Goal: Transaction & Acquisition: Book appointment/travel/reservation

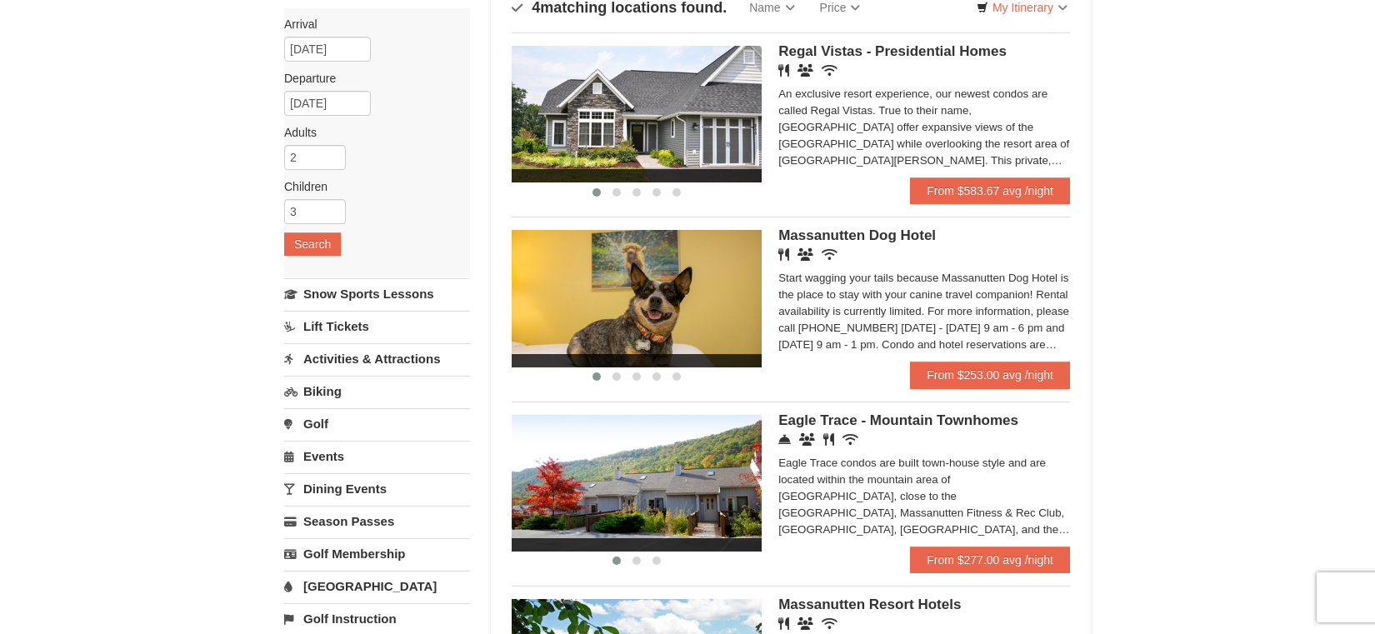
scroll to position [163, 0]
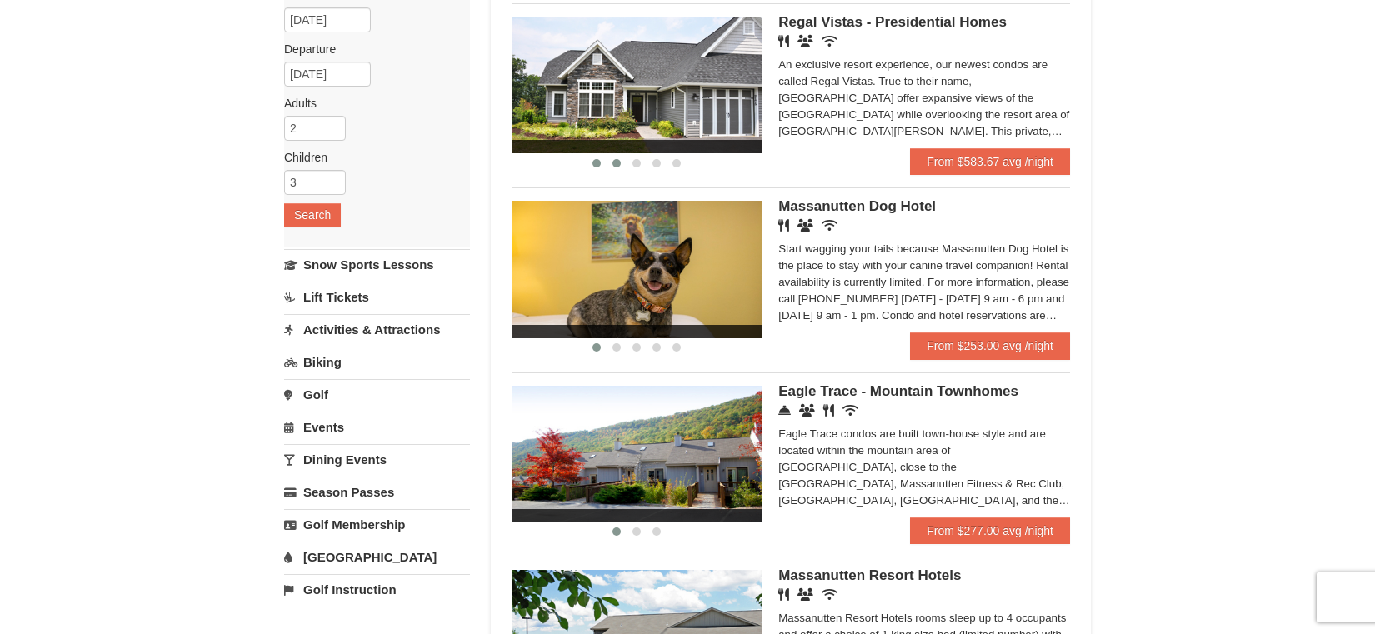
click at [617, 162] on span at bounding box center [616, 163] width 8 height 8
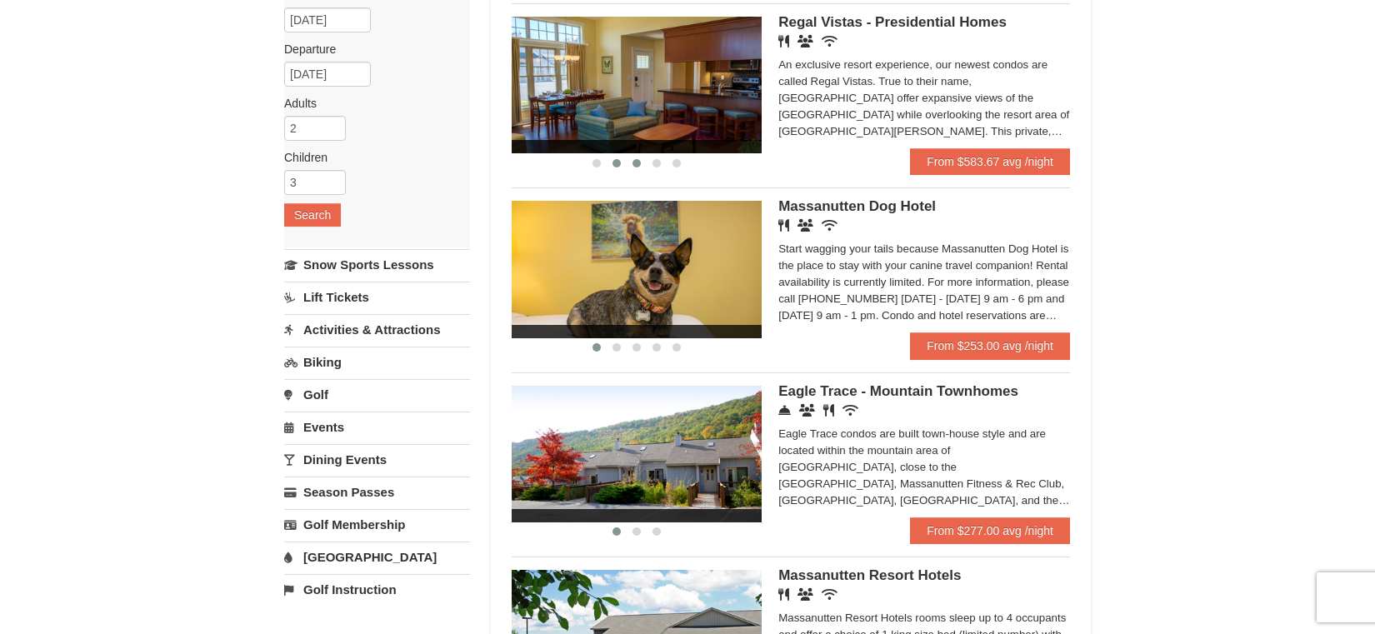
click at [635, 164] on span at bounding box center [636, 163] width 8 height 8
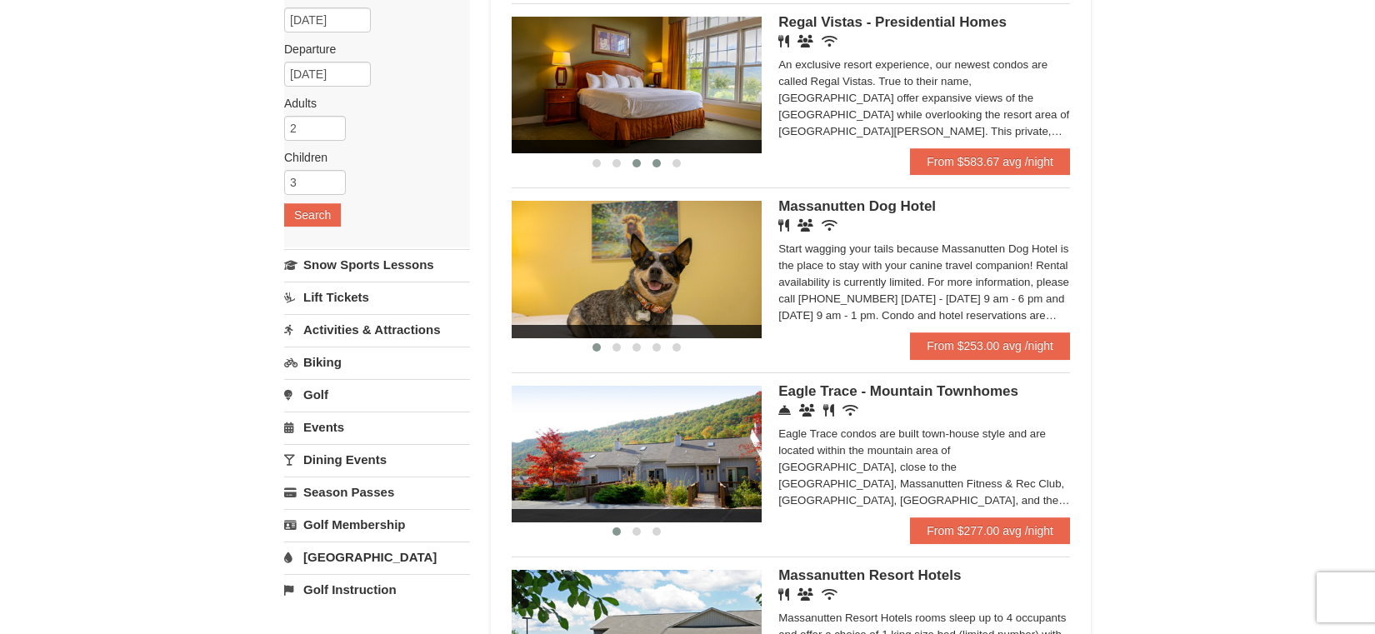
click at [653, 162] on span at bounding box center [656, 163] width 8 height 8
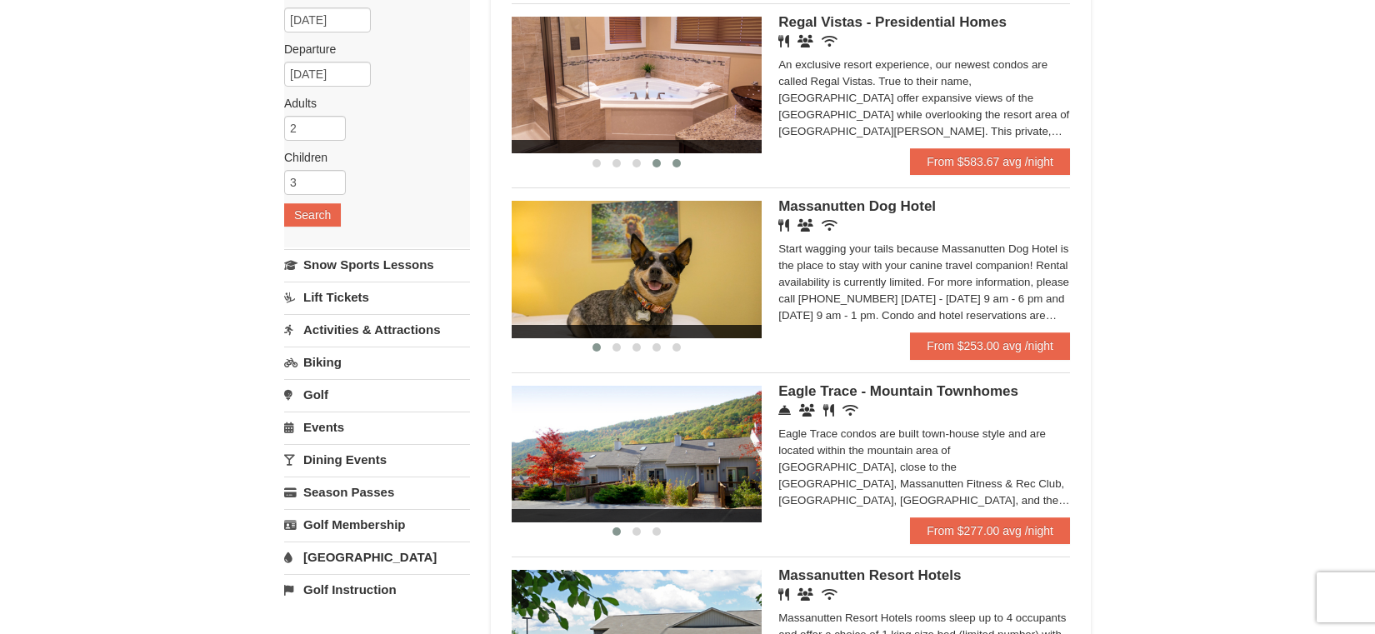
click at [670, 162] on button at bounding box center [677, 163] width 20 height 17
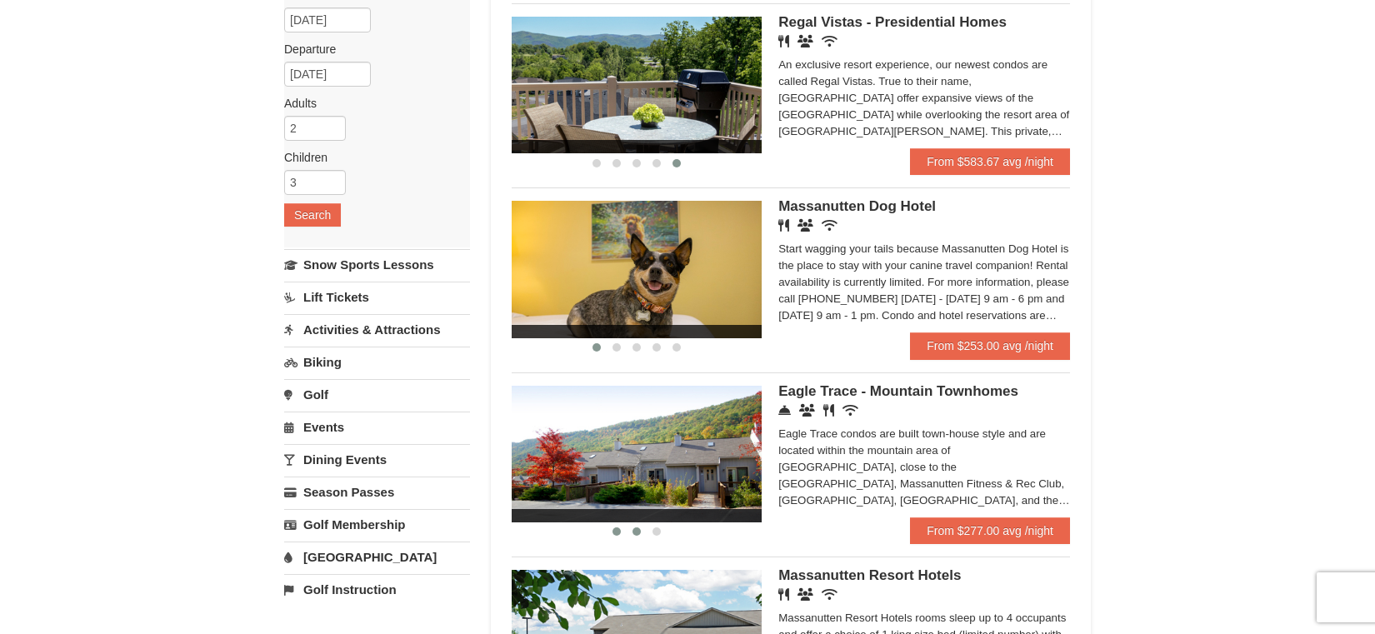
click at [635, 534] on span at bounding box center [636, 531] width 8 height 8
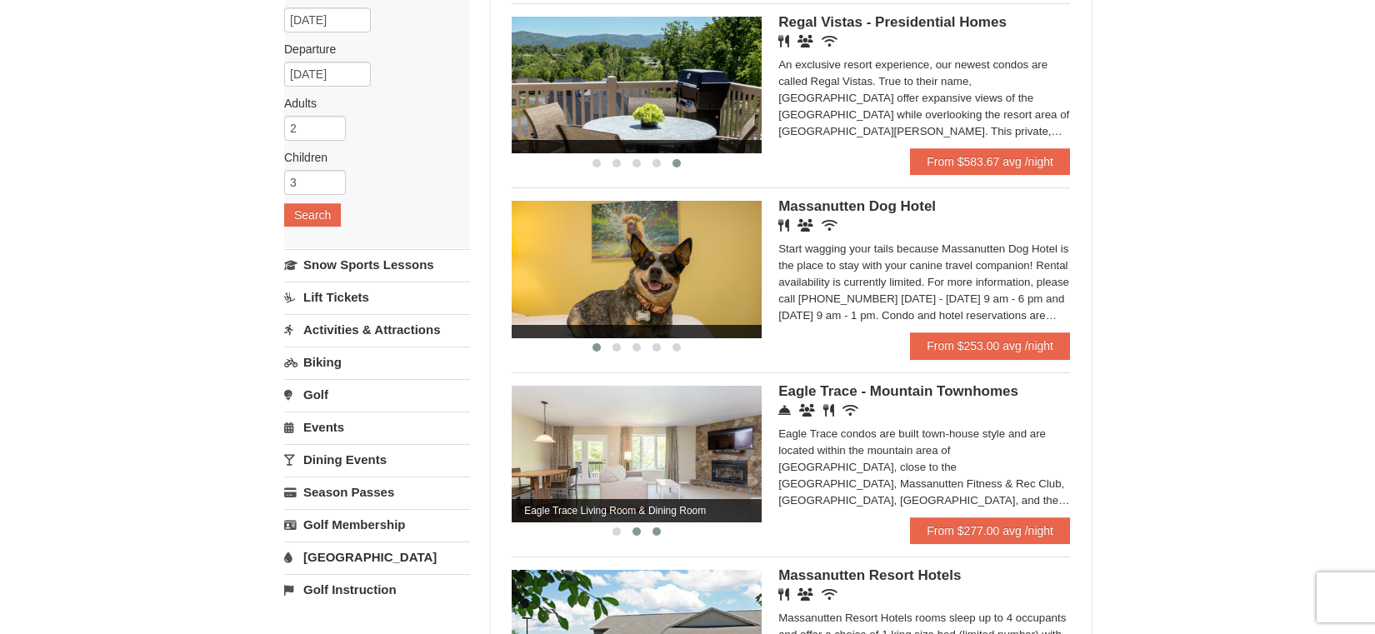
click at [656, 534] on span at bounding box center [656, 531] width 8 height 8
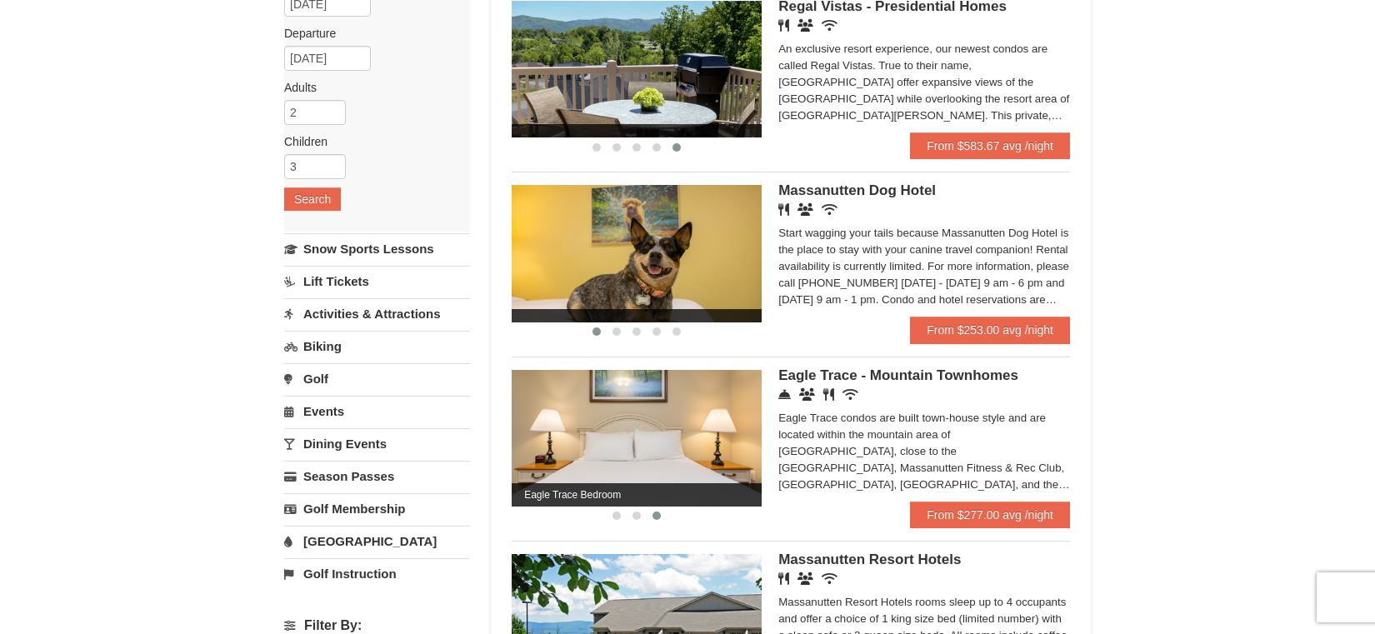
scroll to position [157, 0]
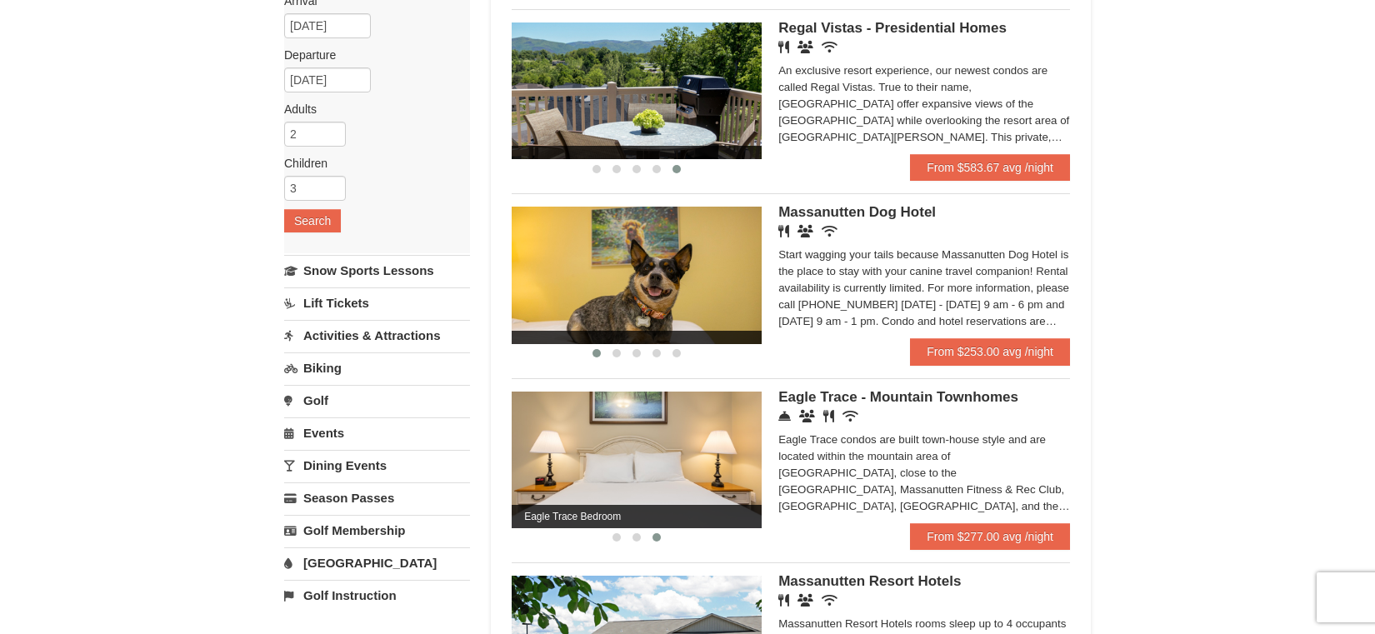
click at [862, 123] on div "An exclusive resort experience, our newest condos are called Regal Vistas. True…" at bounding box center [924, 103] width 292 height 83
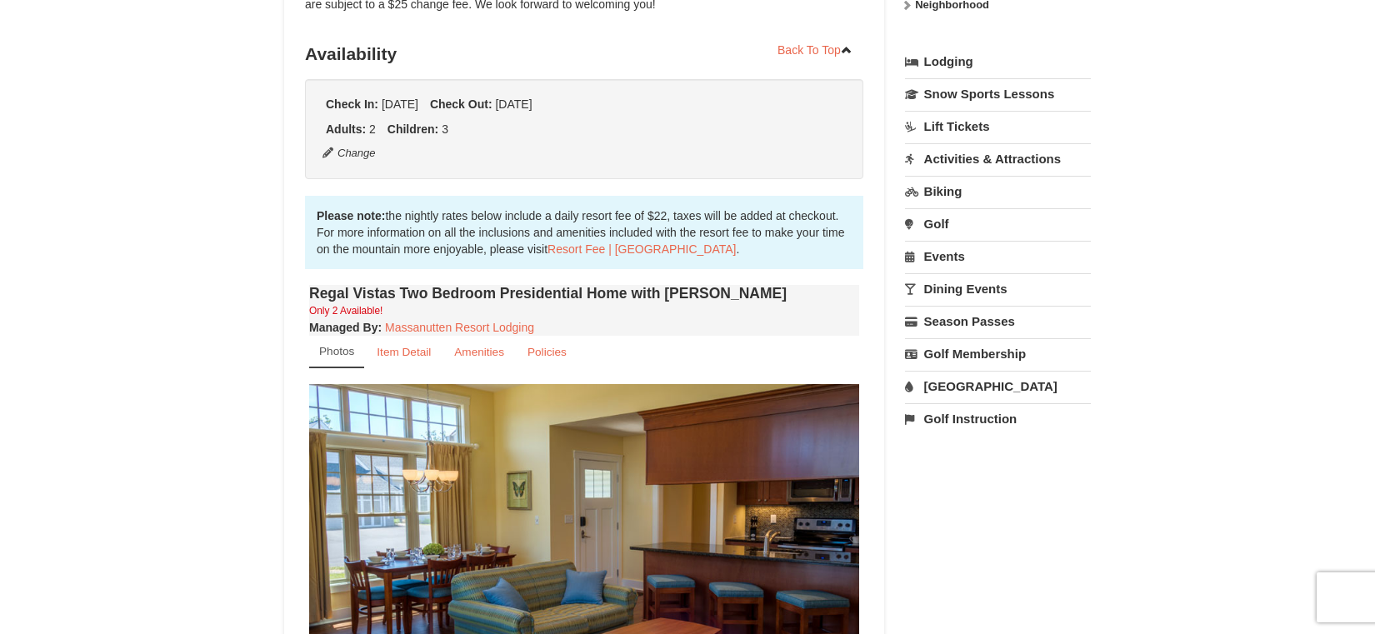
scroll to position [612, 0]
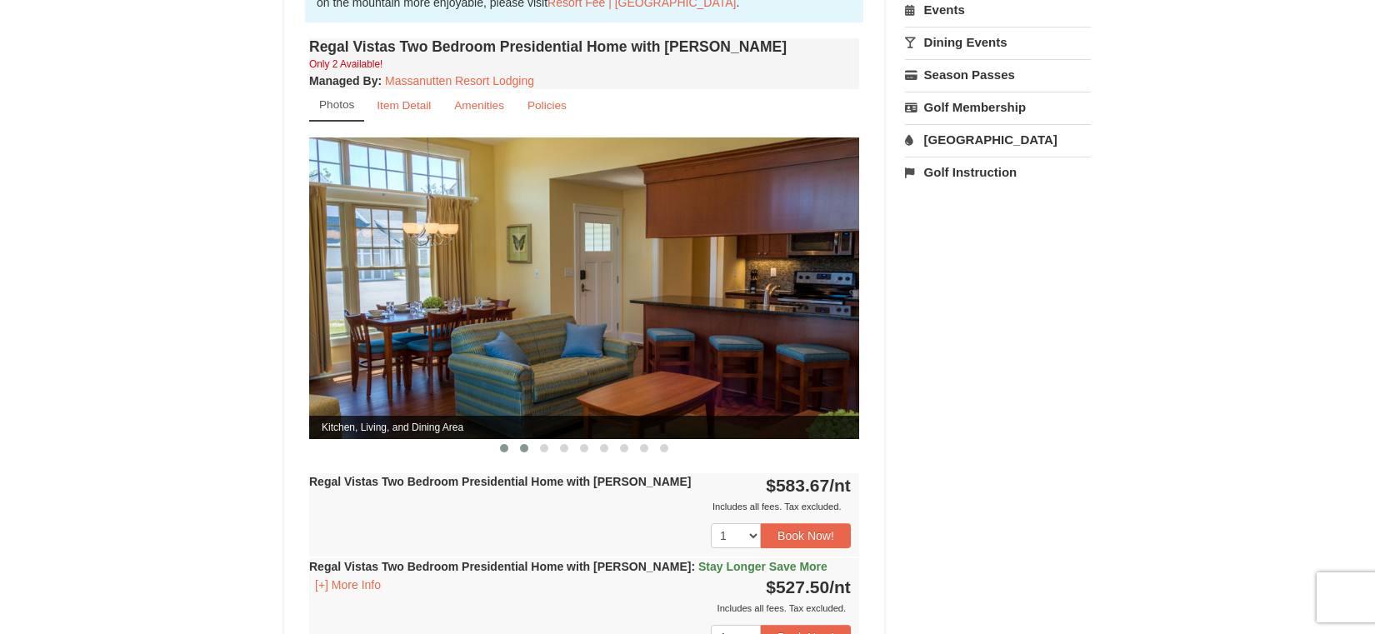
click at [523, 440] on button at bounding box center [524, 448] width 20 height 17
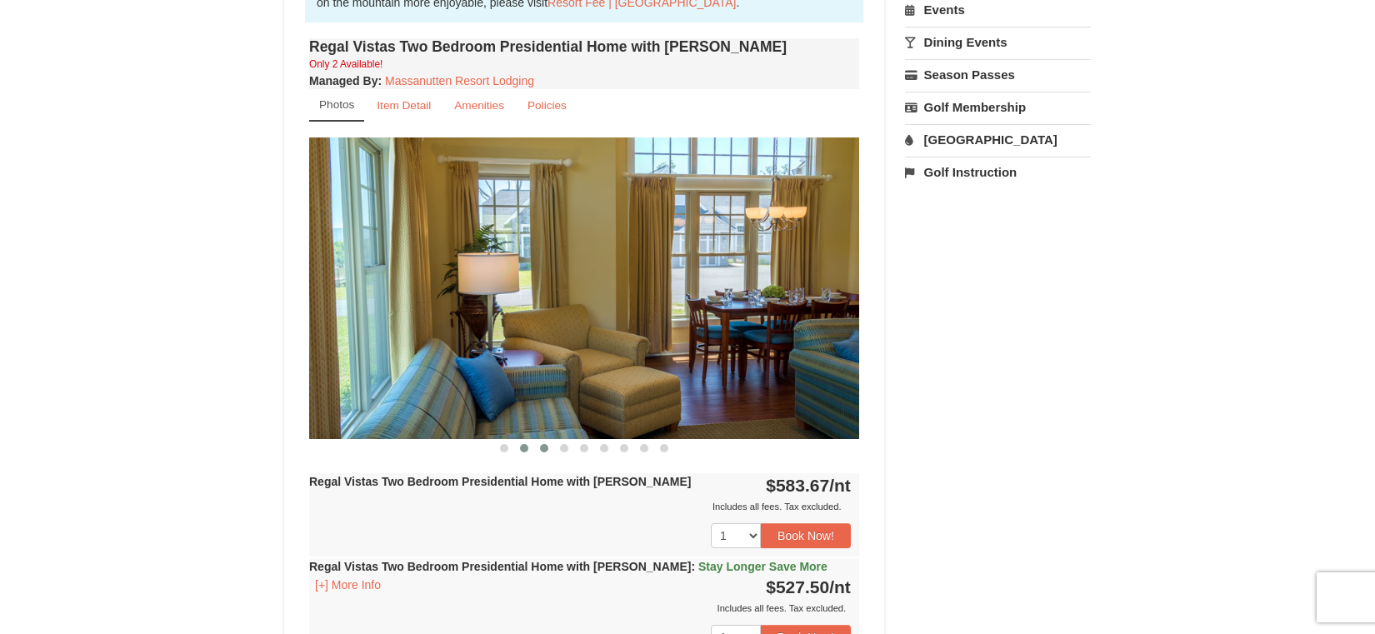
click at [545, 444] on span at bounding box center [544, 448] width 8 height 8
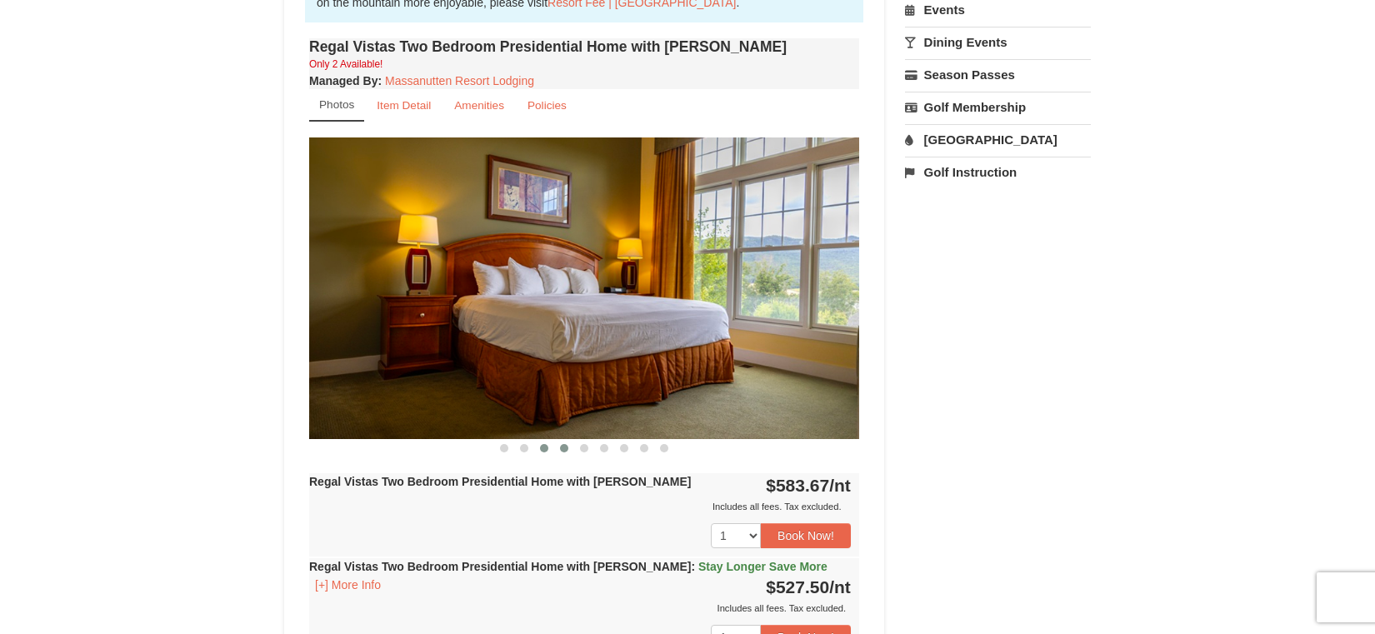
click at [566, 444] on span at bounding box center [564, 448] width 8 height 8
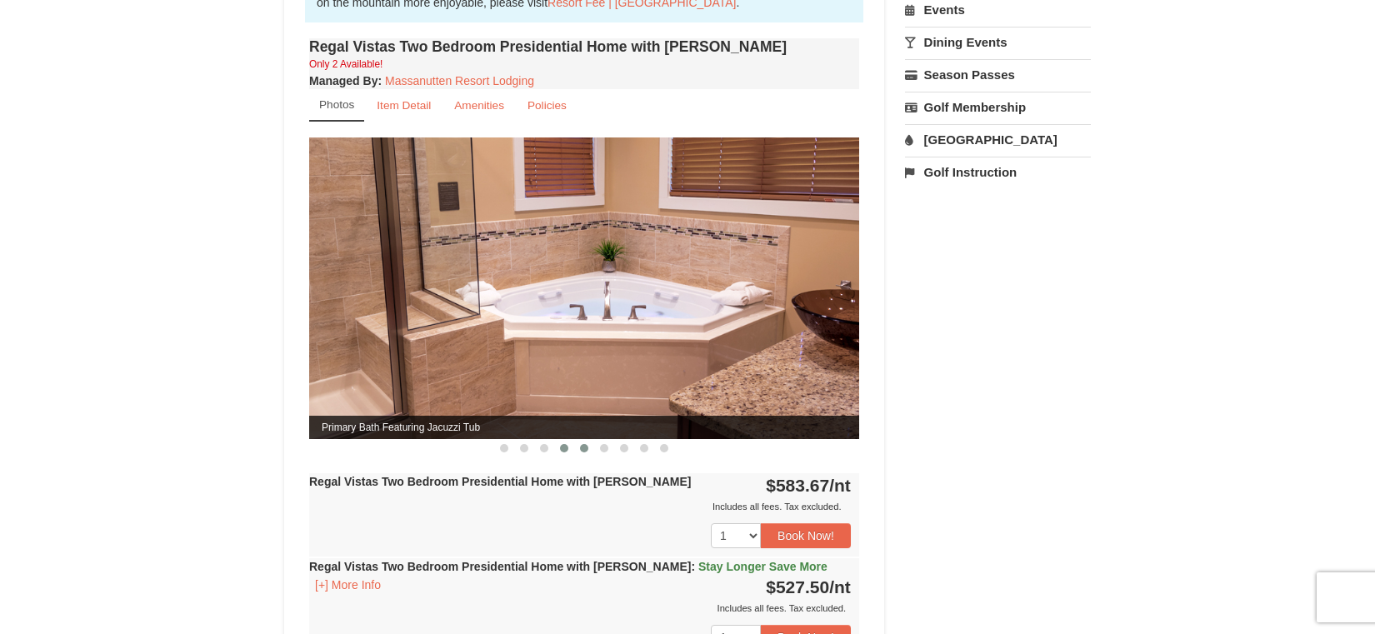
click at [582, 444] on span at bounding box center [584, 448] width 8 height 8
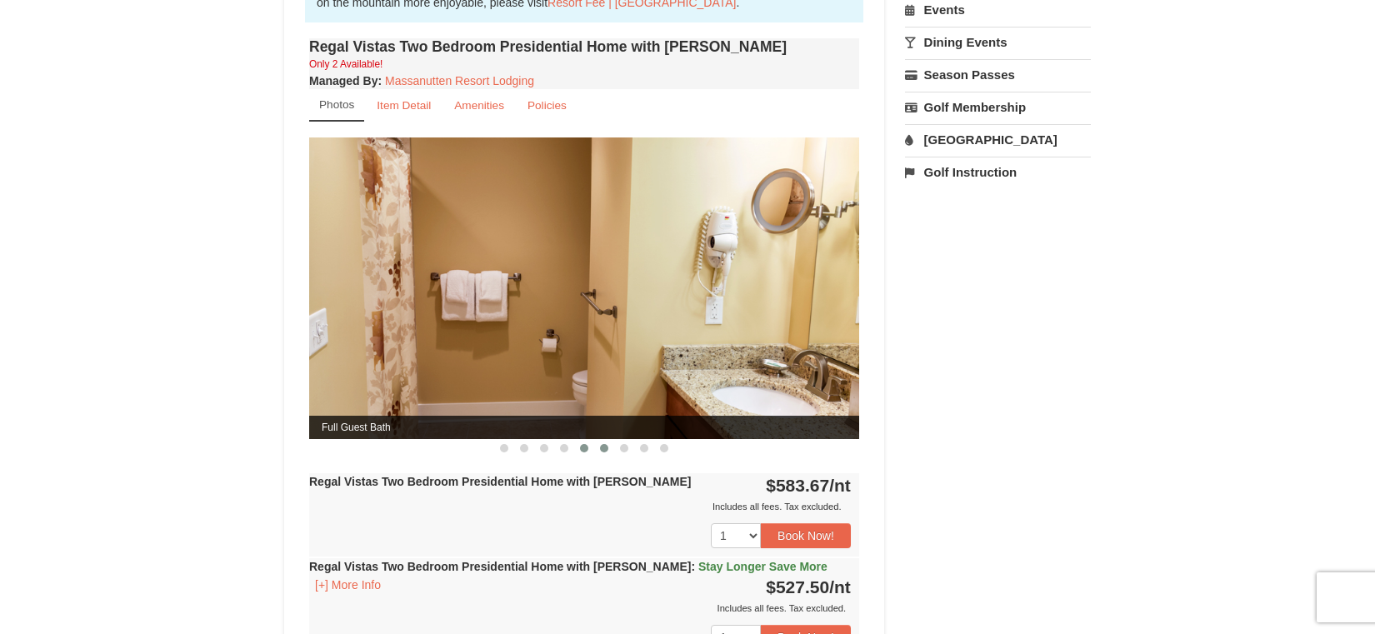
click at [605, 444] on span at bounding box center [604, 448] width 8 height 8
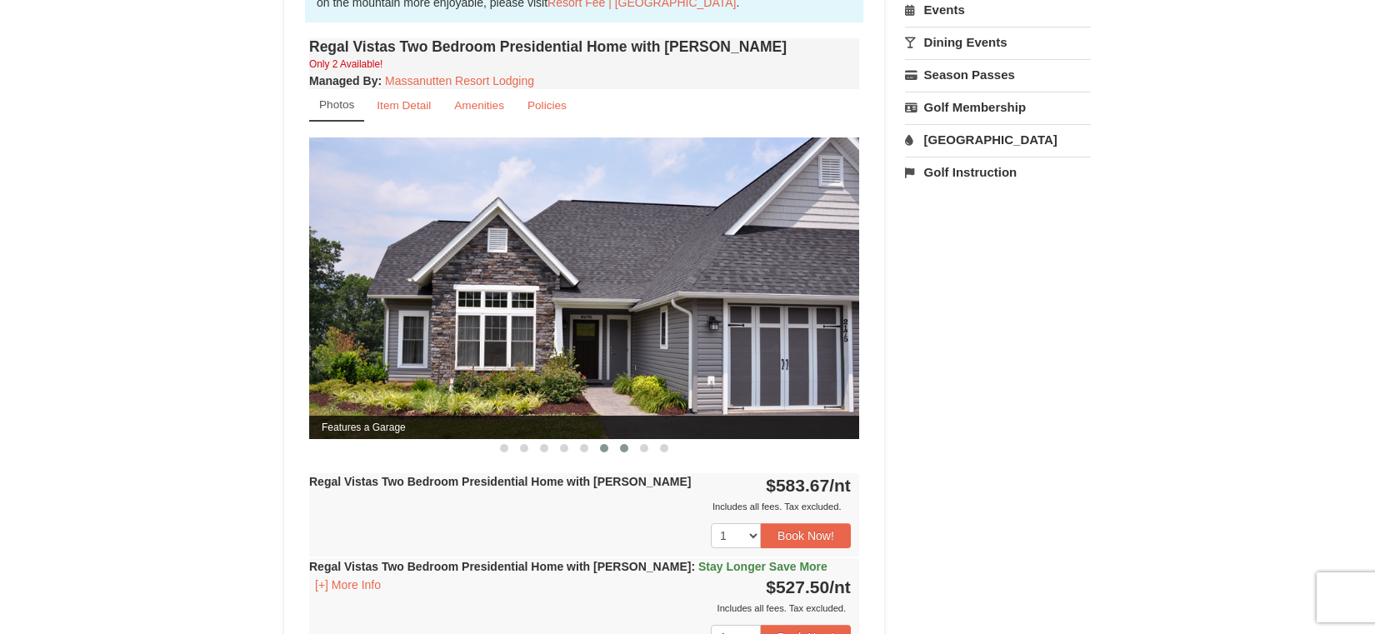
click at [630, 440] on button at bounding box center [624, 448] width 20 height 17
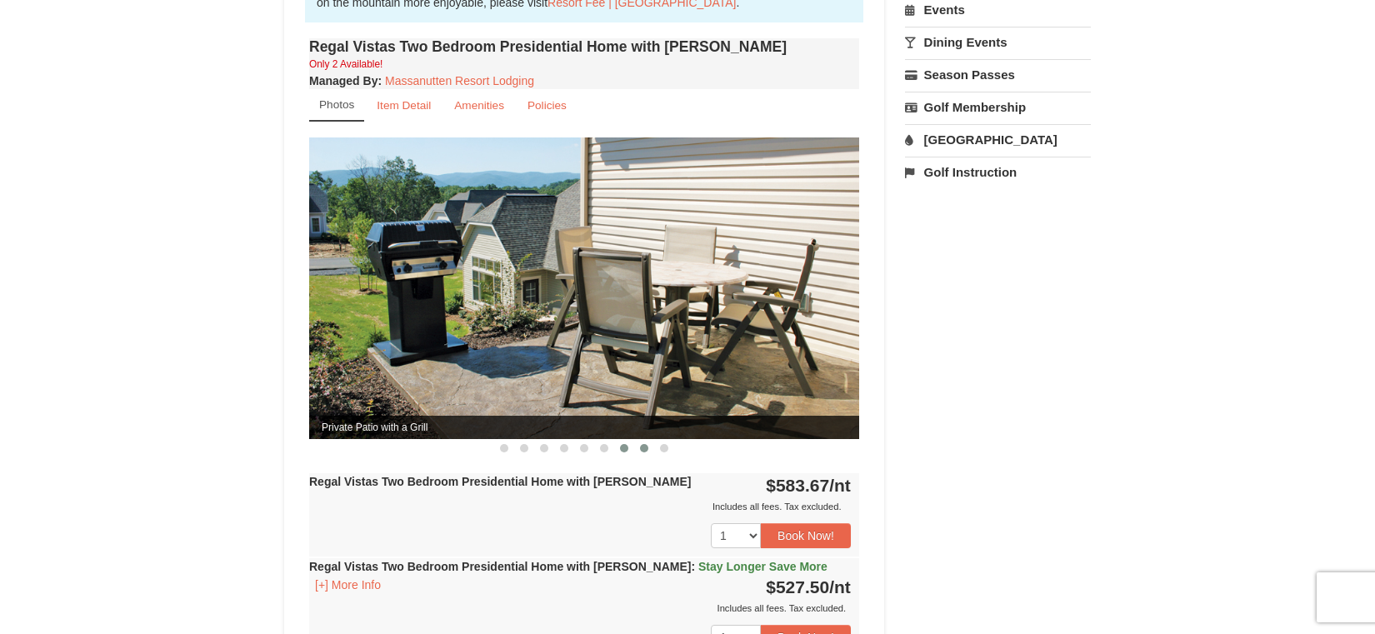
click at [651, 440] on button at bounding box center [644, 448] width 20 height 17
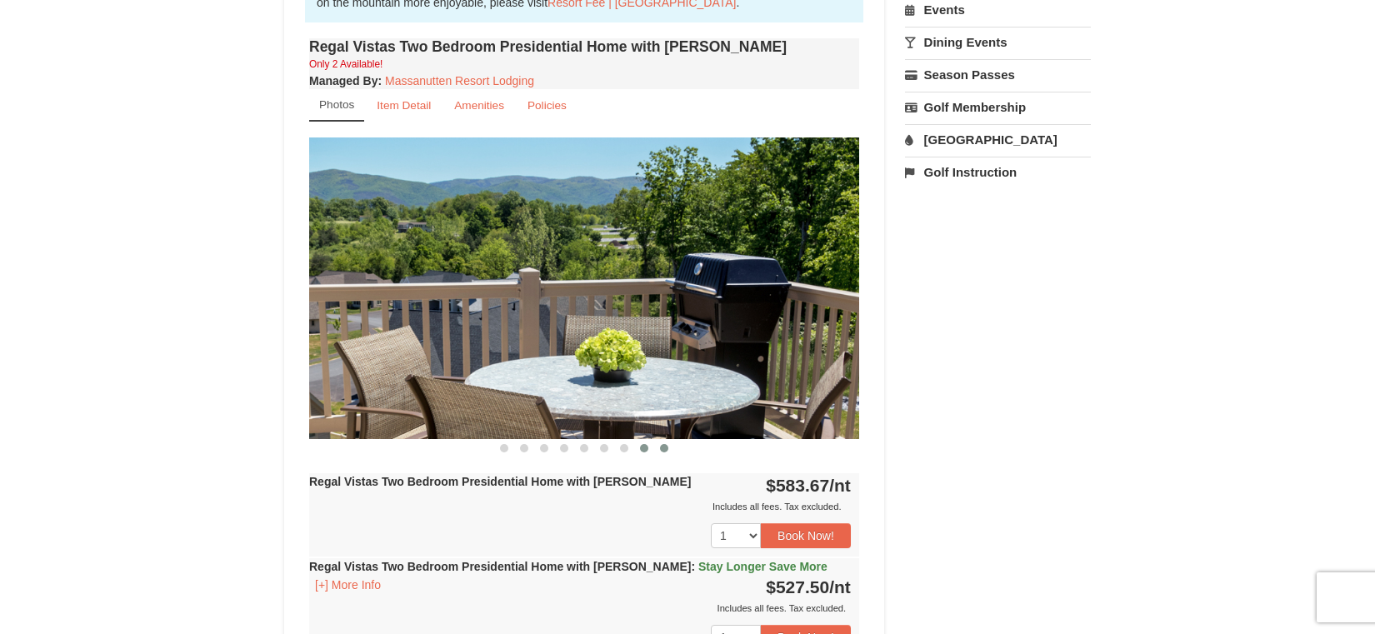
click at [667, 444] on span at bounding box center [664, 448] width 8 height 8
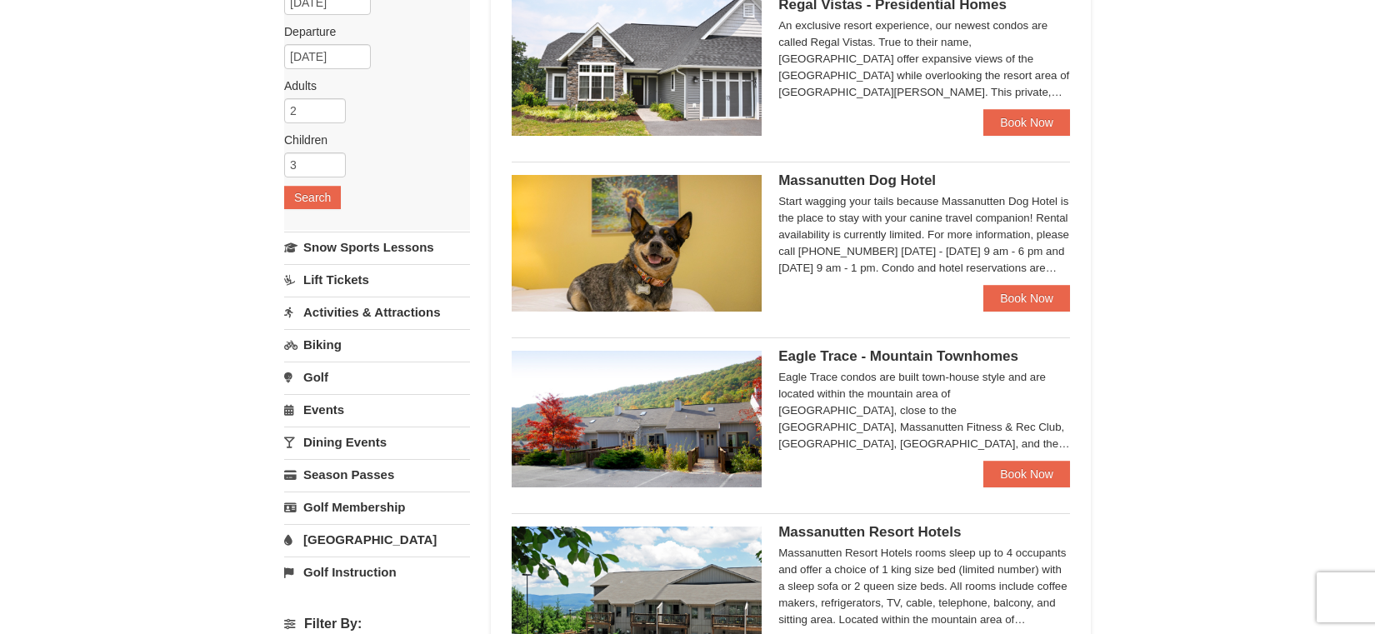
scroll to position [235, 0]
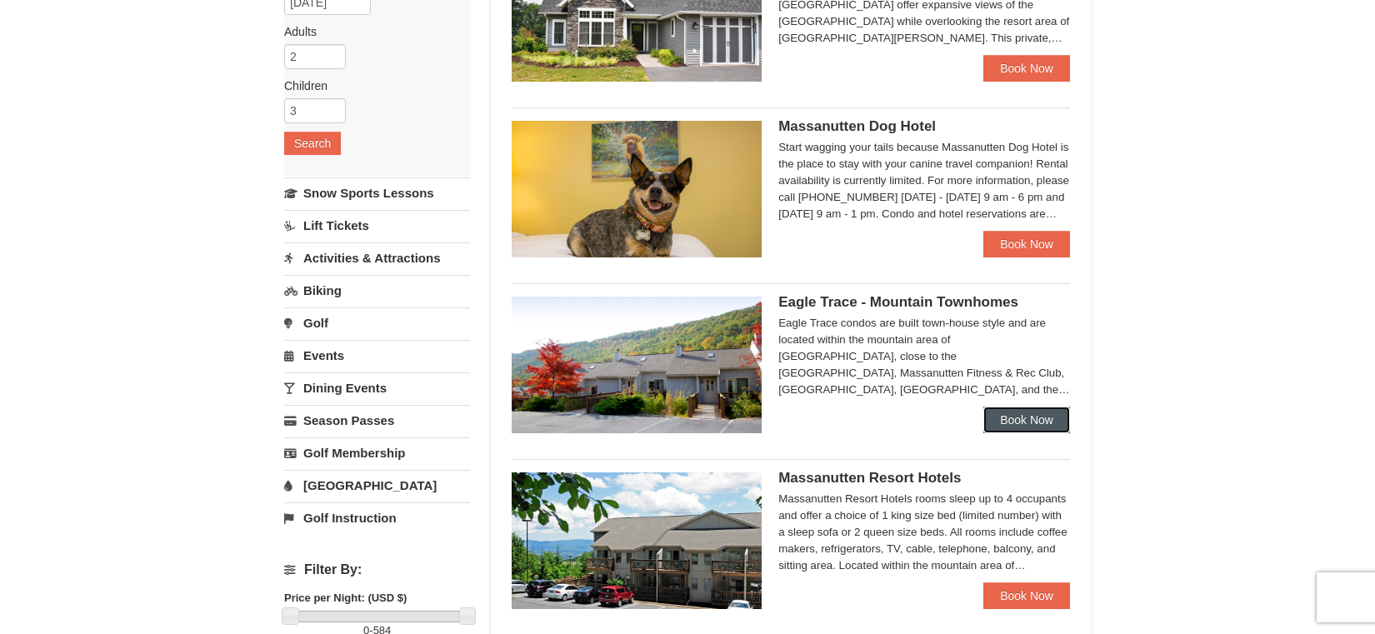
click at [1016, 424] on link "Book Now" at bounding box center [1026, 420] width 87 height 27
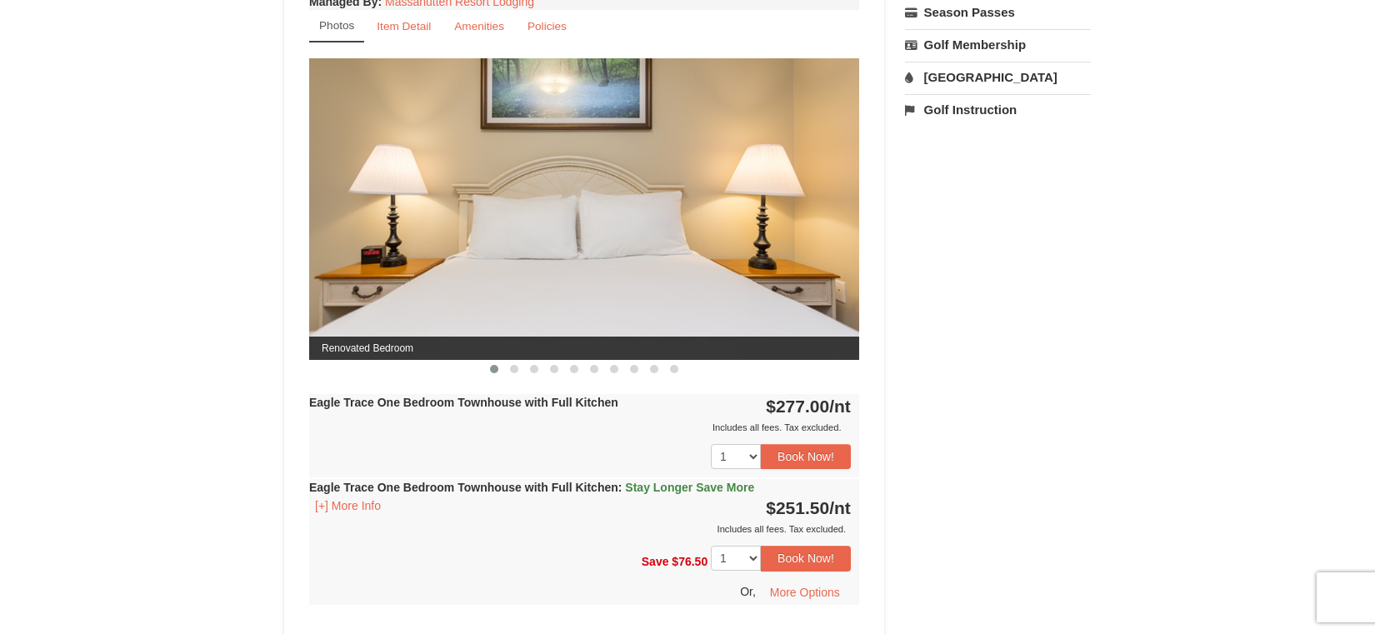
scroll to position [655, 0]
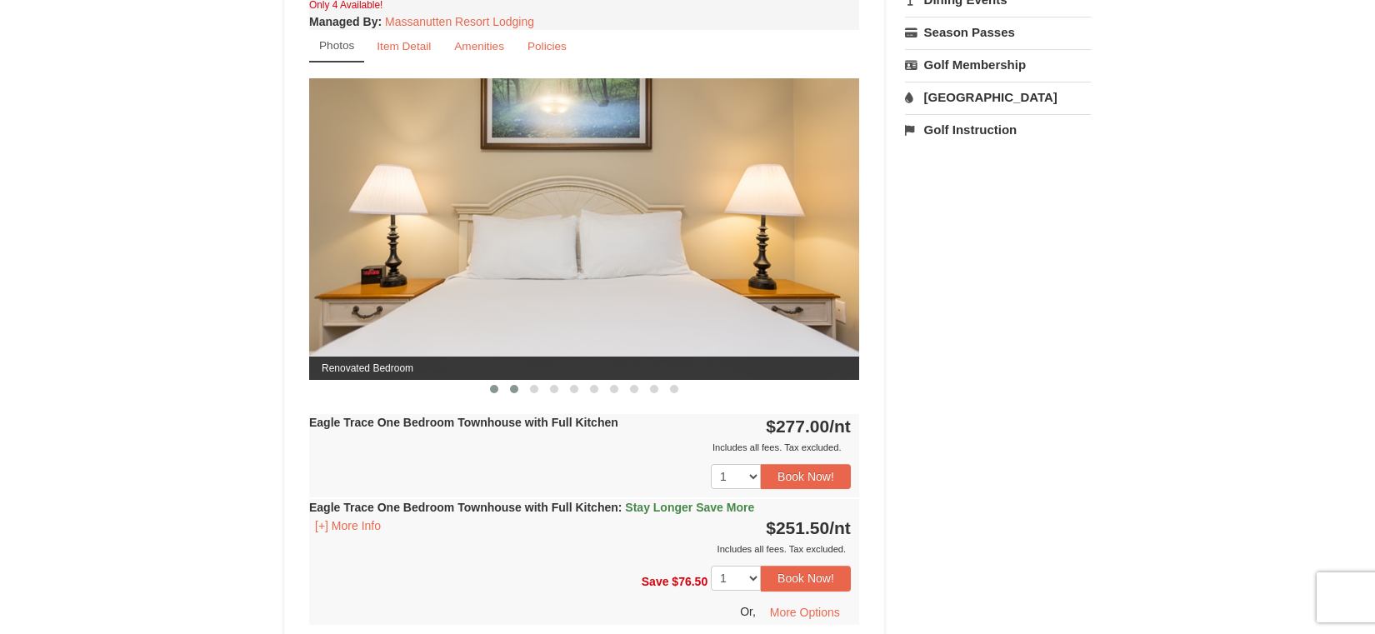
click at [512, 387] on span at bounding box center [514, 389] width 8 height 8
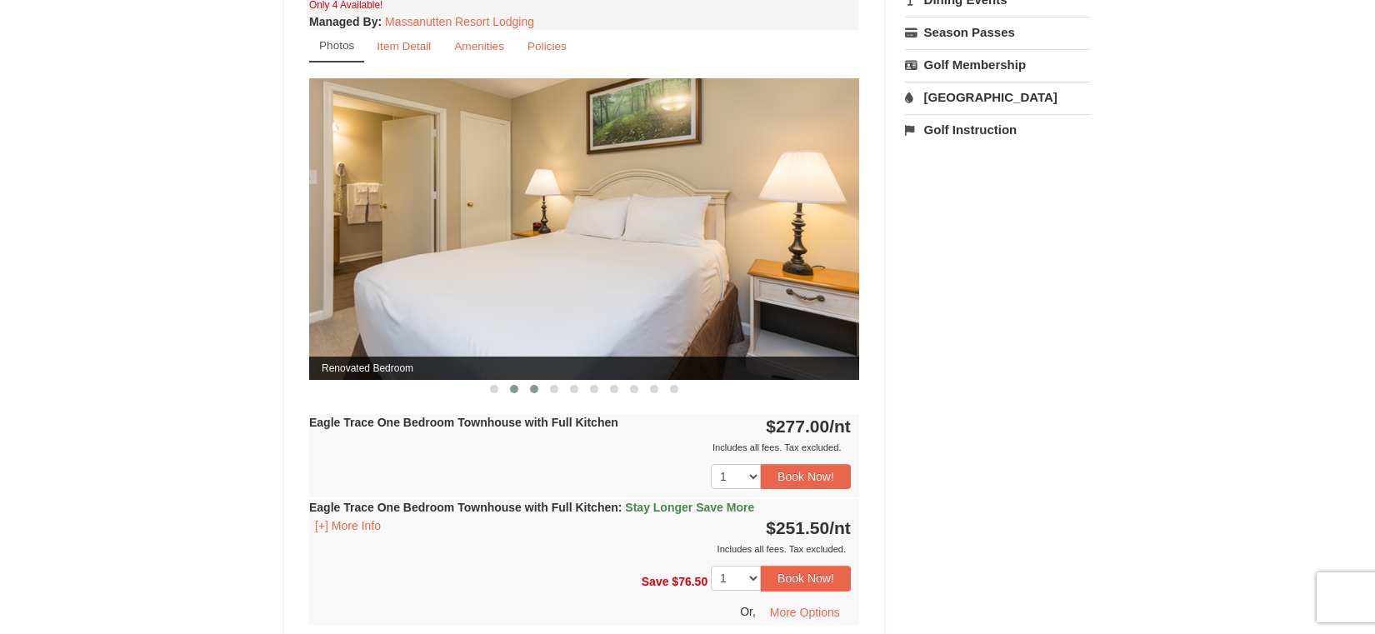
click at [533, 387] on span at bounding box center [534, 389] width 8 height 8
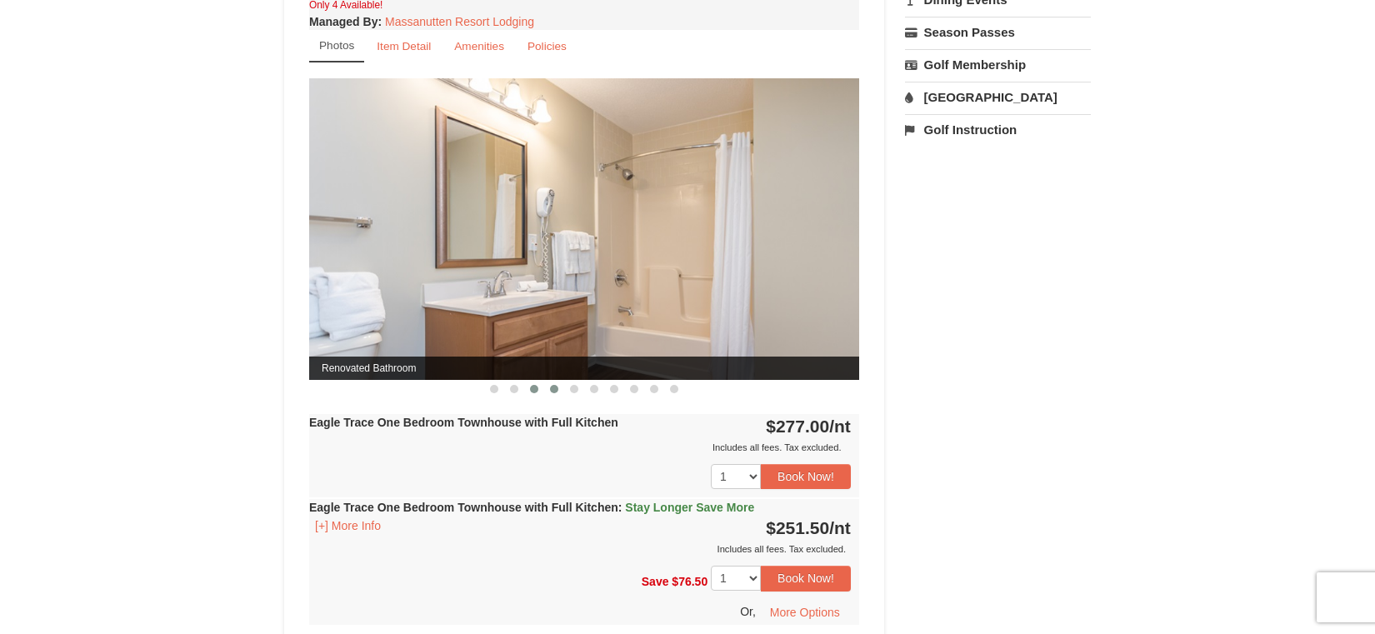
click at [549, 387] on button at bounding box center [554, 389] width 20 height 17
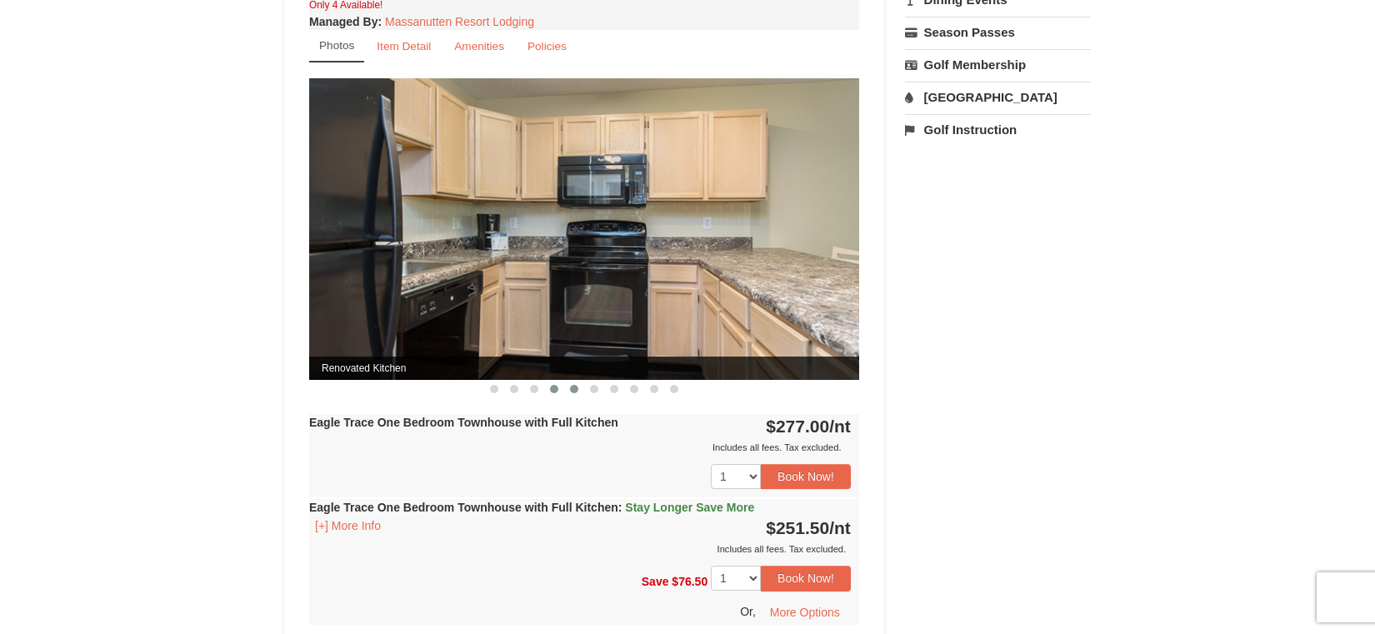
click at [568, 387] on button at bounding box center [574, 389] width 20 height 17
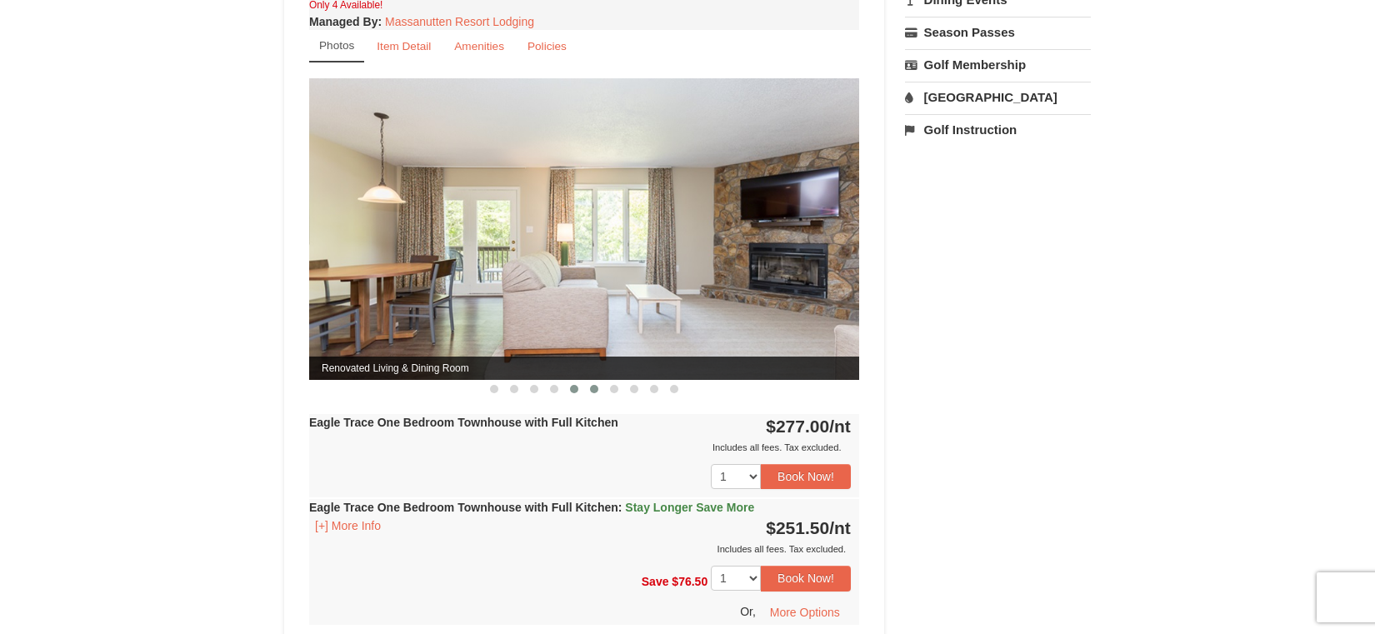
click at [598, 387] on button at bounding box center [594, 389] width 20 height 17
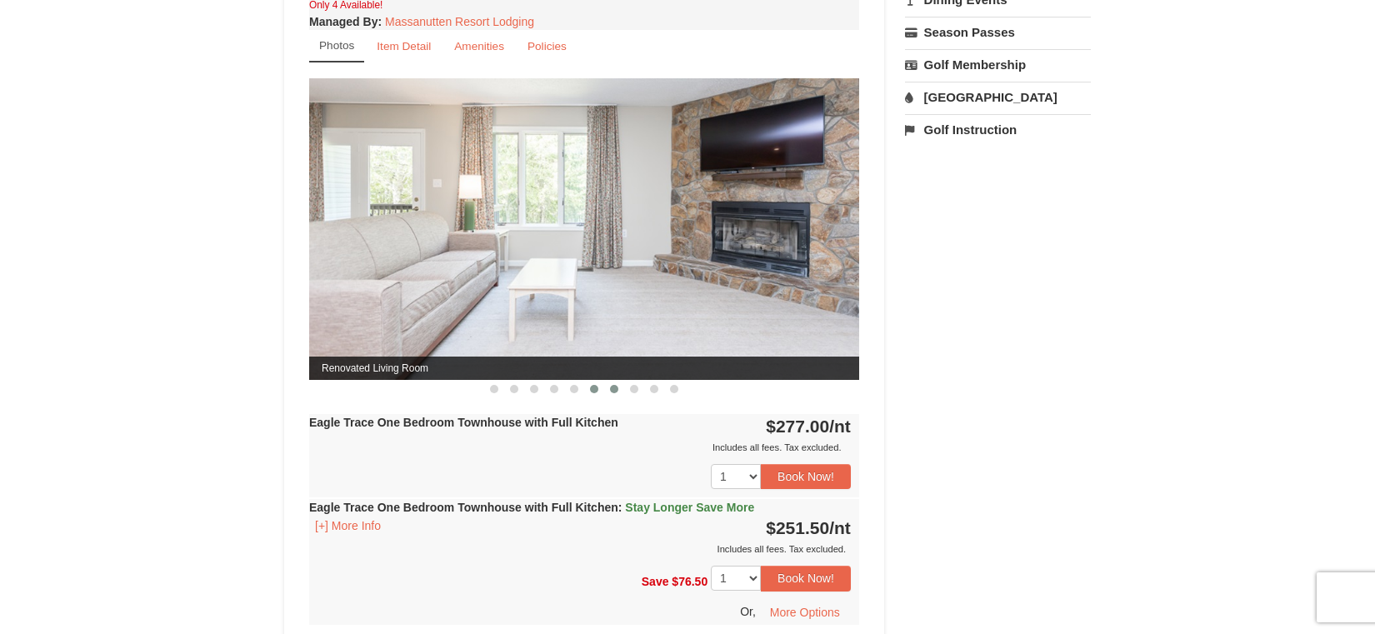
click at [617, 387] on span at bounding box center [614, 389] width 8 height 8
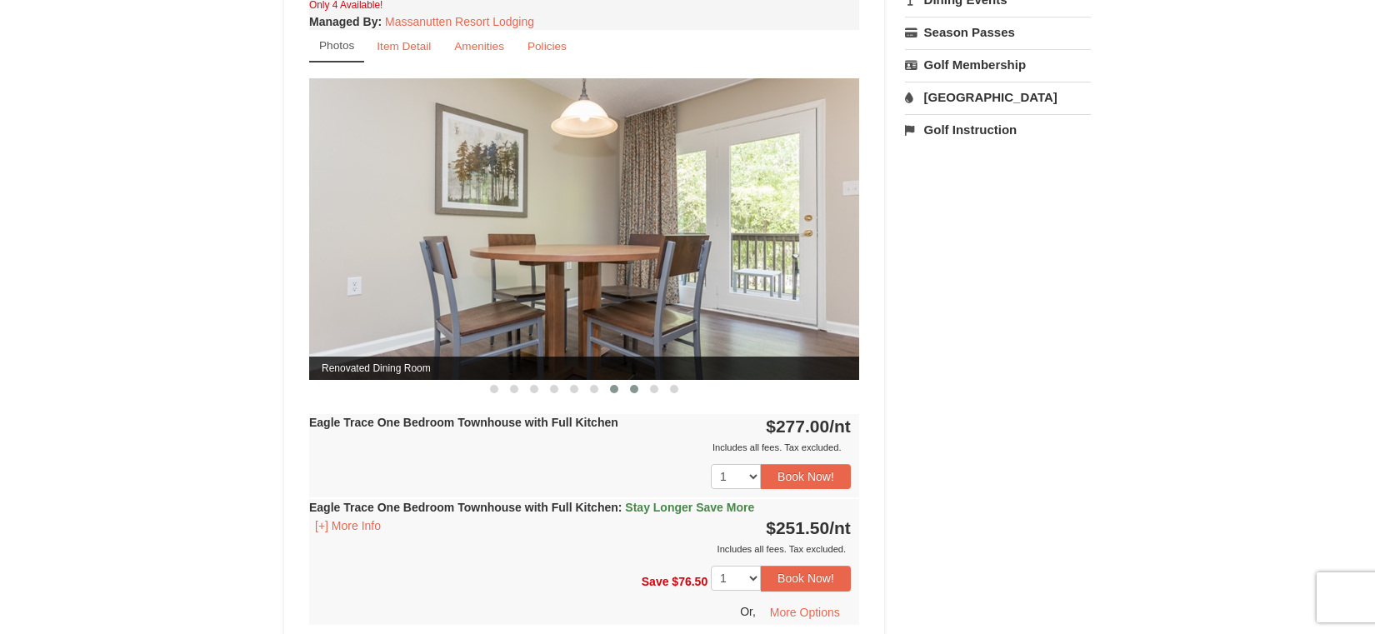
click at [637, 389] on span at bounding box center [634, 389] width 8 height 8
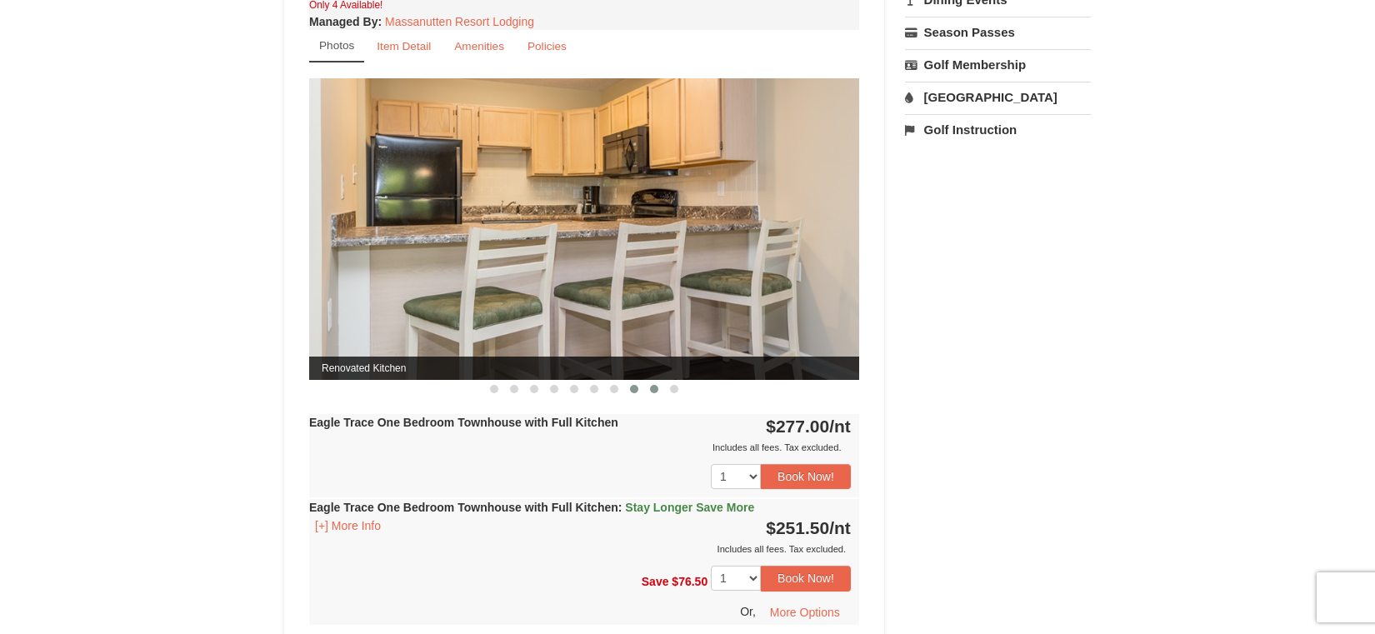
click at [656, 388] on span at bounding box center [654, 389] width 8 height 8
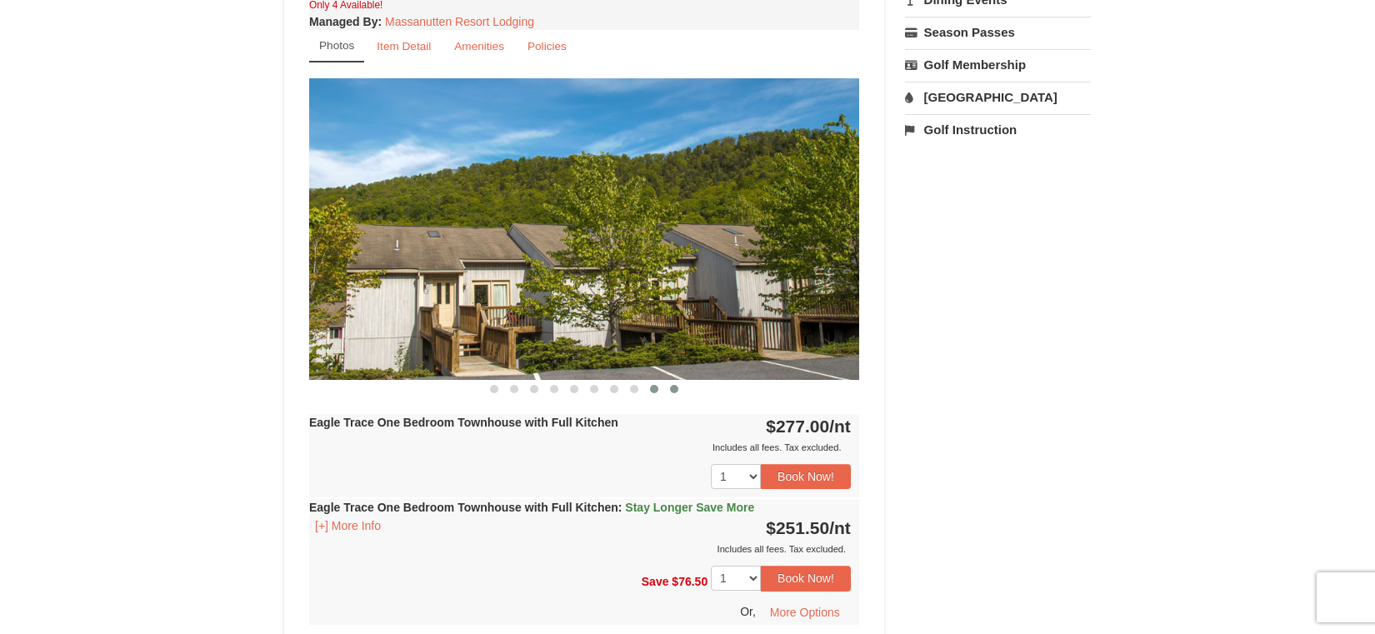
click at [675, 387] on span at bounding box center [674, 389] width 8 height 8
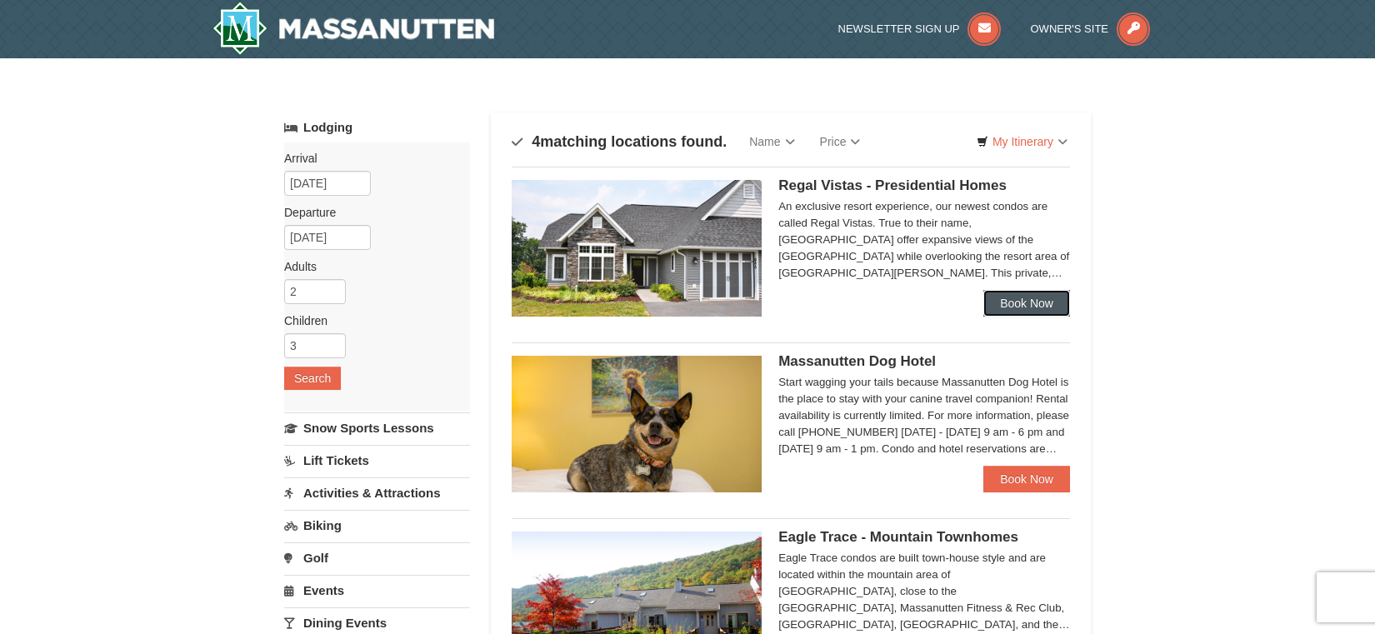
click at [1036, 301] on link "Book Now" at bounding box center [1026, 303] width 87 height 27
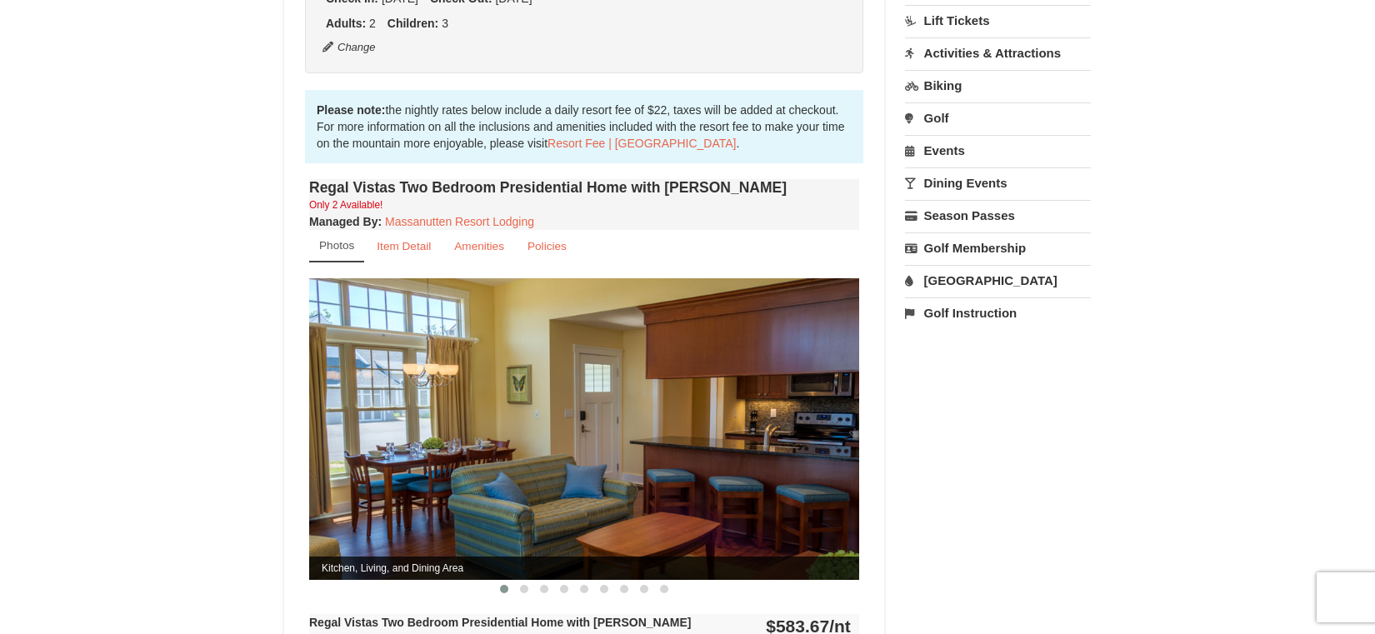
scroll to position [720, 0]
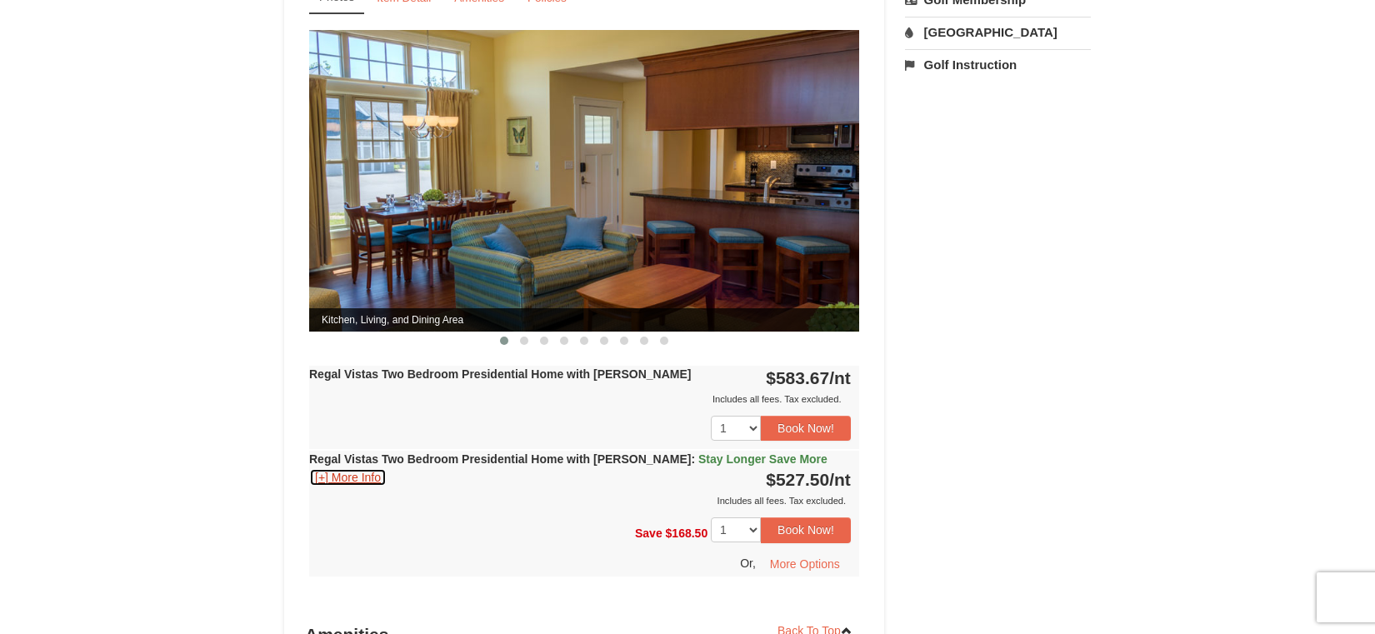
click at [335, 468] on button "[+] More Info" at bounding box center [347, 477] width 77 height 18
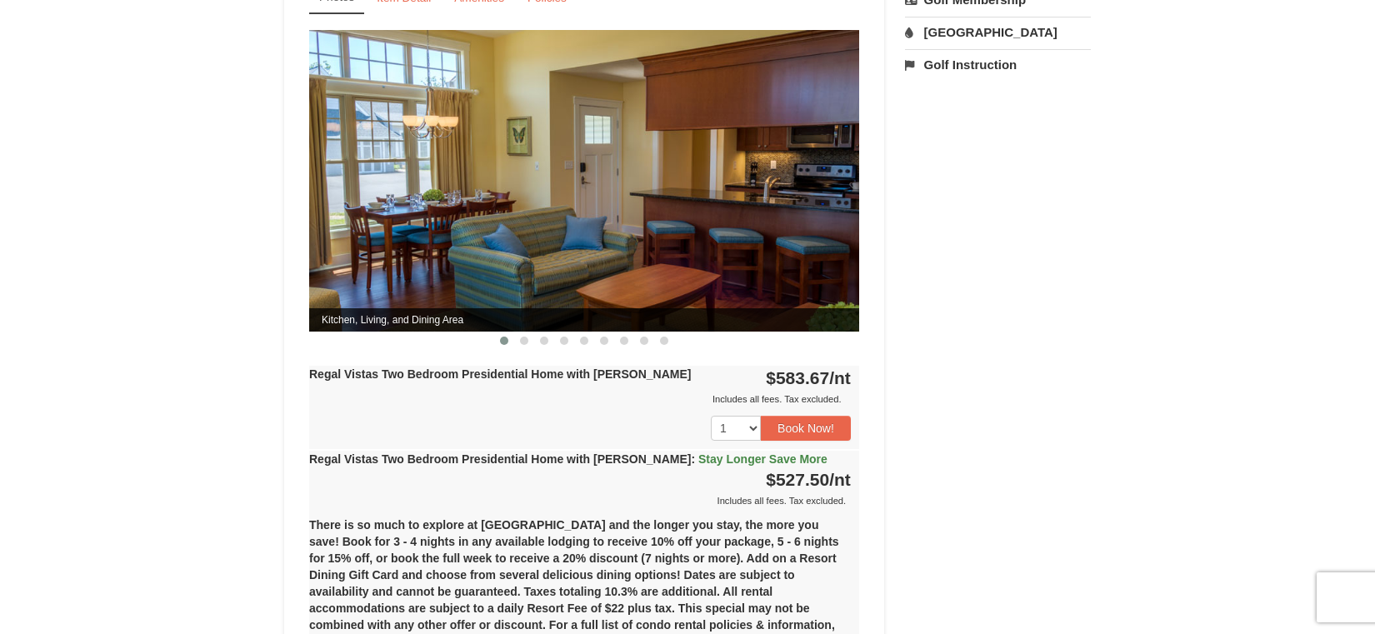
click at [335, 457] on div "Regal Vistas Two Bedroom Presidential Home with Jacuzzi : Stay Longer Save More…" at bounding box center [584, 480] width 550 height 58
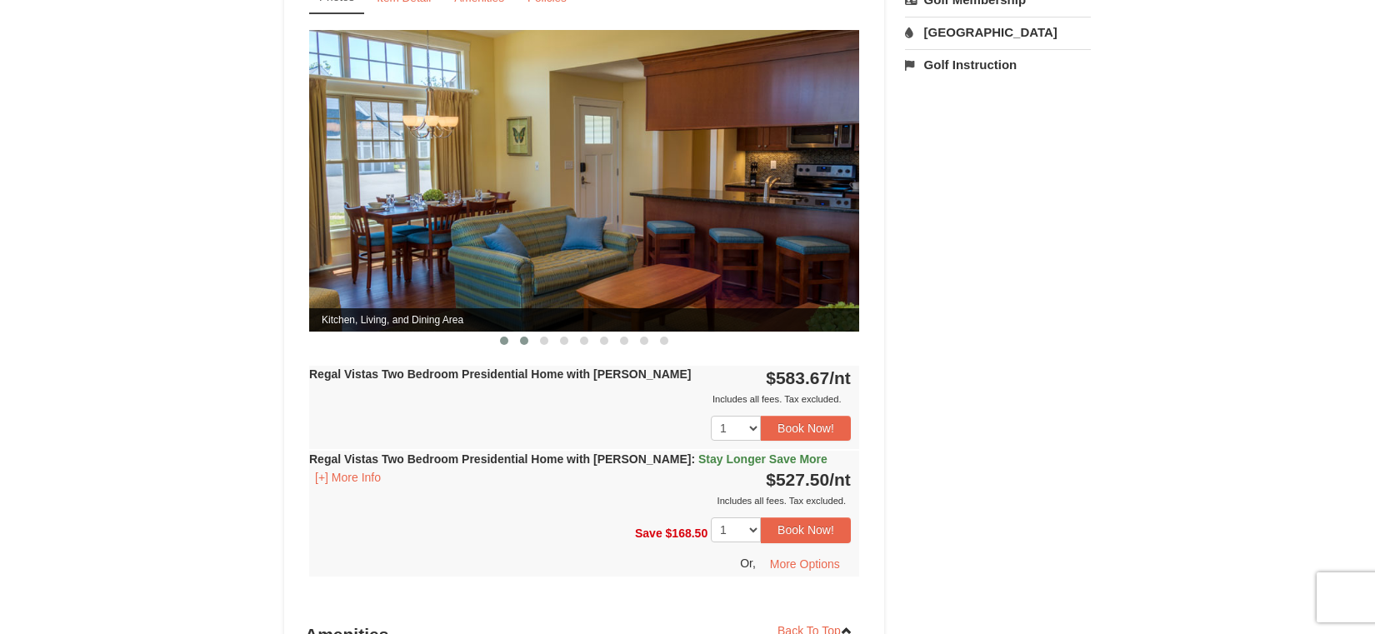
click at [529, 332] on button at bounding box center [524, 340] width 20 height 17
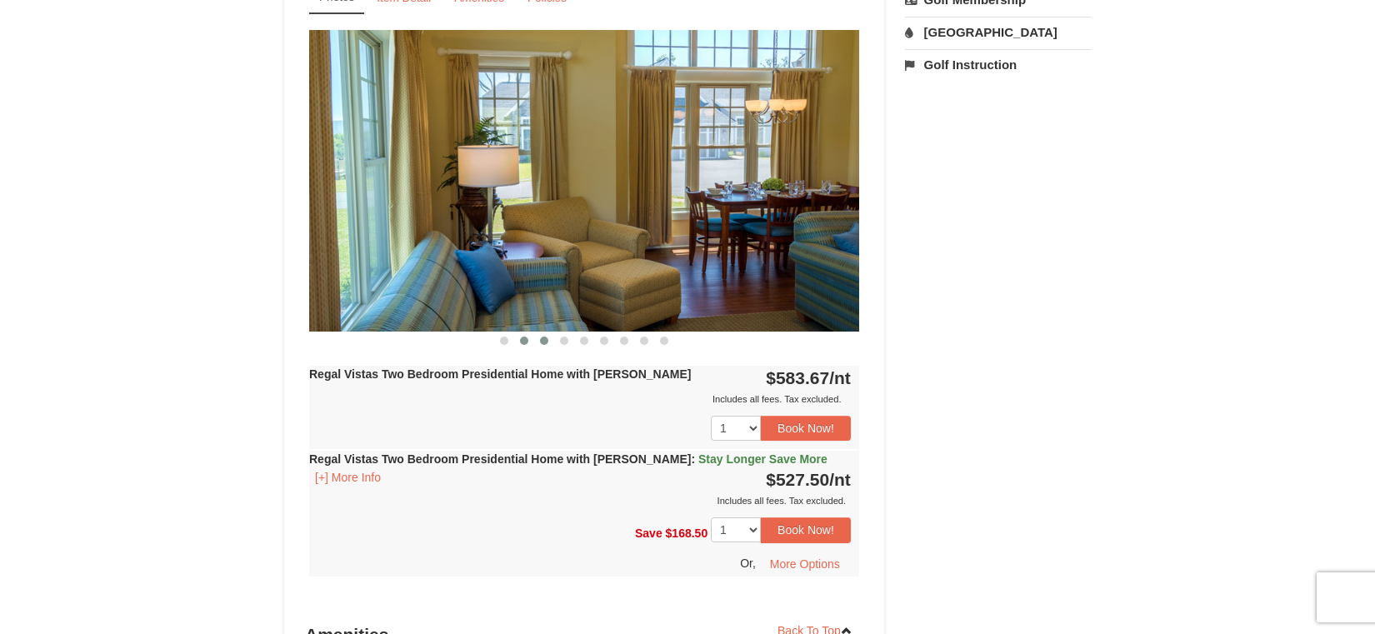
click at [545, 337] on span at bounding box center [544, 341] width 8 height 8
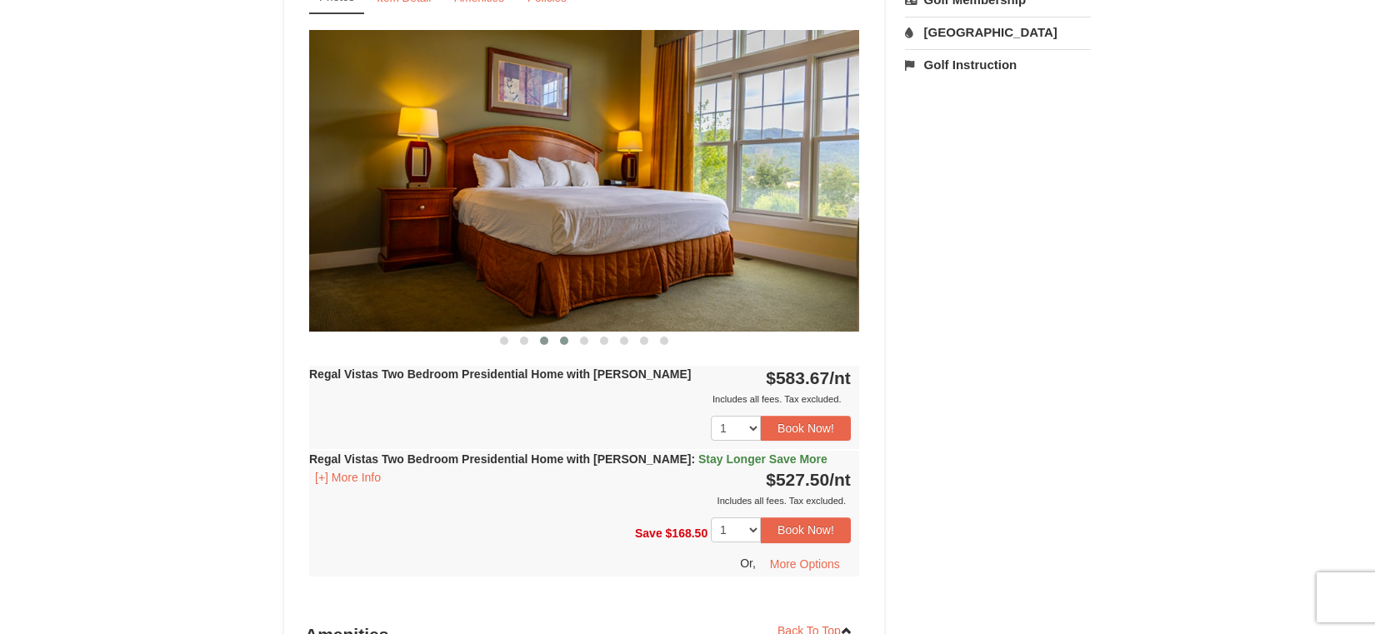
click at [560, 332] on button at bounding box center [564, 340] width 20 height 17
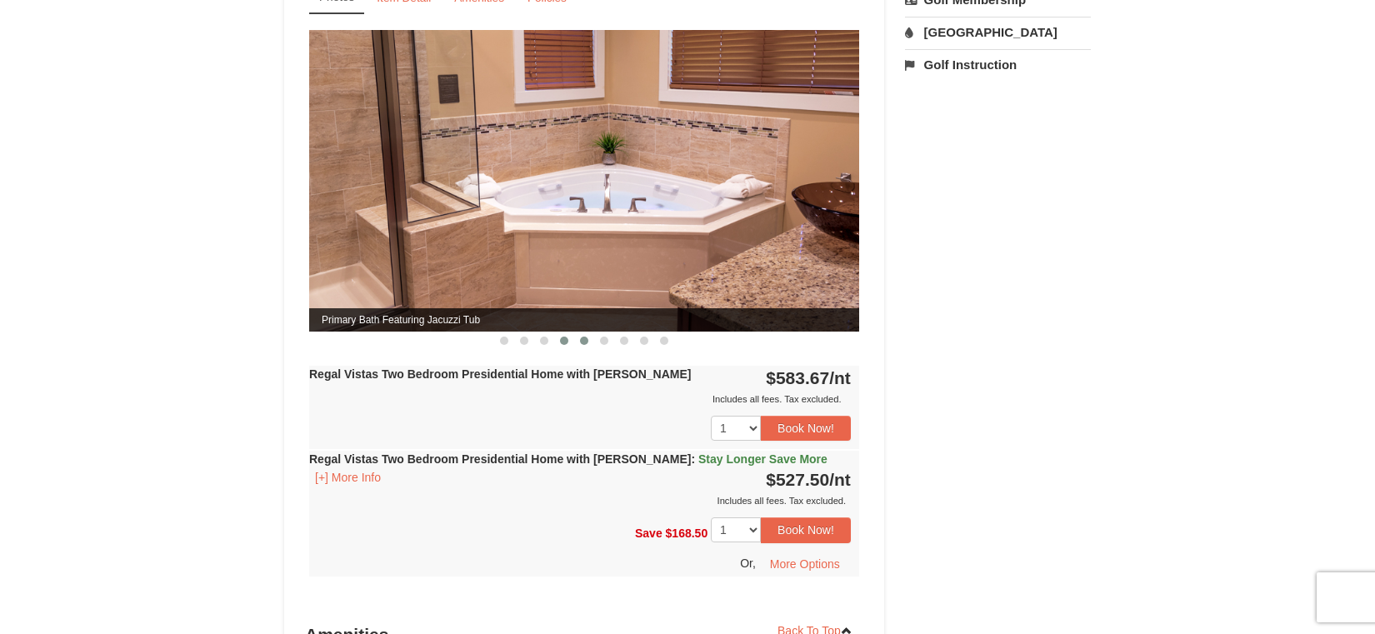
click at [577, 332] on button at bounding box center [584, 340] width 20 height 17
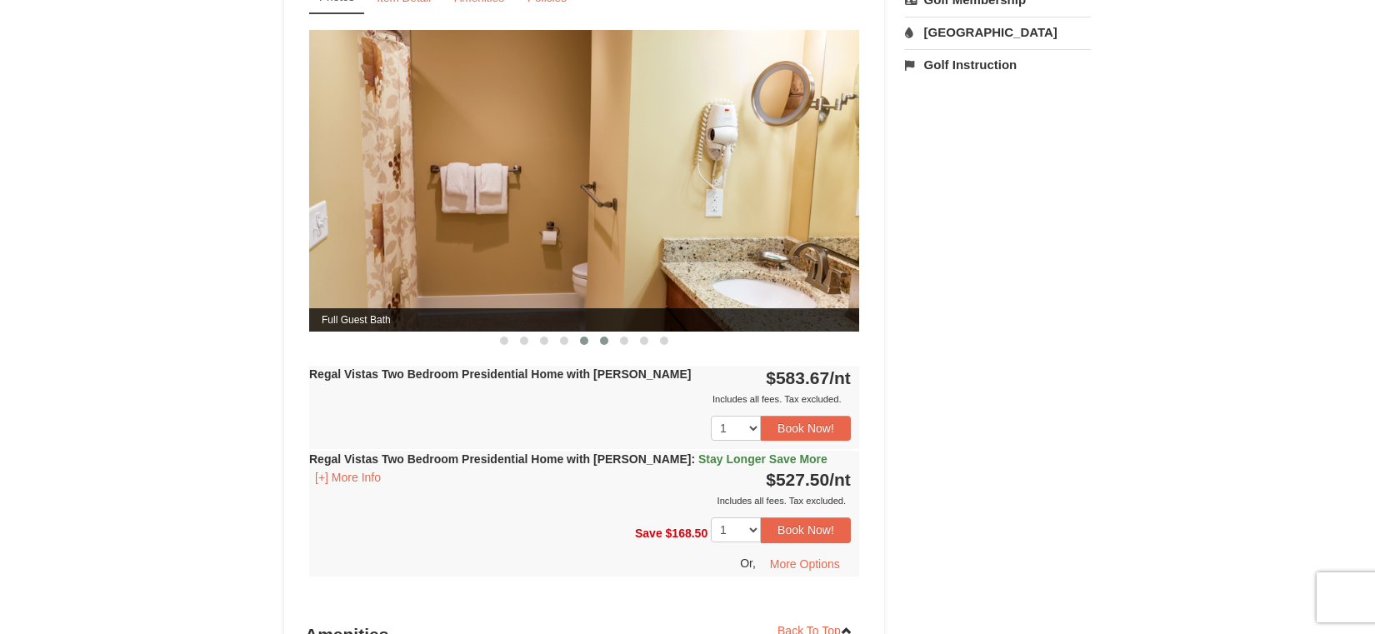
click at [603, 337] on span at bounding box center [604, 341] width 8 height 8
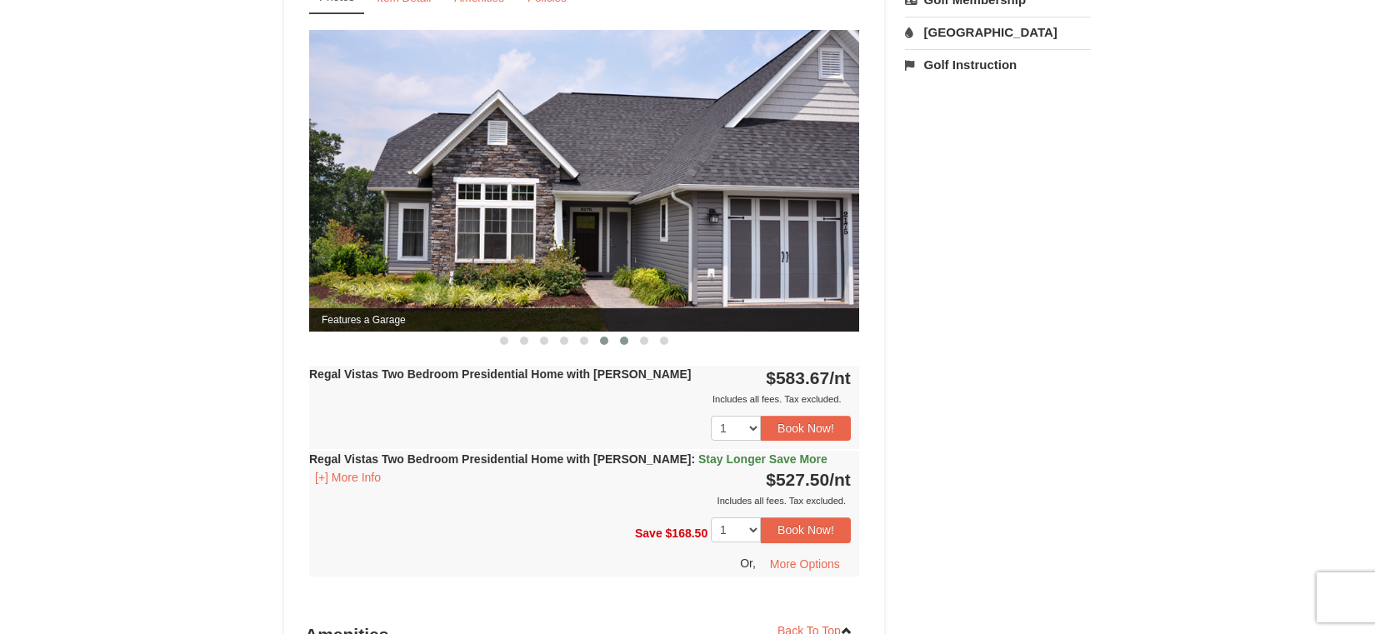
click at [621, 337] on span at bounding box center [624, 341] width 8 height 8
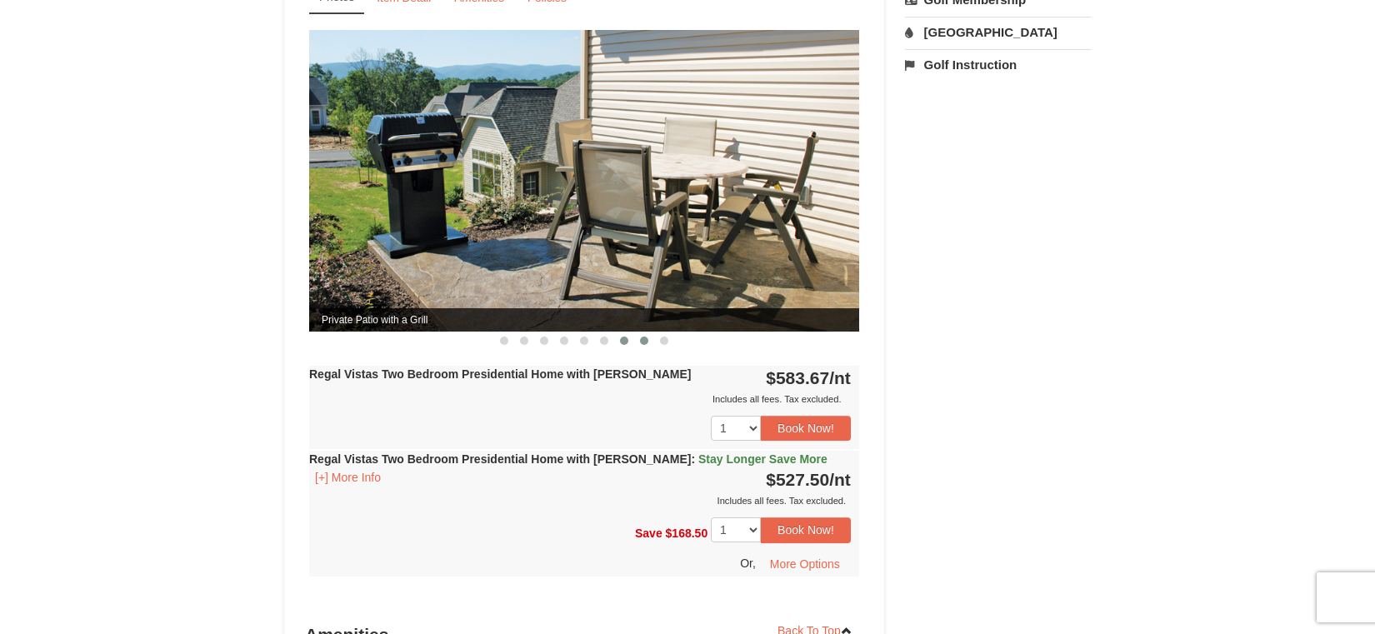
click at [641, 337] on span at bounding box center [644, 341] width 8 height 8
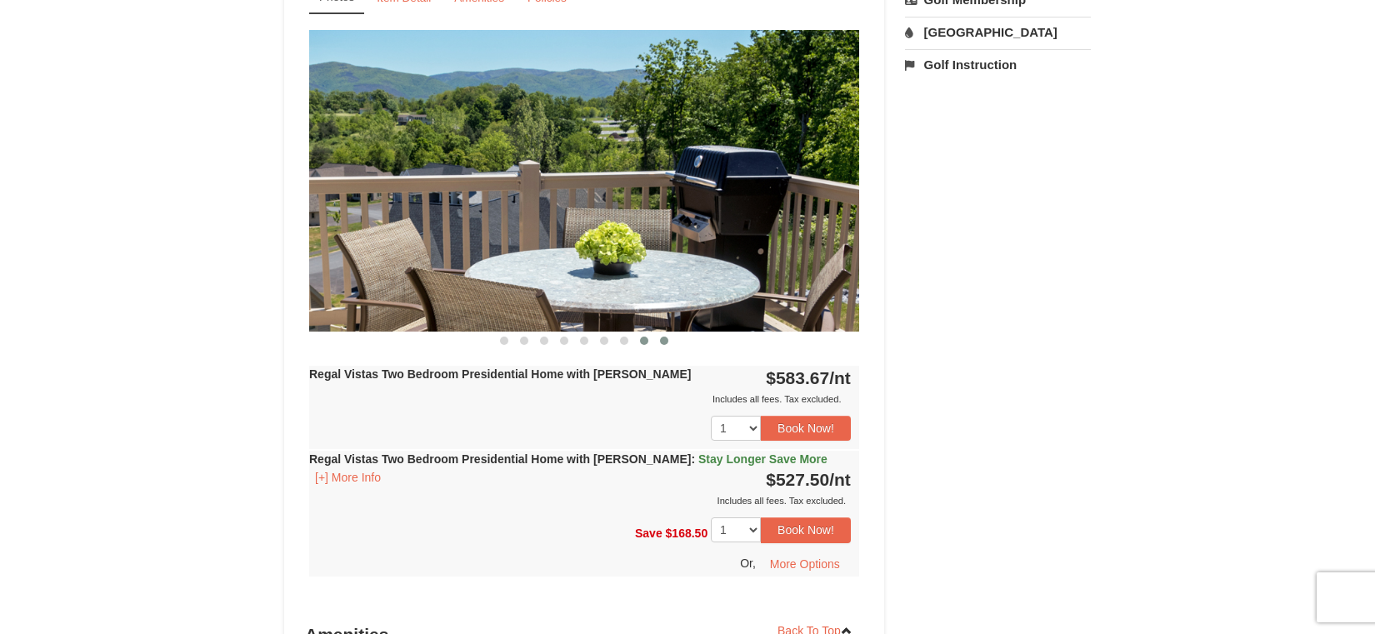
click at [667, 332] on button at bounding box center [664, 340] width 20 height 17
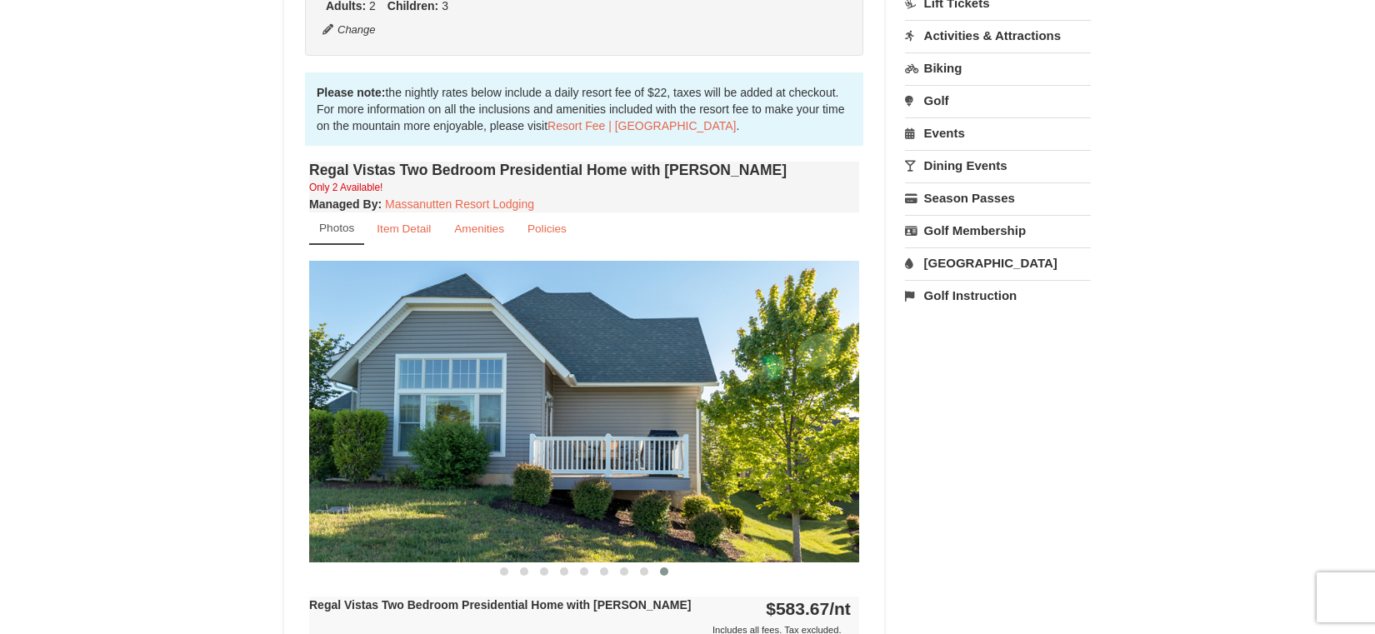
scroll to position [519, 0]
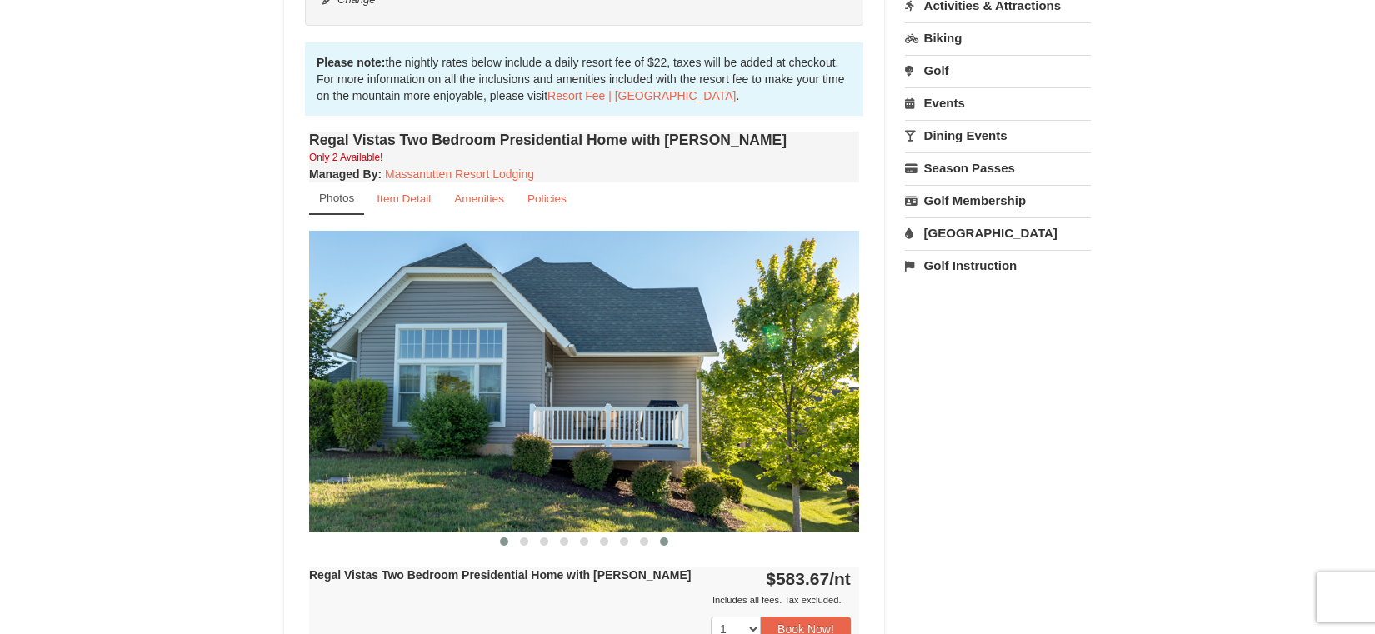
click at [509, 533] on button at bounding box center [504, 541] width 20 height 17
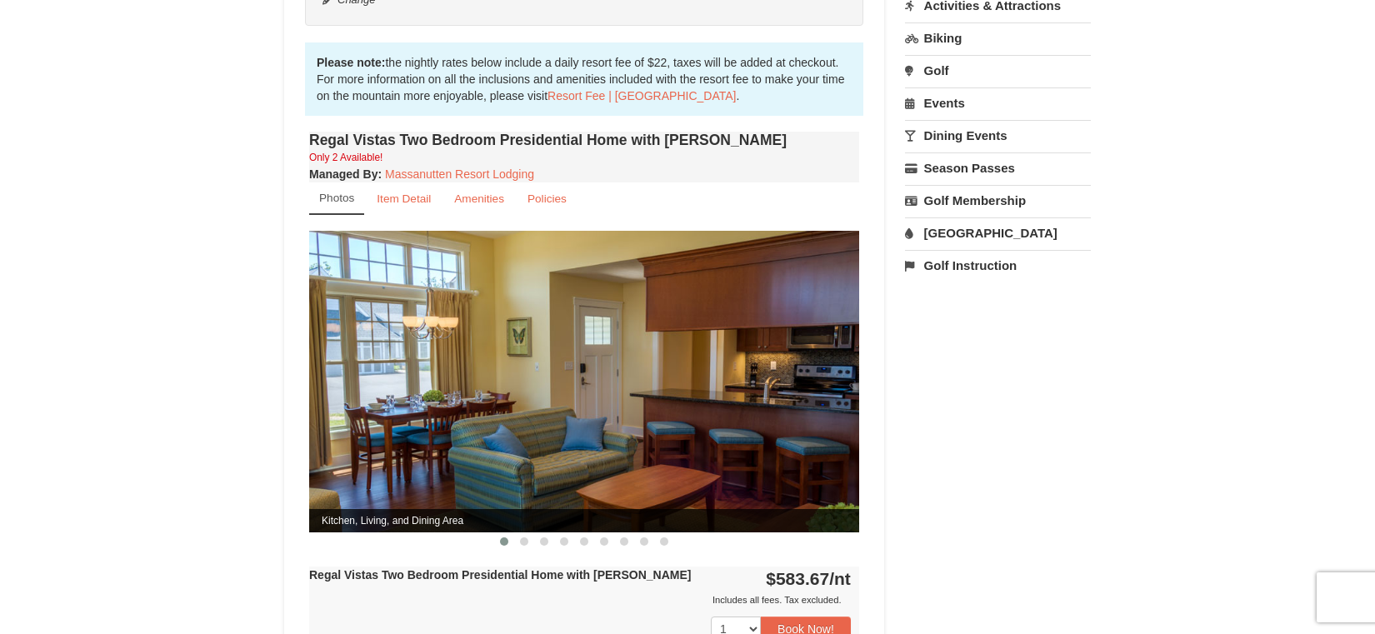
scroll to position [726, 0]
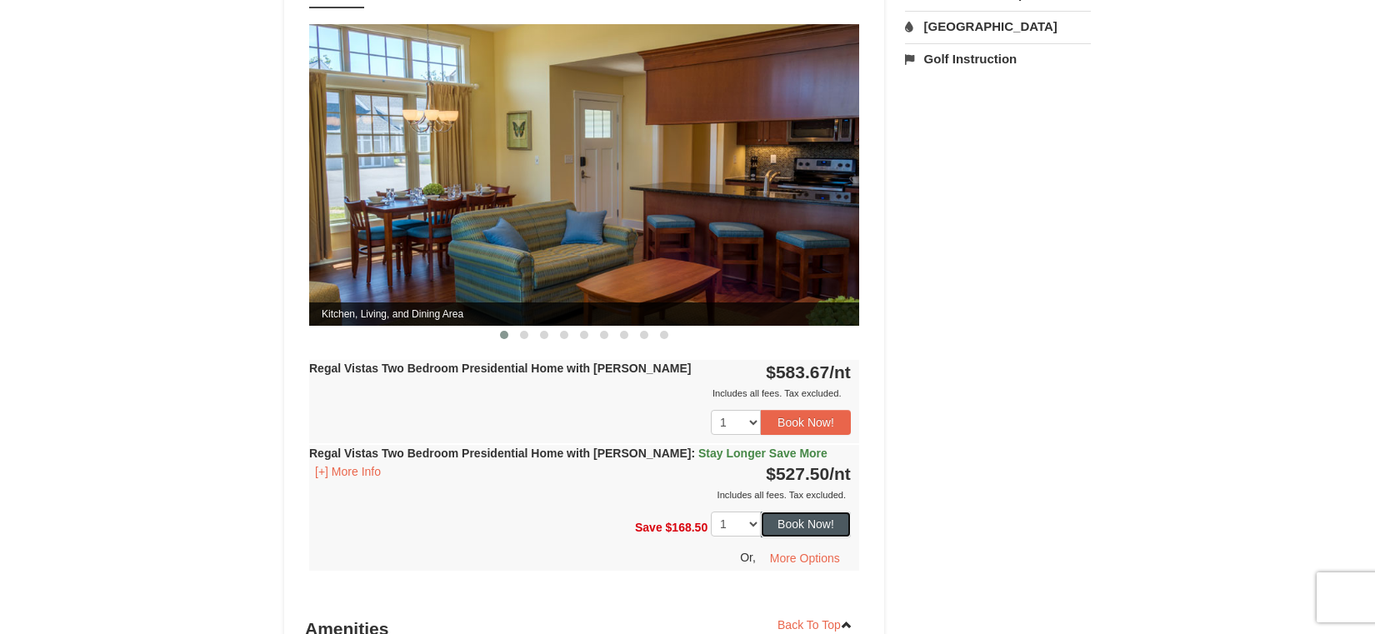
click at [786, 512] on button "Book Now!" at bounding box center [806, 524] width 90 height 25
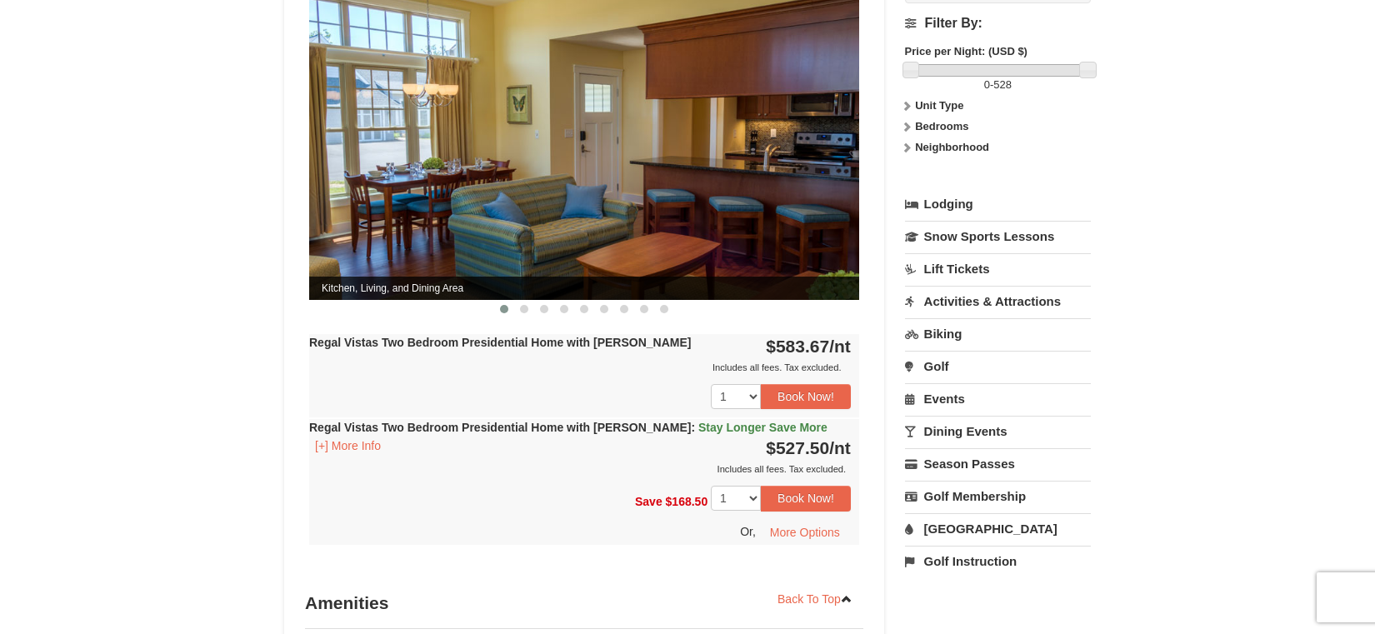
scroll to position [754, 0]
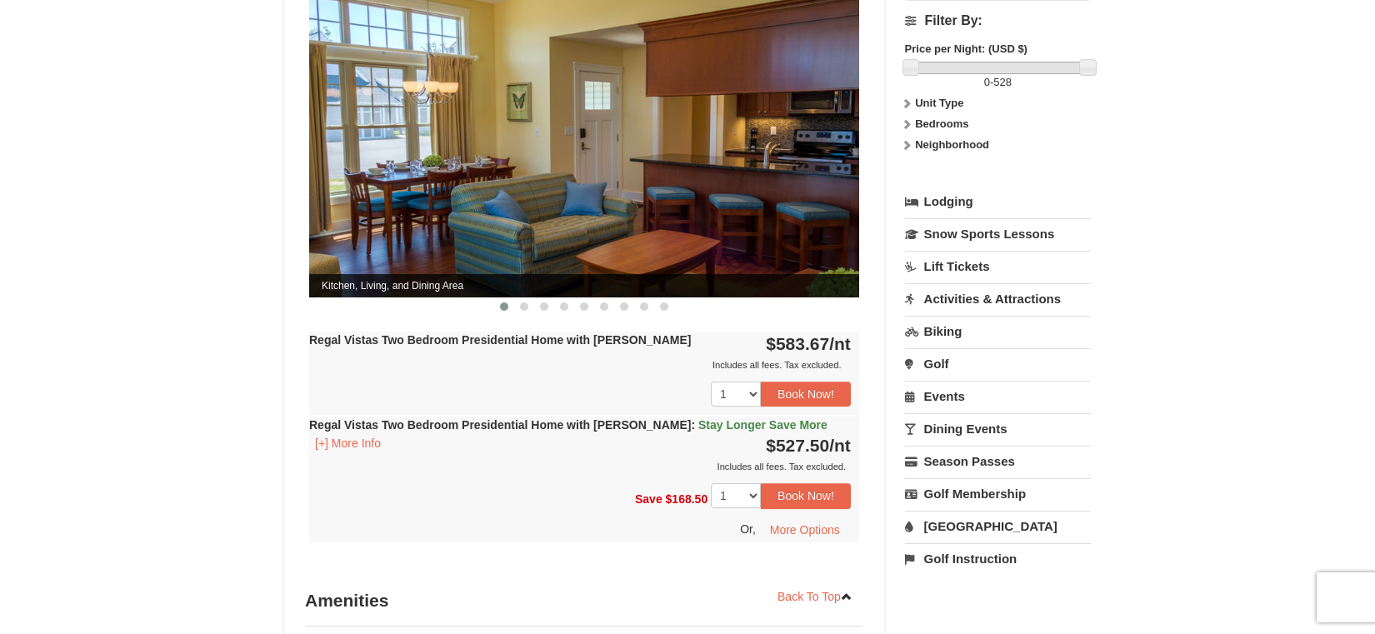
click at [978, 516] on link "Water Park" at bounding box center [998, 526] width 186 height 31
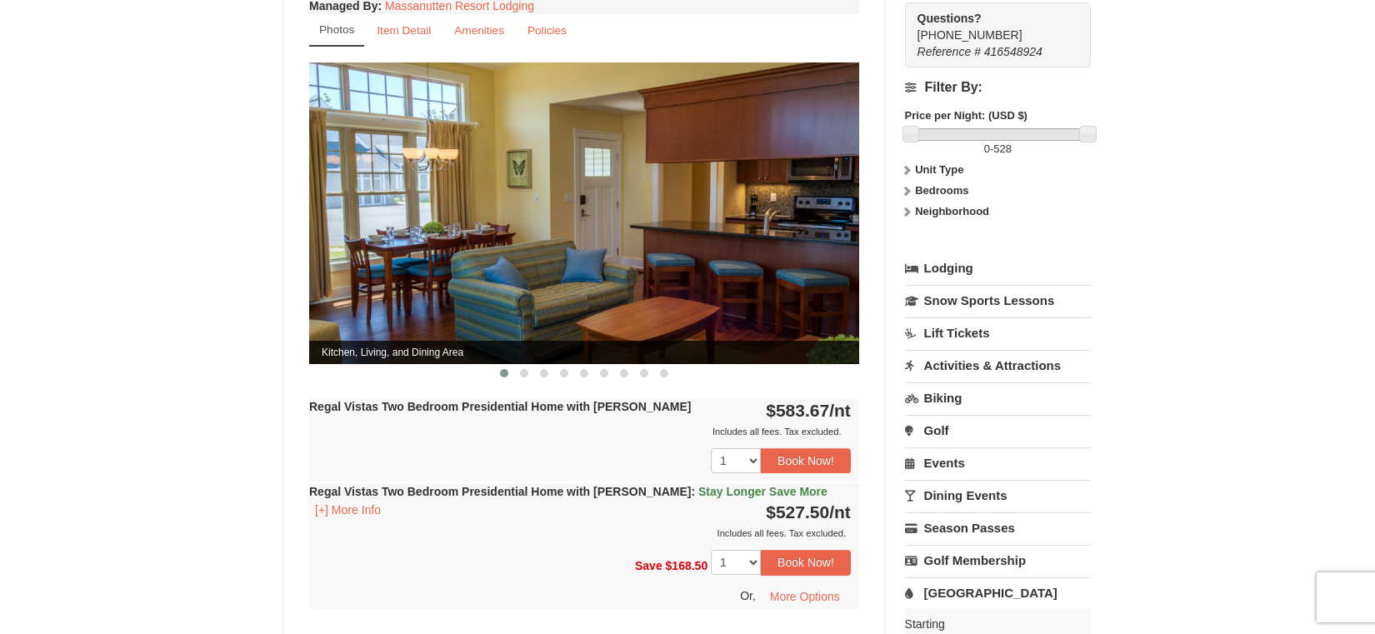
scroll to position [816, 0]
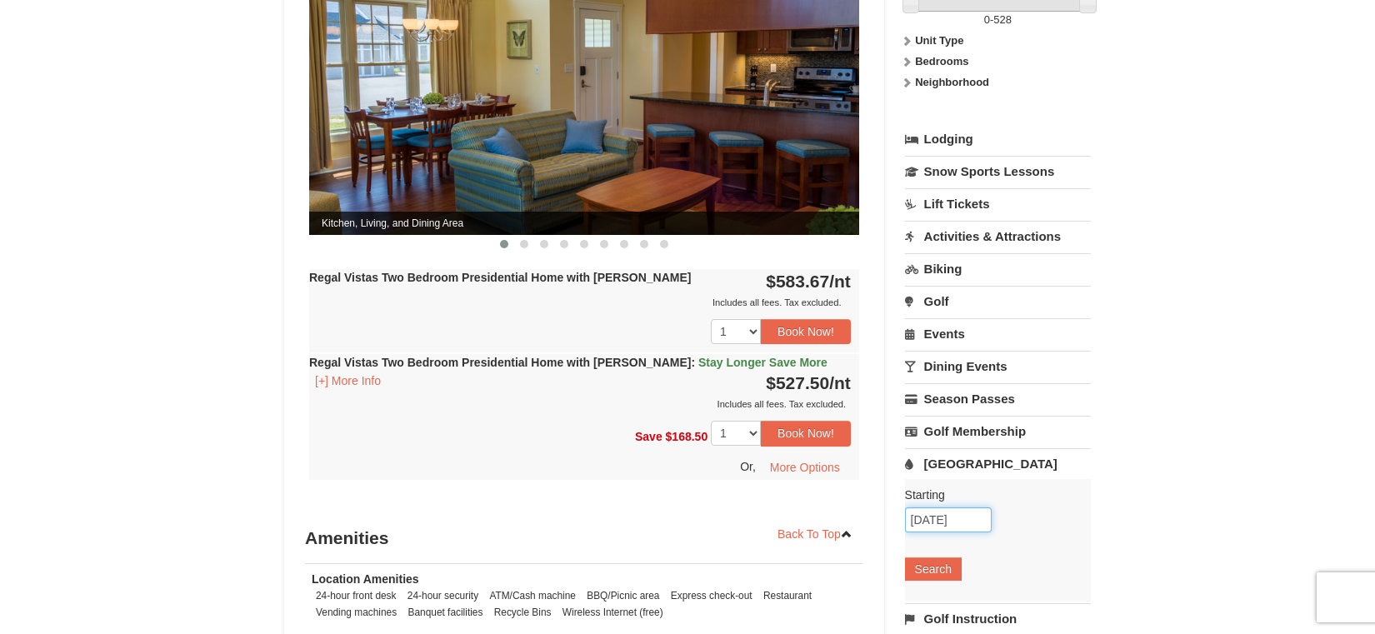
click at [942, 507] on input "12/27/2025" at bounding box center [948, 519] width 87 height 25
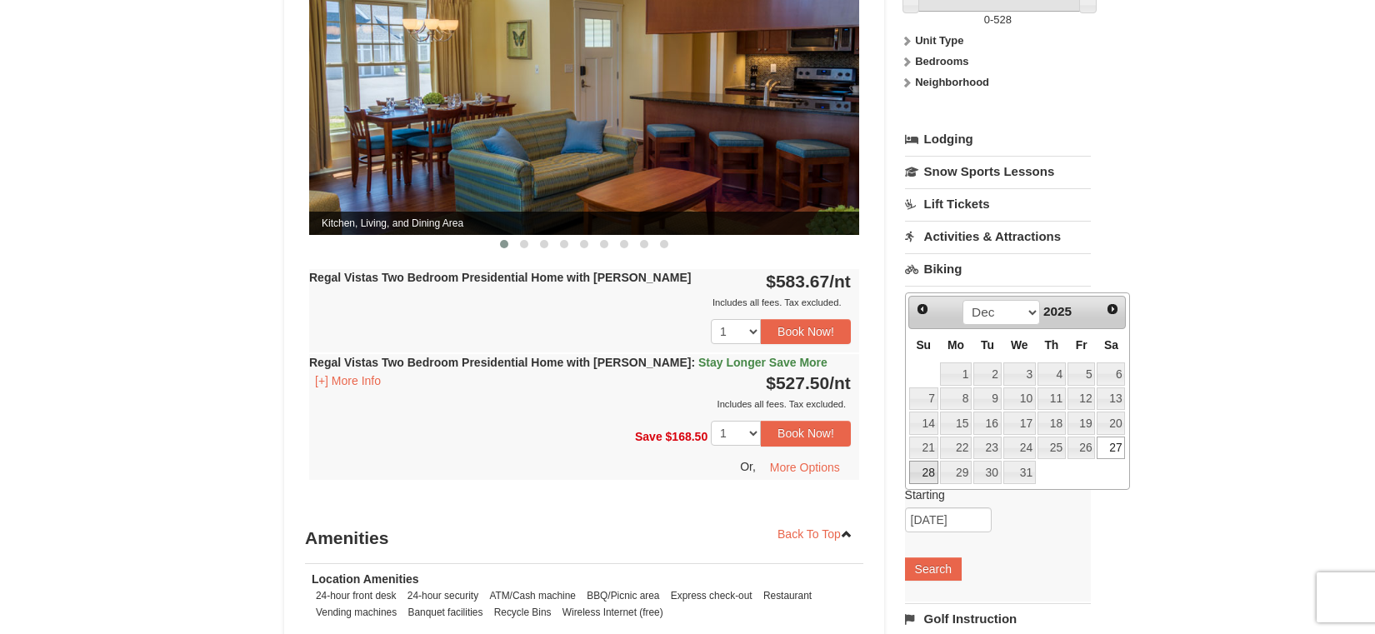
click at [921, 466] on link "28" at bounding box center [923, 472] width 29 height 23
type input "[DATE]"
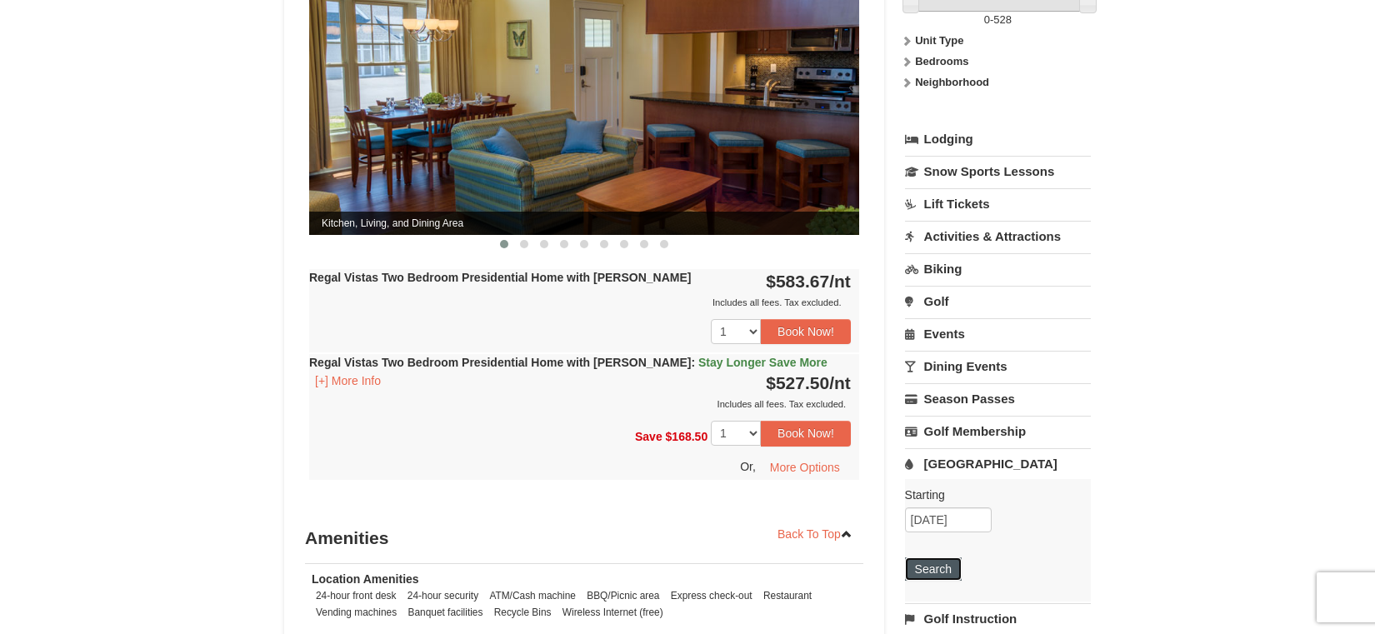
click at [937, 557] on button "Search" at bounding box center [933, 568] width 57 height 23
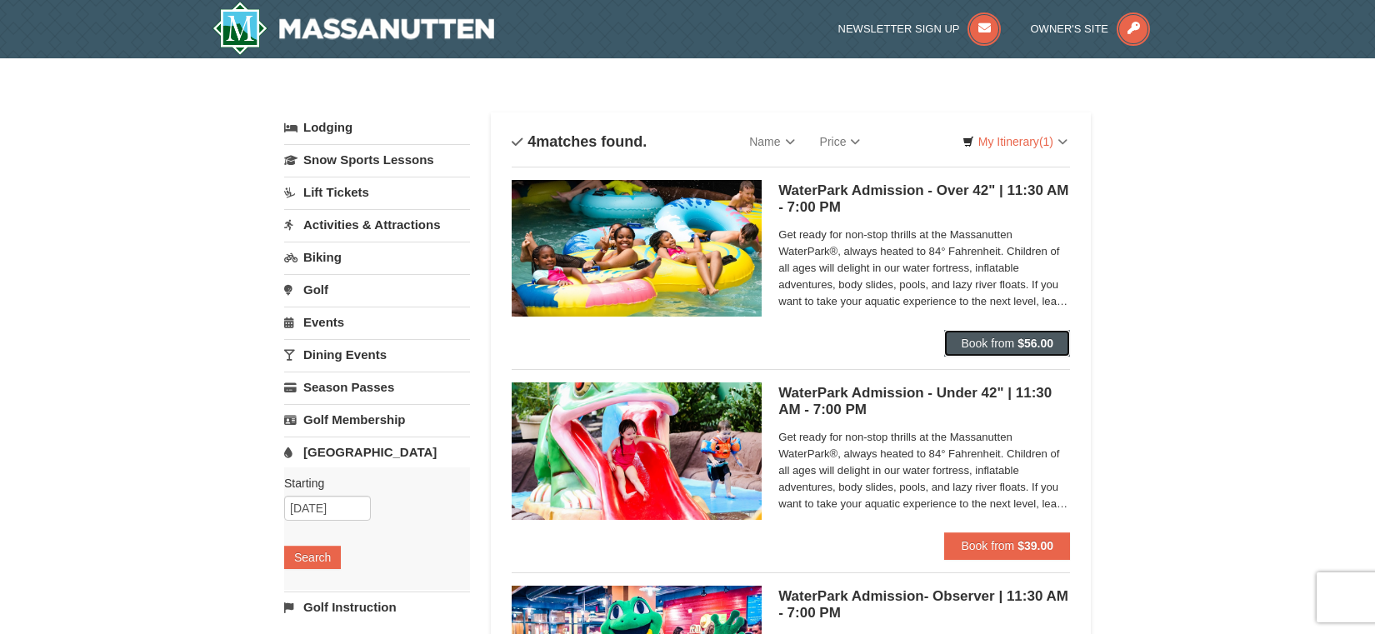
click at [1041, 333] on button "Book from $56.00" at bounding box center [1007, 343] width 126 height 27
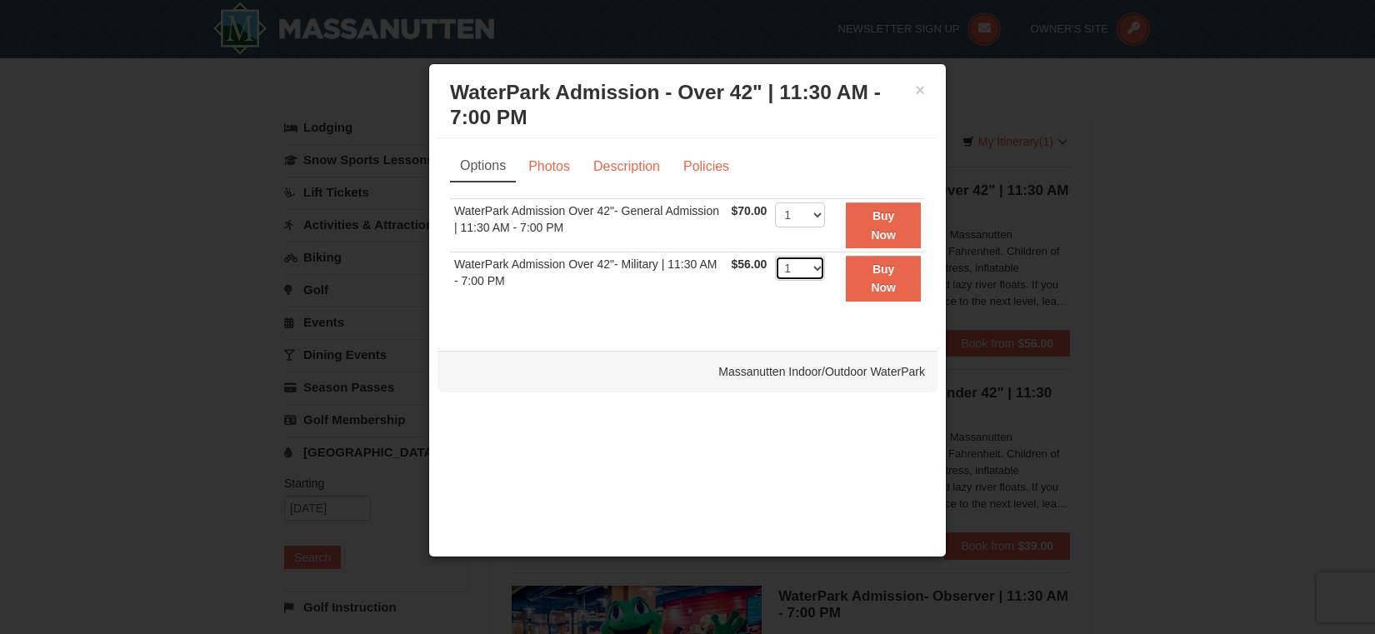
click at [809, 276] on select "1 2 3 4 5 6 7 8 9 10 11 12 13 14 15 16 17 18 19 20 21 22" at bounding box center [800, 268] width 50 height 25
select select "5"
click at [775, 256] on select "1 2 3 4 5 6 7 8 9 10 11 12 13 14 15 16 17 18 19 20 21 22" at bounding box center [800, 268] width 50 height 25
click at [874, 282] on strong "Buy Now" at bounding box center [883, 278] width 25 height 32
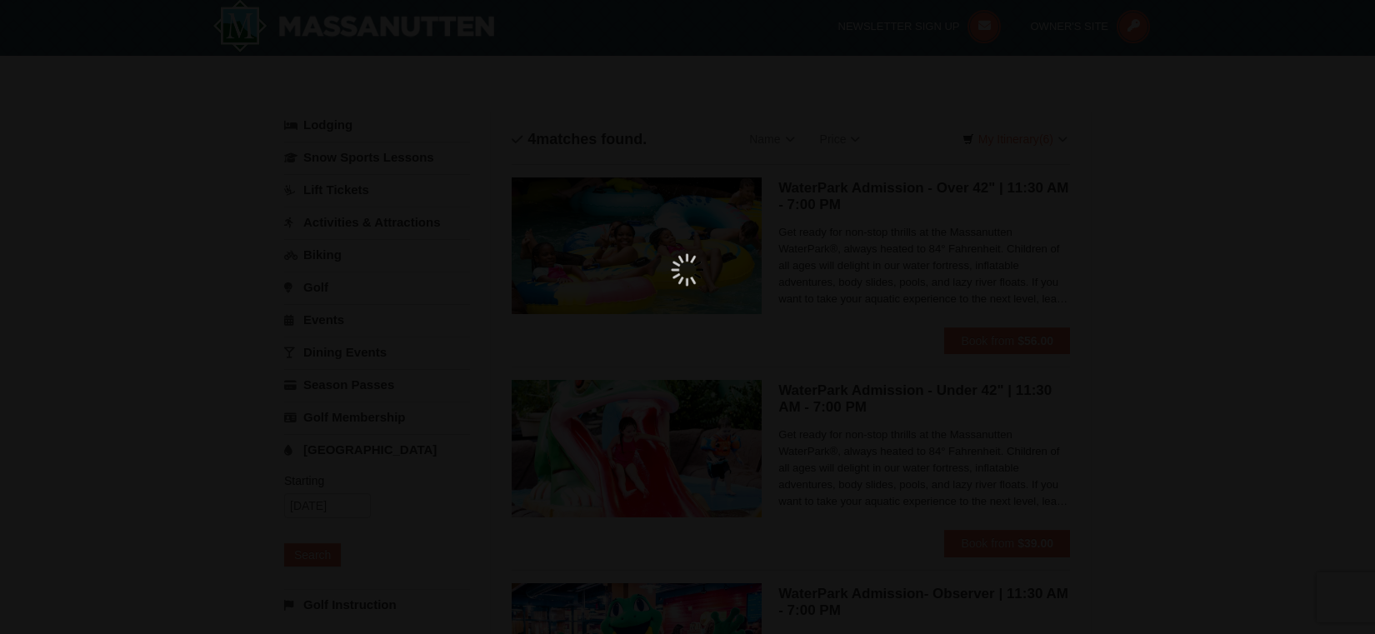
scroll to position [5, 0]
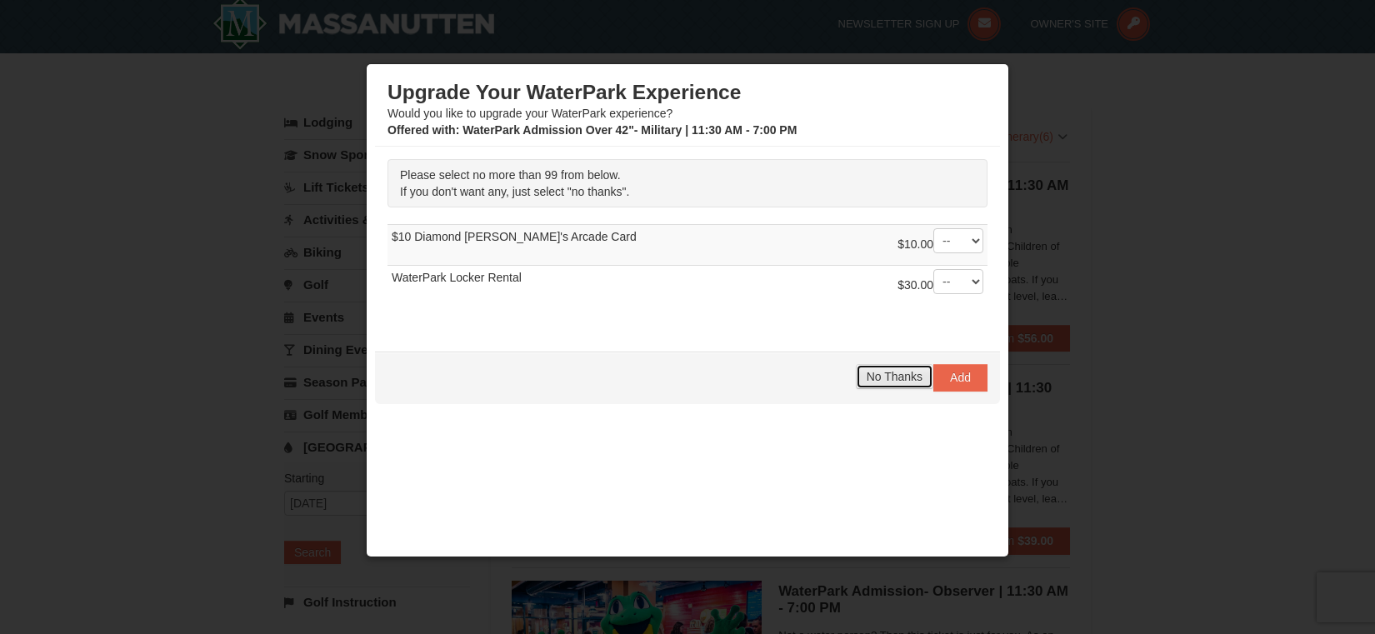
click at [911, 371] on span "No Thanks" at bounding box center [894, 376] width 56 height 13
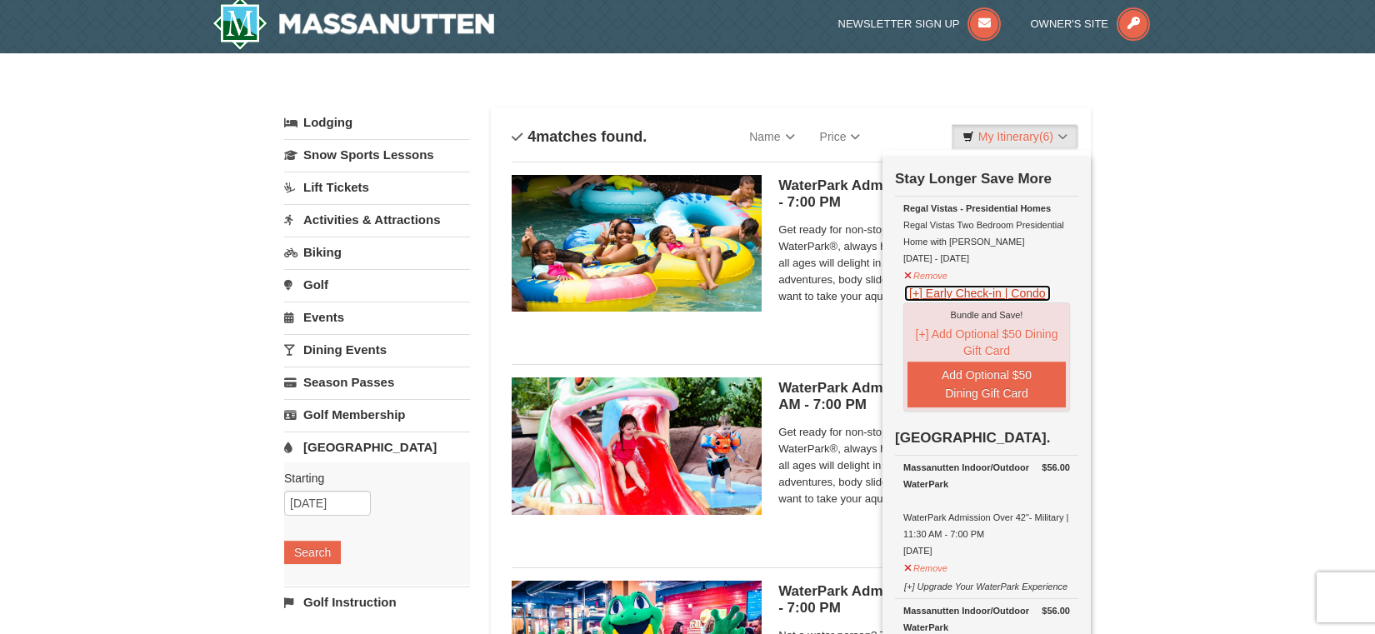
click at [936, 290] on button "[+] Early Check-in | Condo" at bounding box center [977, 293] width 148 height 18
click at [1110, 241] on div "× Categories List Filter My Itinerary (6) Check Out Now Stay Longer Save More R…" at bounding box center [687, 536] width 1375 height 966
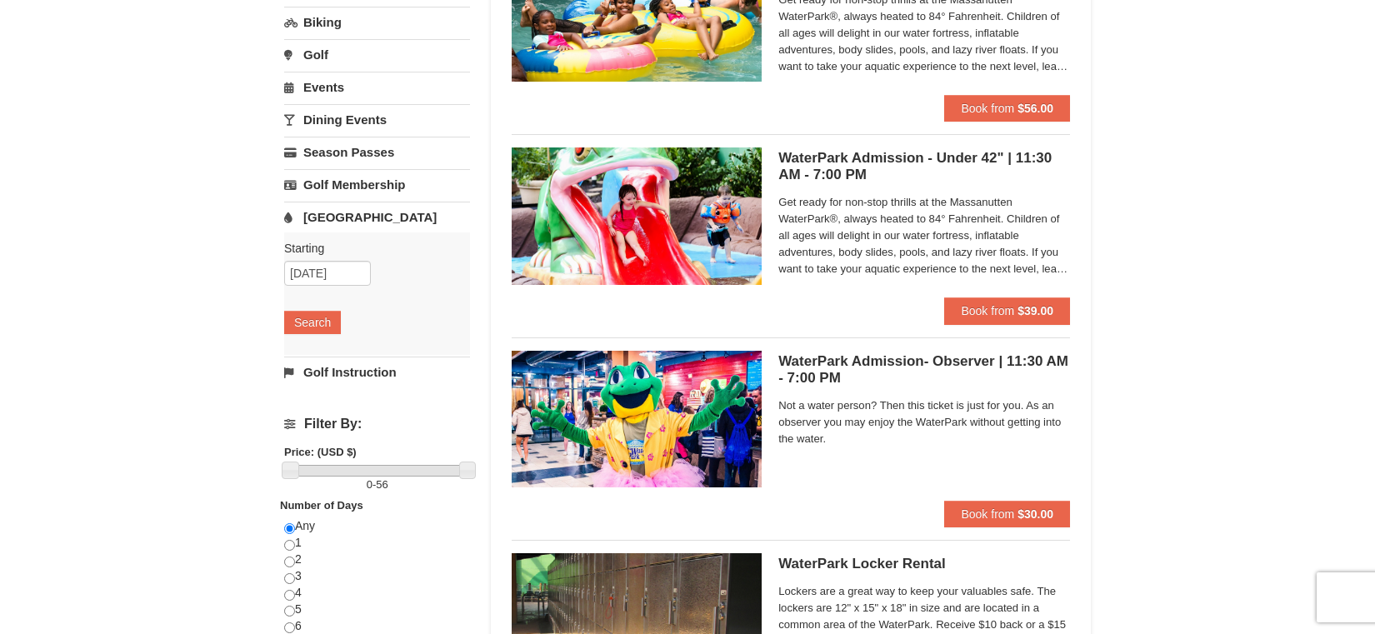
scroll to position [0, 0]
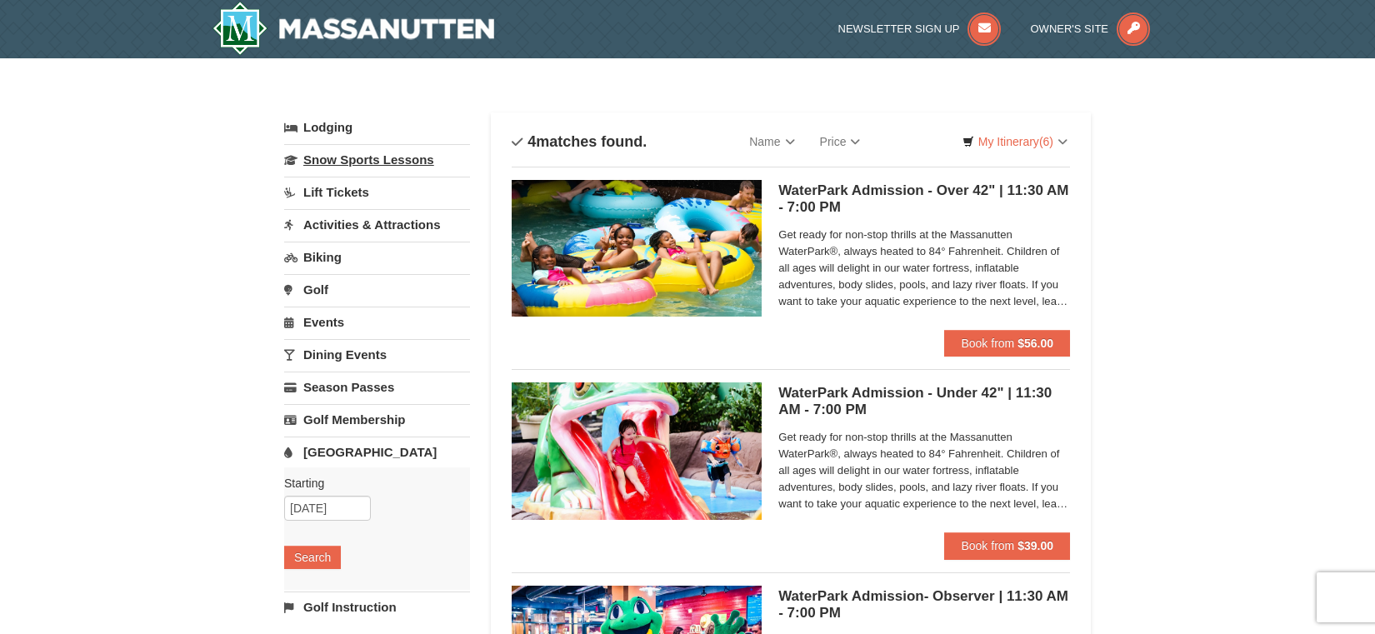
click at [348, 159] on link "Snow Sports Lessons" at bounding box center [377, 159] width 186 height 31
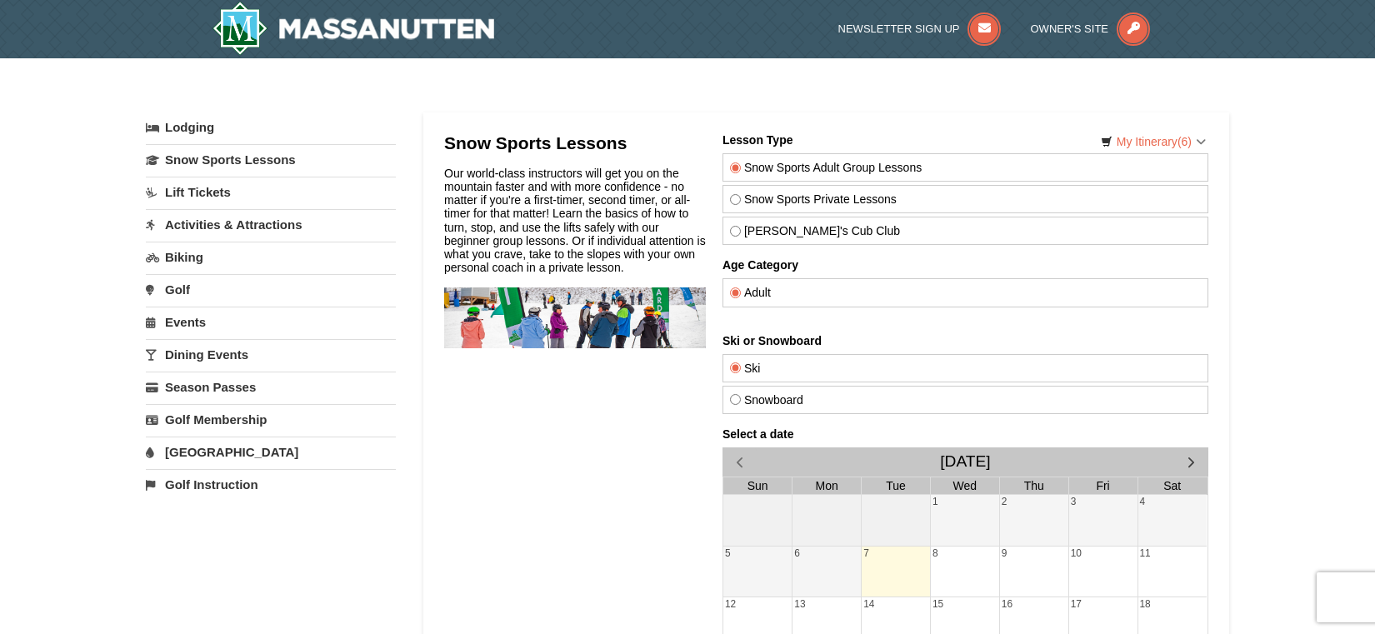
click at [311, 231] on link "Activities & Attractions" at bounding box center [271, 224] width 250 height 31
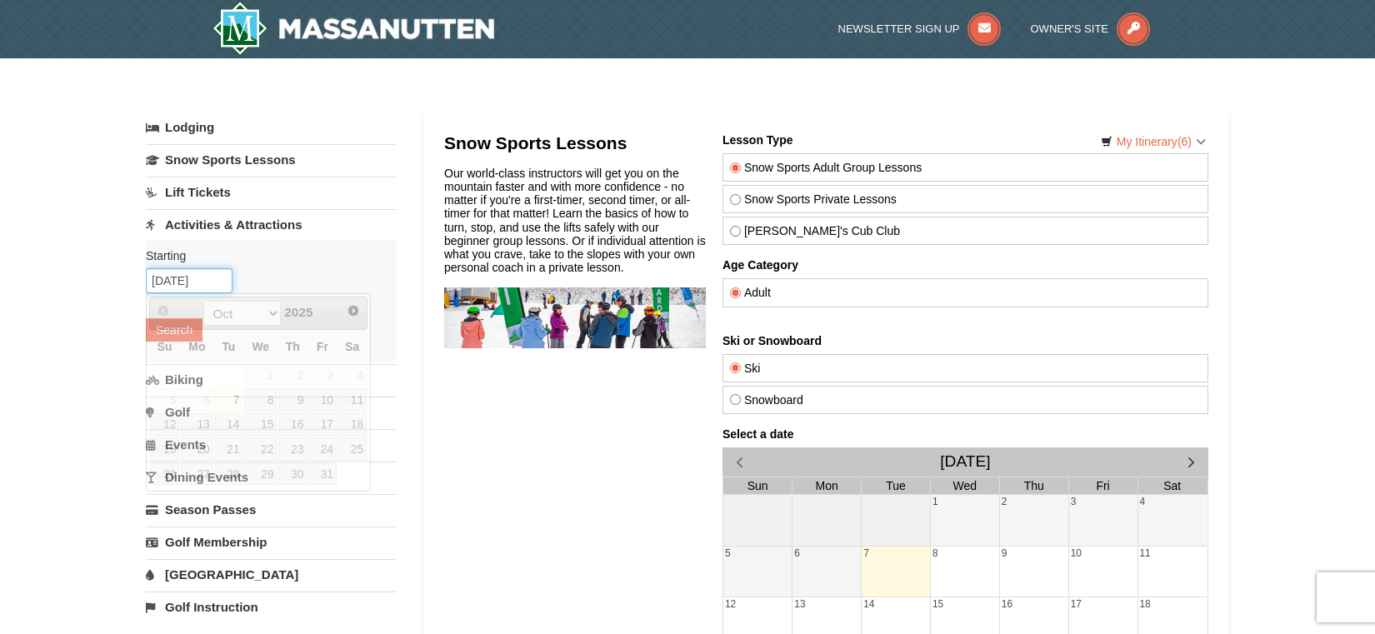
click at [210, 282] on input "[DATE]" at bounding box center [189, 280] width 87 height 25
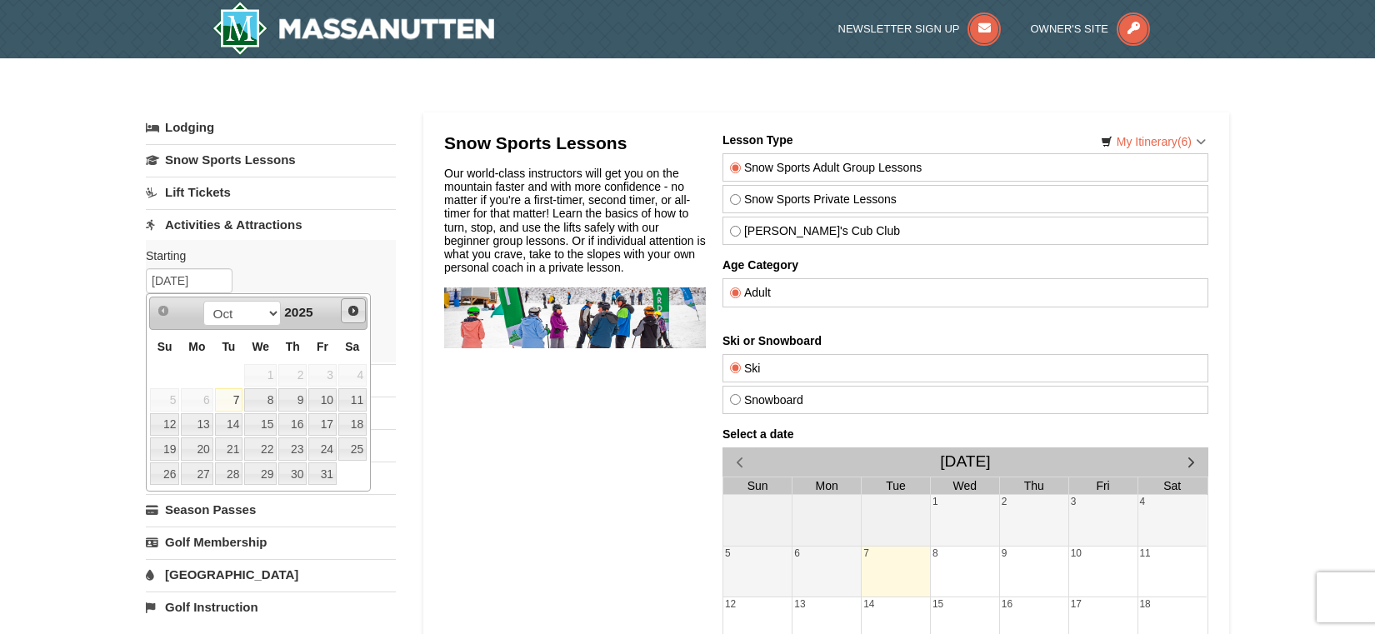
click at [352, 305] on span "Next" at bounding box center [353, 310] width 13 height 13
click at [231, 482] on link "30" at bounding box center [229, 473] width 28 height 23
type input "[DATE]"
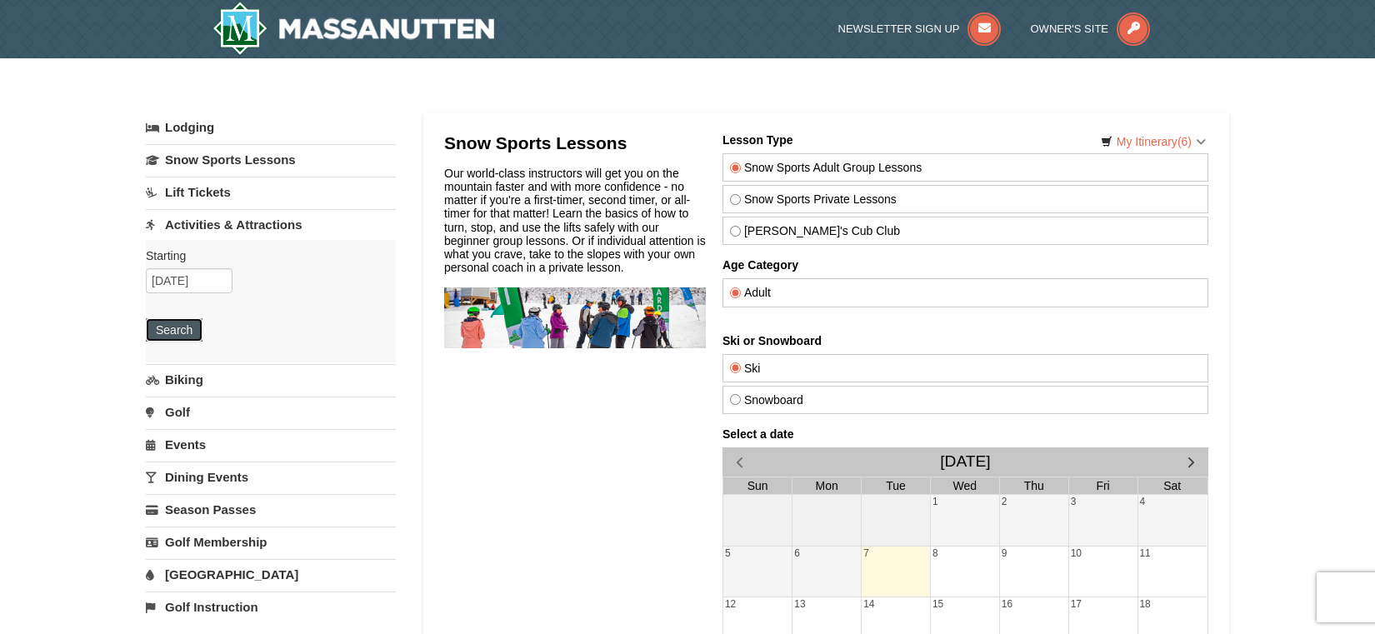
click at [182, 337] on button "Search" at bounding box center [174, 329] width 57 height 23
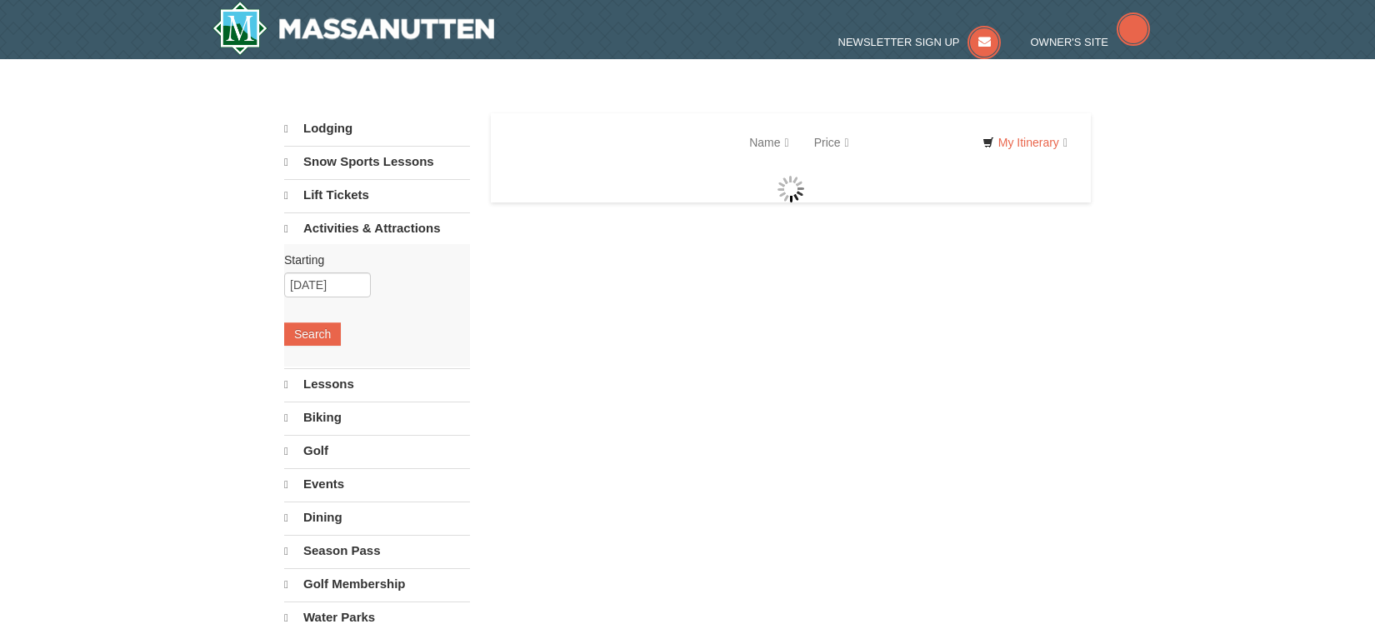
select select "10"
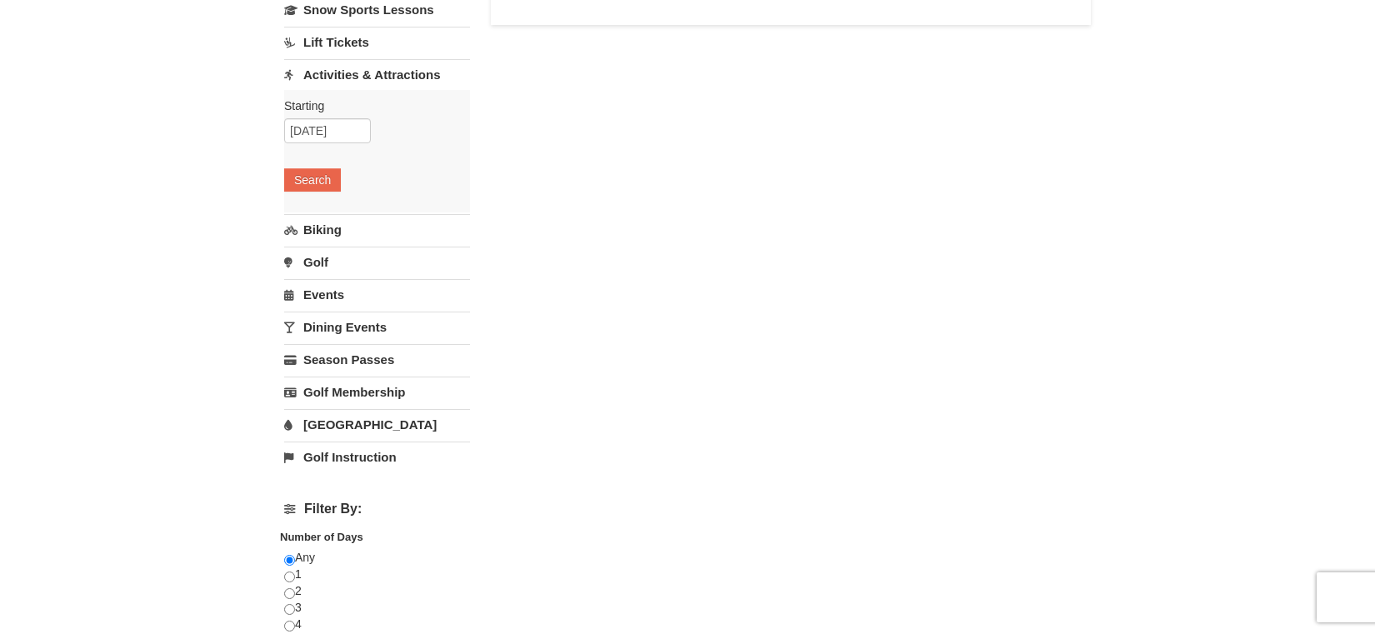
scroll to position [160, 0]
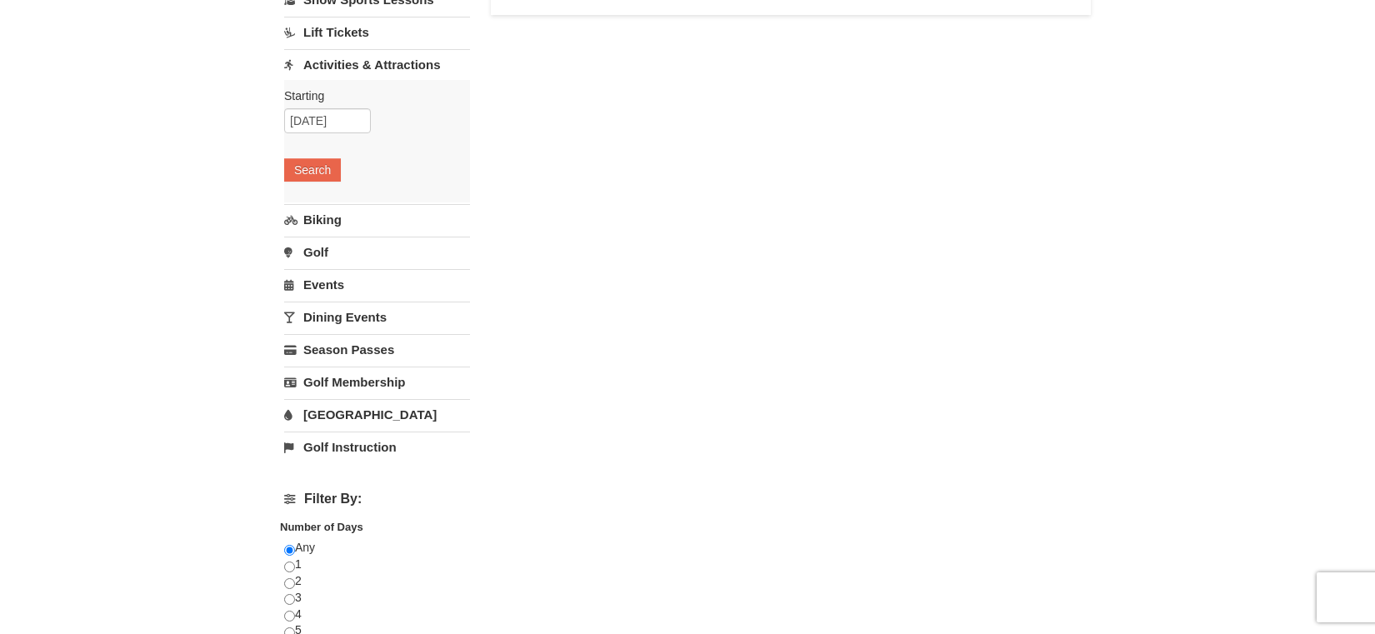
click at [372, 317] on link "Dining Events" at bounding box center [377, 317] width 186 height 31
click at [332, 303] on button "Search" at bounding box center [312, 299] width 57 height 23
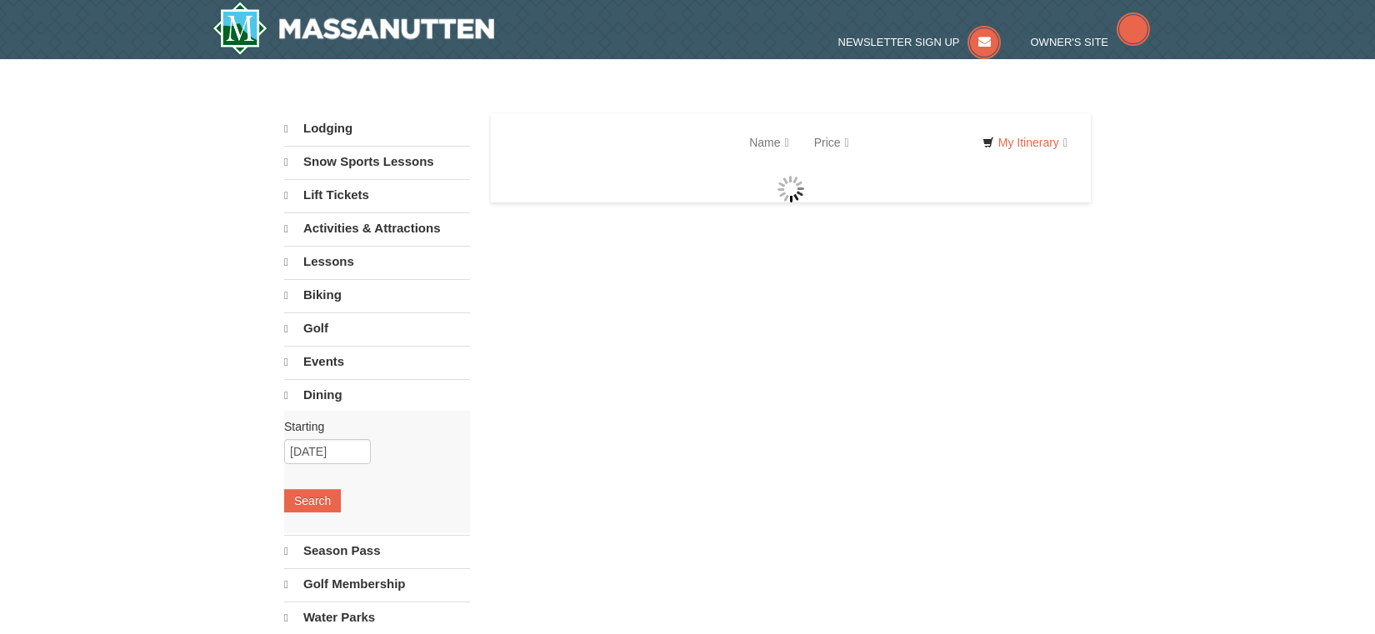
select select "10"
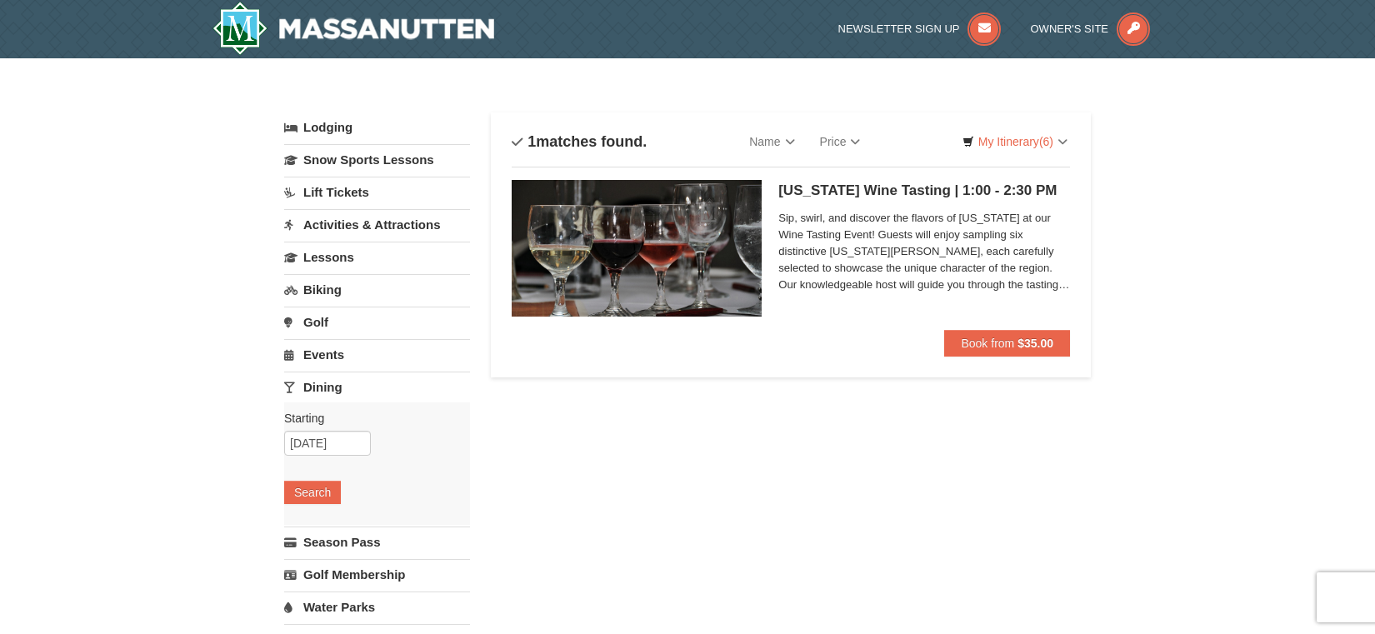
click at [348, 298] on link "Biking" at bounding box center [377, 289] width 186 height 31
click at [332, 397] on button "Search" at bounding box center [312, 394] width 57 height 23
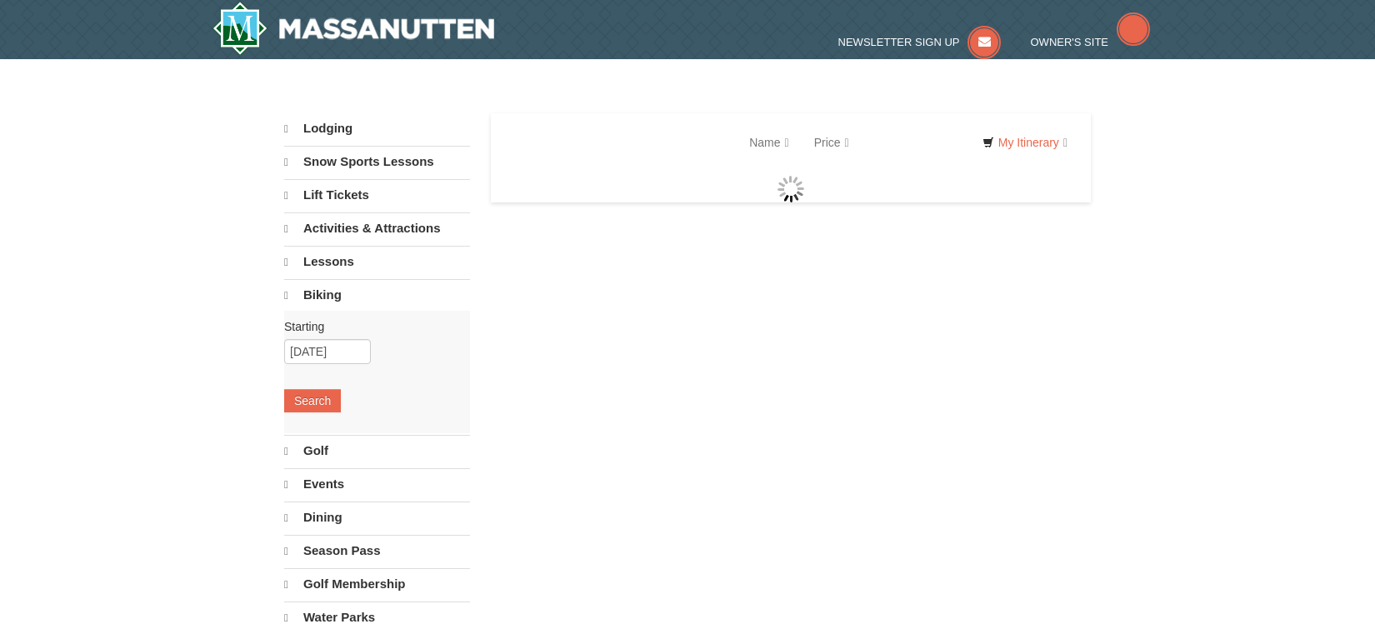
select select "10"
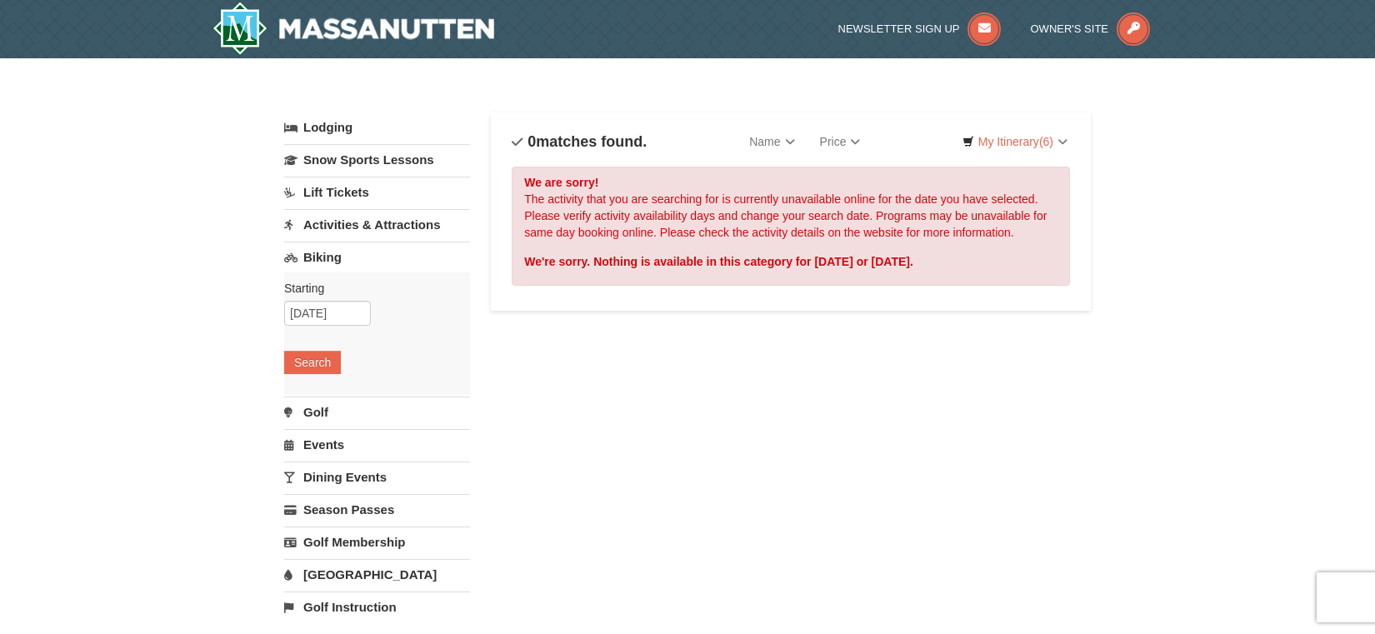
click at [385, 227] on link "Activities & Attractions" at bounding box center [377, 224] width 186 height 31
click at [382, 193] on link "Lift Tickets" at bounding box center [377, 192] width 186 height 31
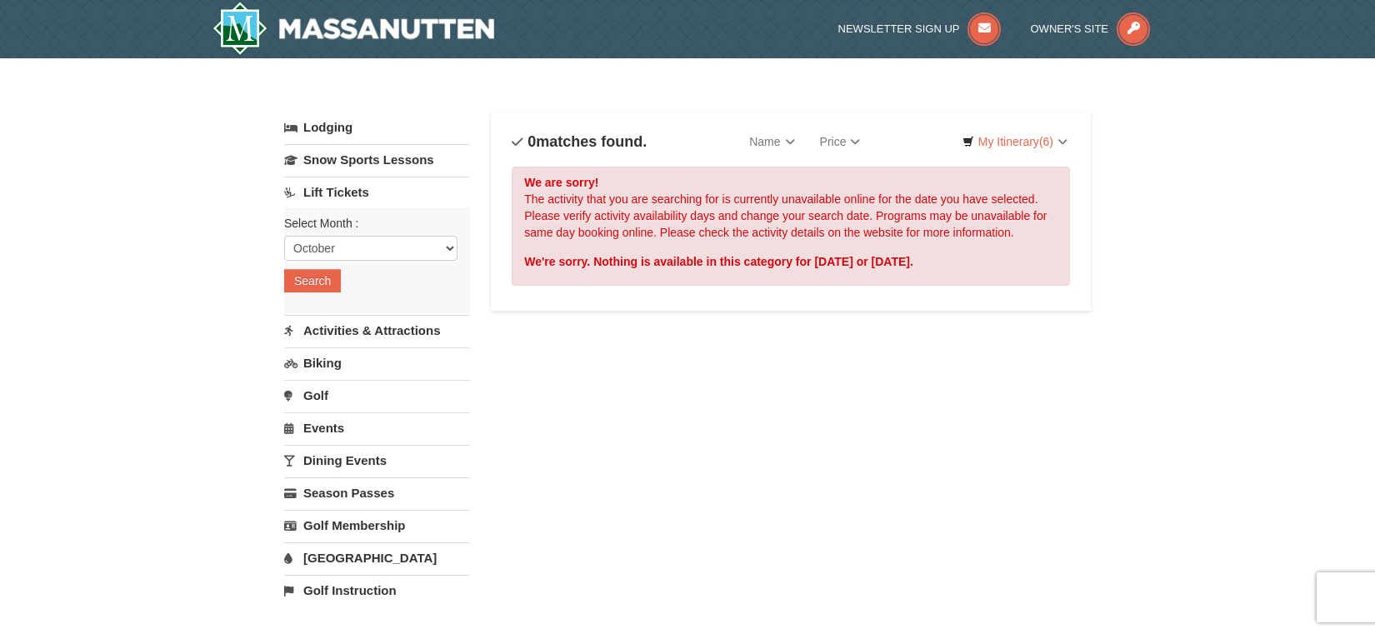
click at [362, 333] on link "Activities & Attractions" at bounding box center [377, 330] width 186 height 31
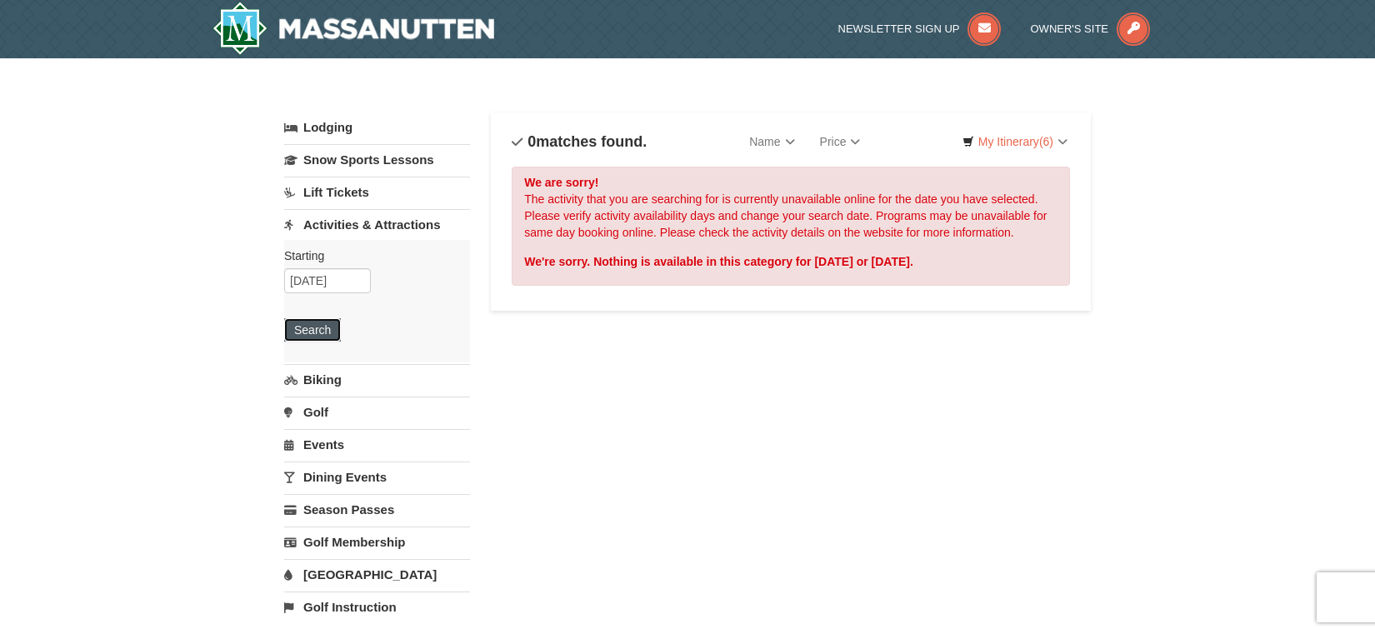
click at [325, 332] on button "Search" at bounding box center [312, 329] width 57 height 23
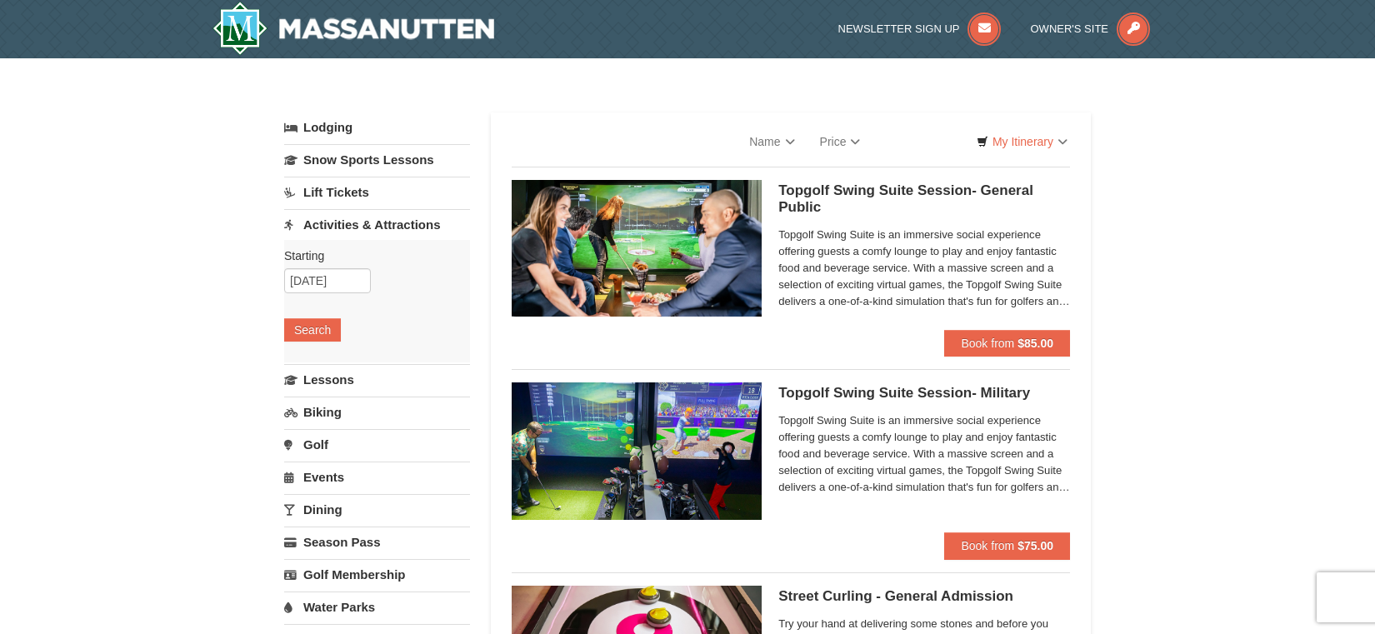
select select "10"
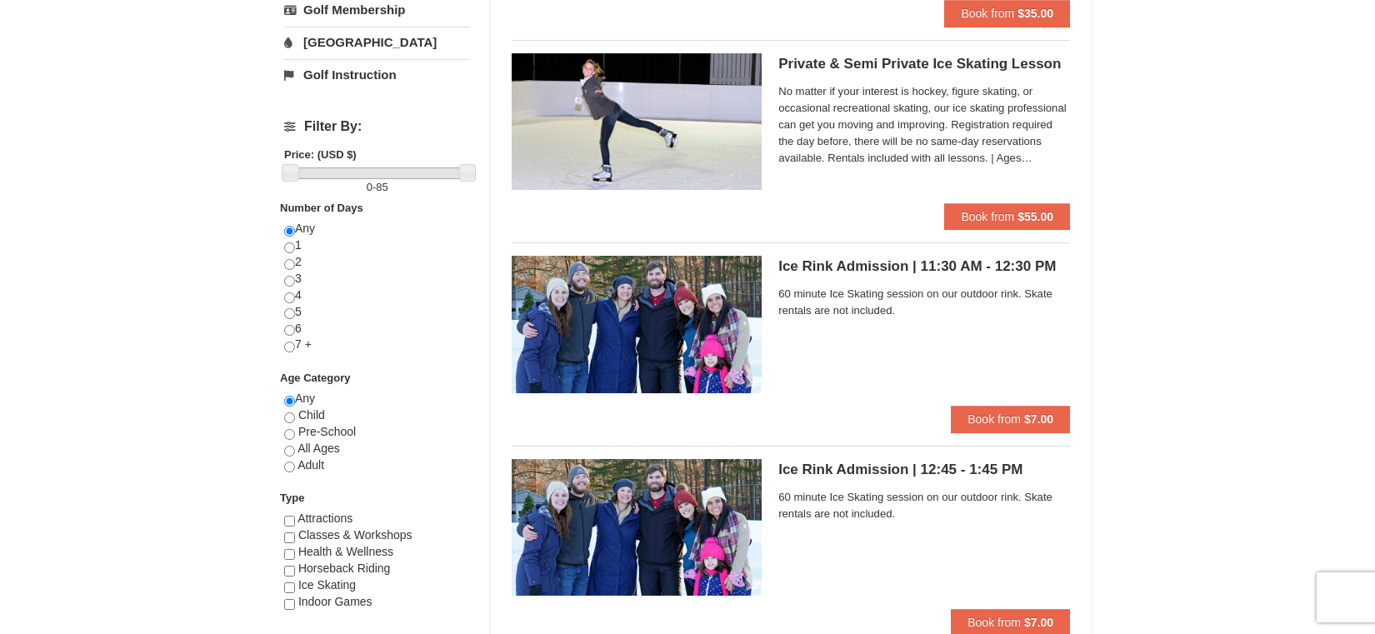
scroll to position [561, 0]
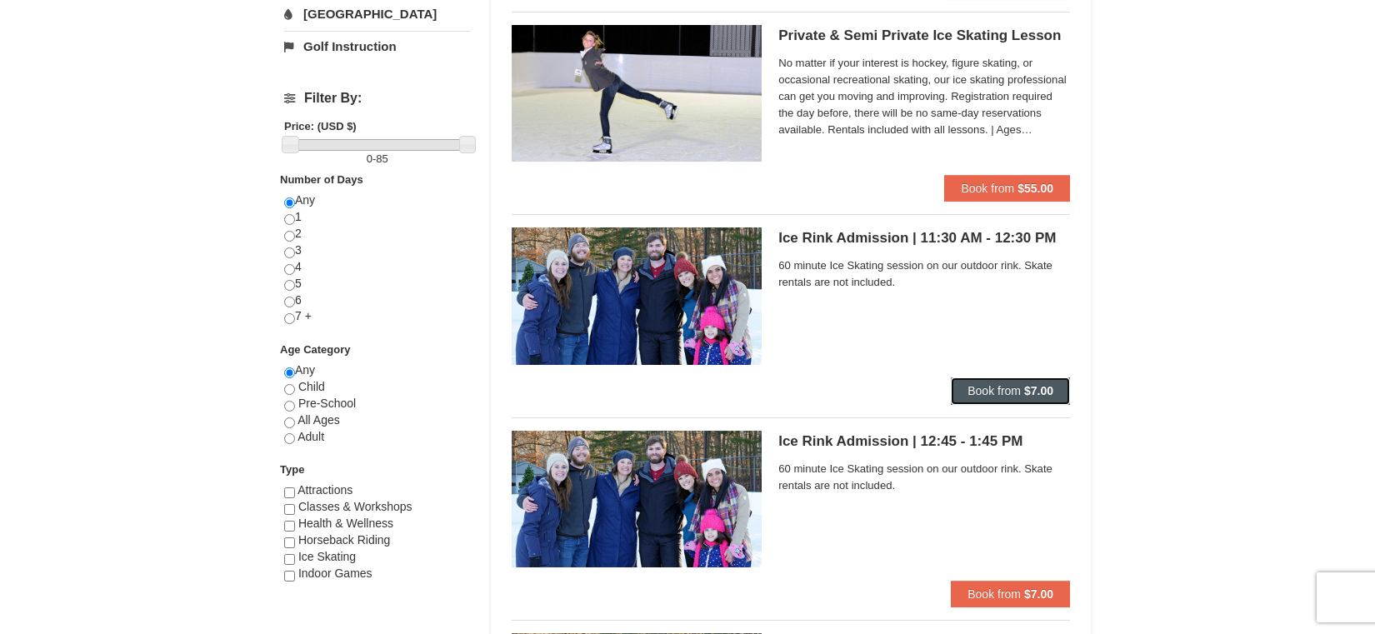
click at [984, 384] on span "Book from" at bounding box center [993, 390] width 53 height 13
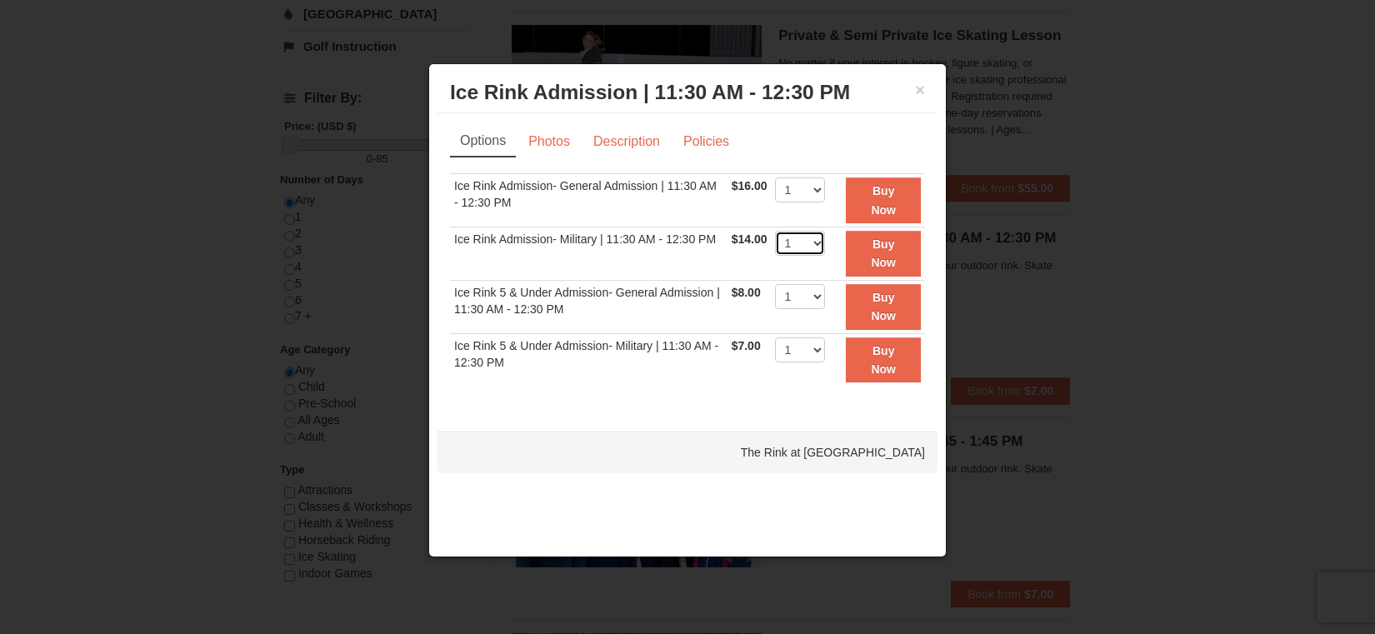
click at [810, 241] on select "1 2 3 4 5 6 7 8 9 10 11 12 13 14 15 16 17 18 19 20 21 22" at bounding box center [800, 243] width 50 height 25
click at [775, 231] on select "1 2 3 4 5 6 7 8 9 10 11 12 13 14 15 16 17 18 19 20 21 22" at bounding box center [800, 243] width 50 height 25
click at [810, 245] on select "1 2 3 4 5 6 7 8 9 10 11 12 13 14 15 16 17 18 19 20 21 22" at bounding box center [800, 243] width 50 height 25
select select "4"
click at [775, 231] on select "1 2 3 4 5 6 7 8 9 10 11 12 13 14 15 16 17 18 19 20 21 22" at bounding box center [800, 243] width 50 height 25
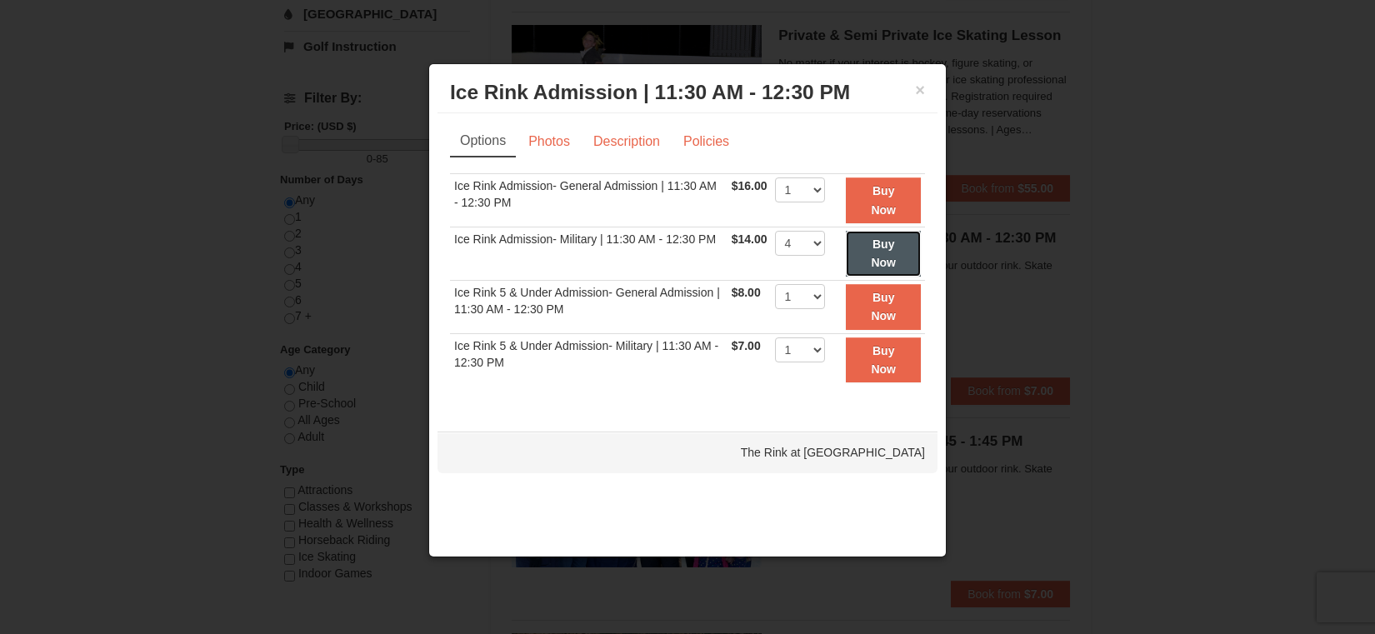
click at [865, 251] on button "Buy Now" at bounding box center [883, 254] width 75 height 46
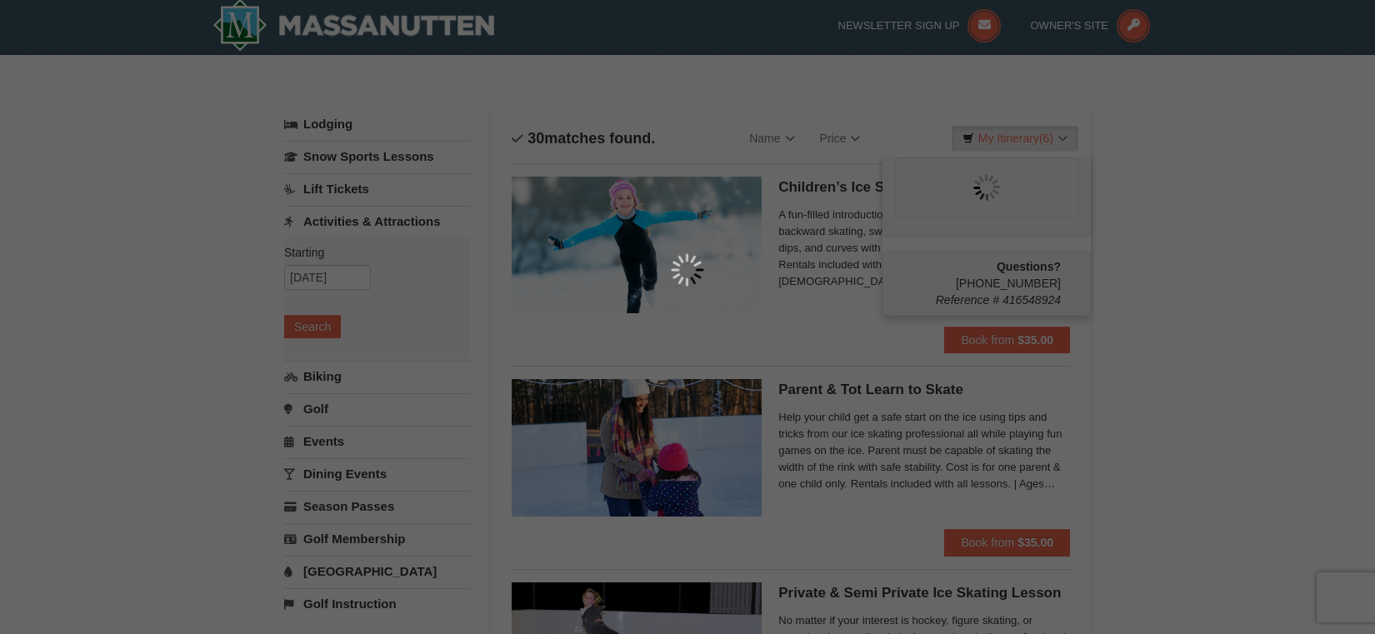
scroll to position [5, 0]
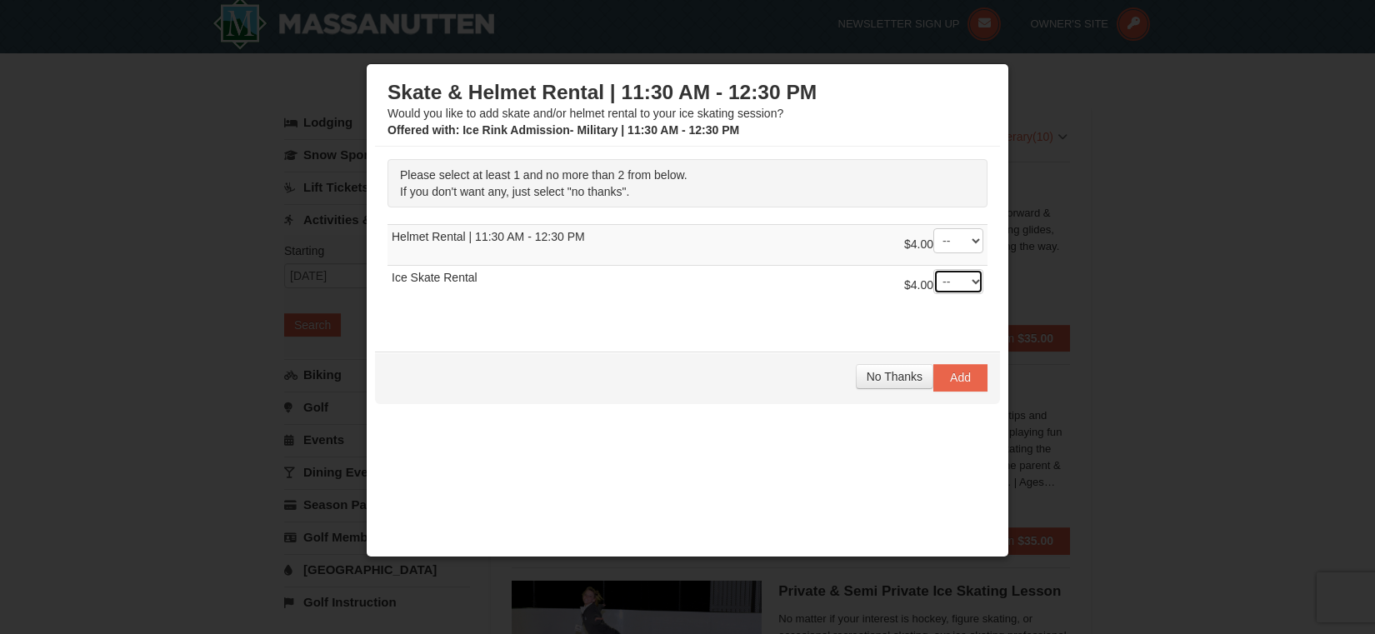
click at [951, 277] on select "-- 01 02" at bounding box center [958, 281] width 50 height 25
click at [959, 280] on select "-- 01 02" at bounding box center [958, 281] width 50 height 25
select select "2"
click at [933, 269] on select "-- 01 02" at bounding box center [958, 281] width 50 height 25
click at [961, 385] on button "Add" at bounding box center [960, 377] width 54 height 27
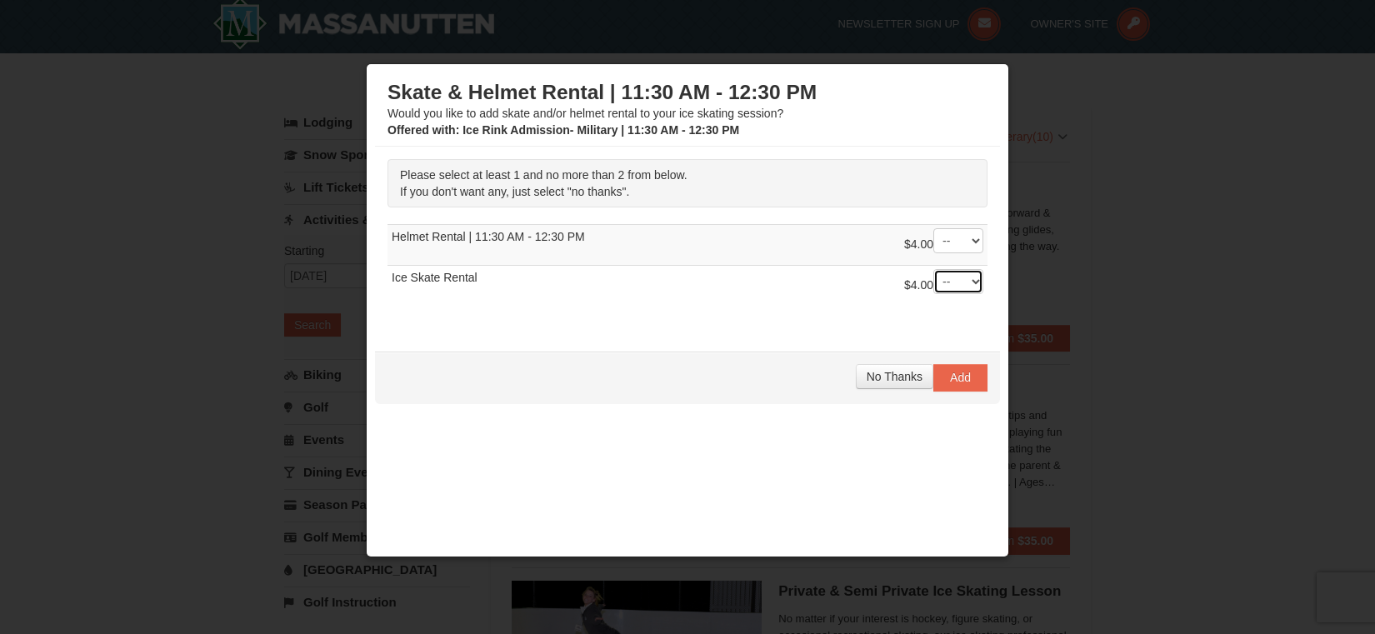
click at [960, 292] on select "-- 01 02" at bounding box center [958, 281] width 50 height 25
select select "2"
click at [933, 269] on select "-- 01 02" at bounding box center [958, 281] width 50 height 25
click at [962, 382] on span "Add" at bounding box center [960, 377] width 21 height 13
click at [906, 378] on span "No Thanks" at bounding box center [894, 376] width 56 height 13
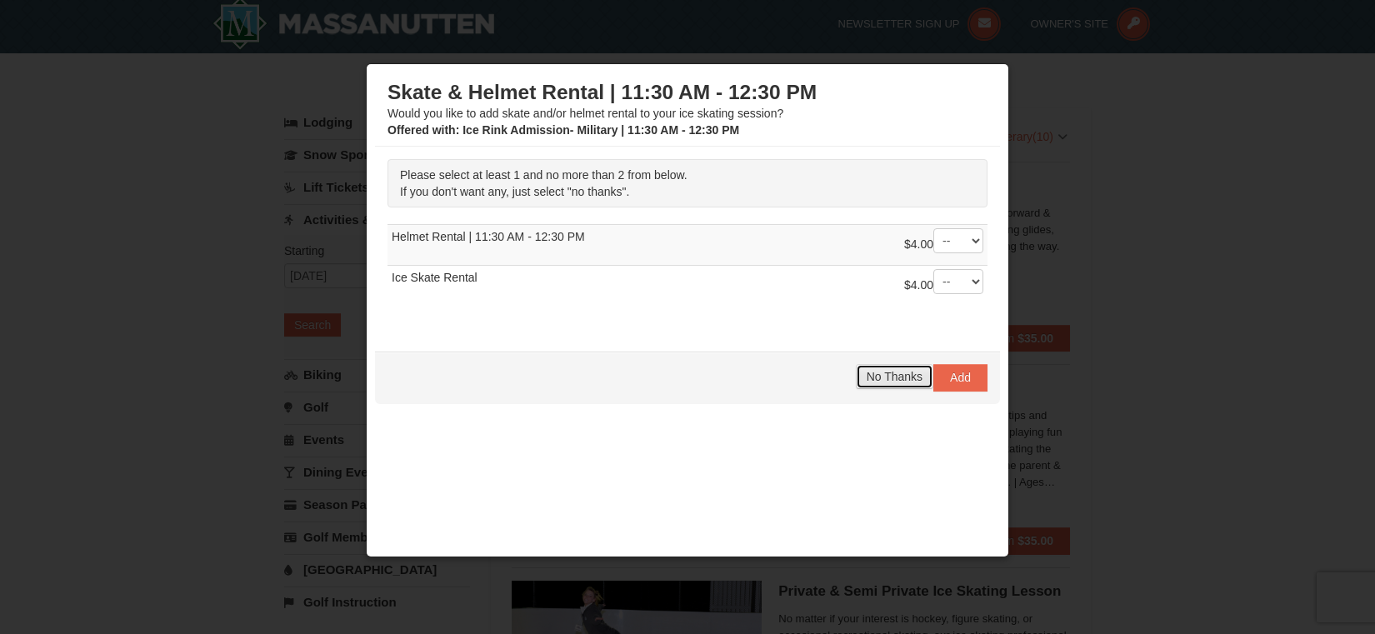
click at [906, 378] on span "No Thanks" at bounding box center [894, 376] width 56 height 13
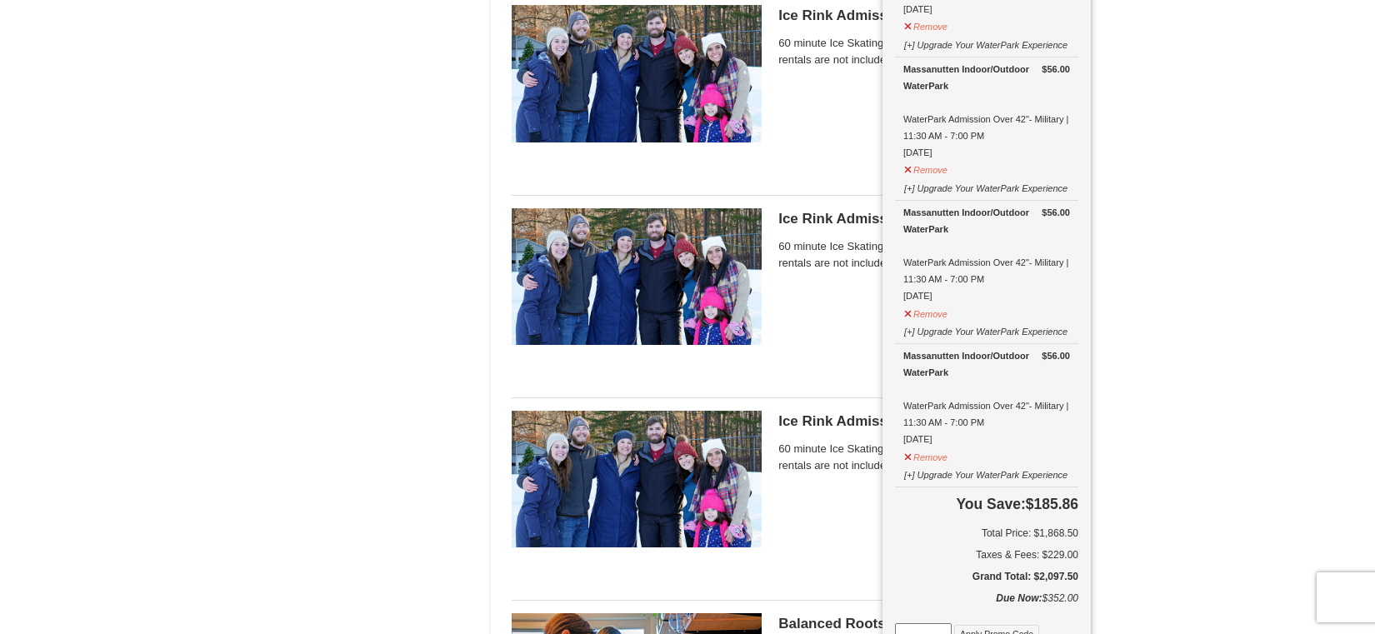
scroll to position [1799, 0]
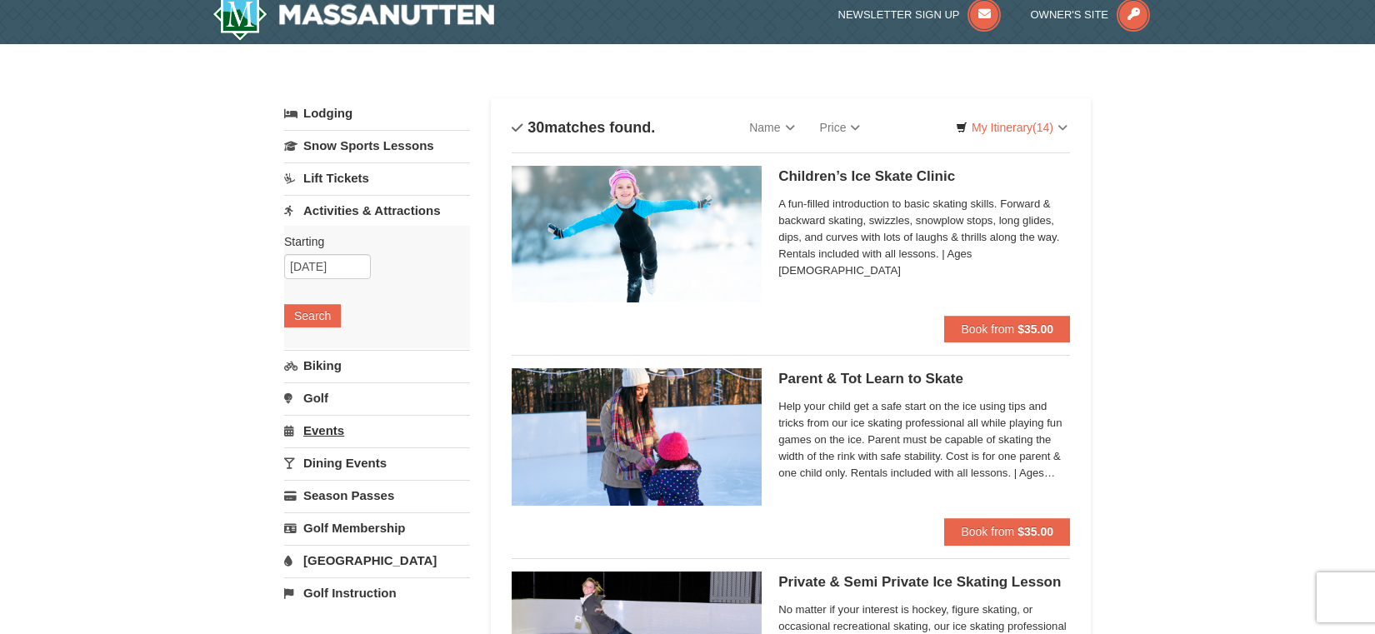
scroll to position [7, 0]
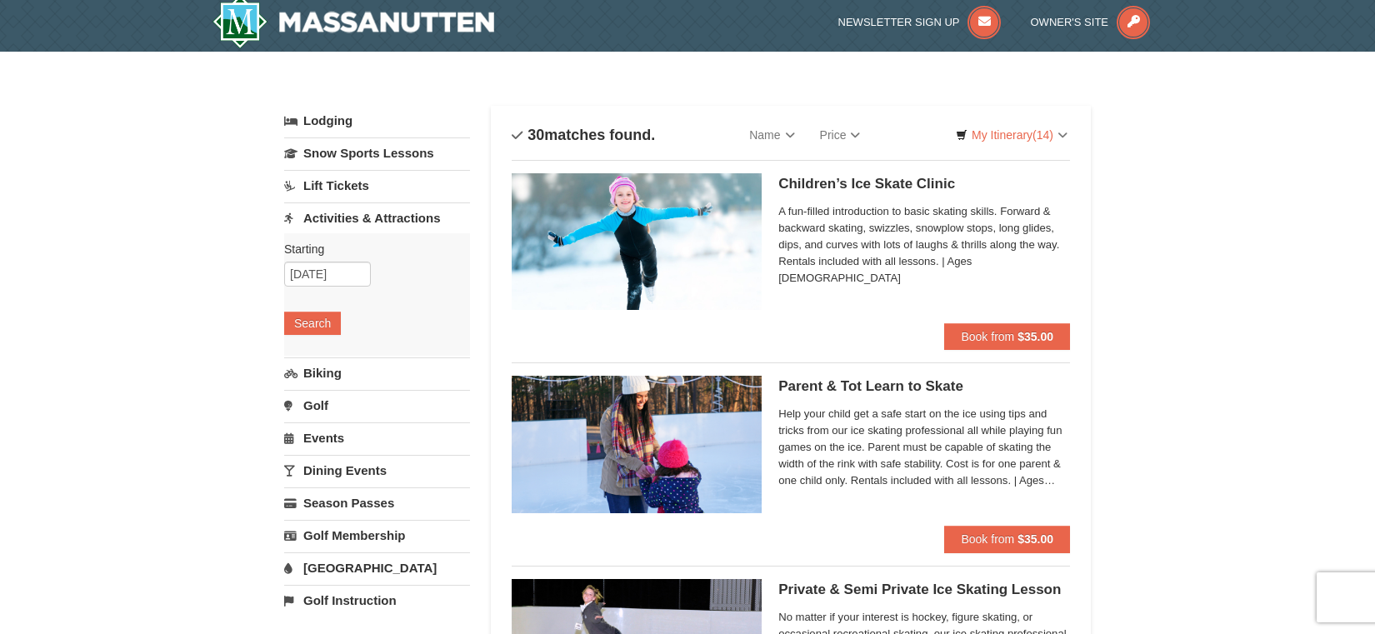
click at [371, 184] on link "Lift Tickets" at bounding box center [377, 185] width 186 height 31
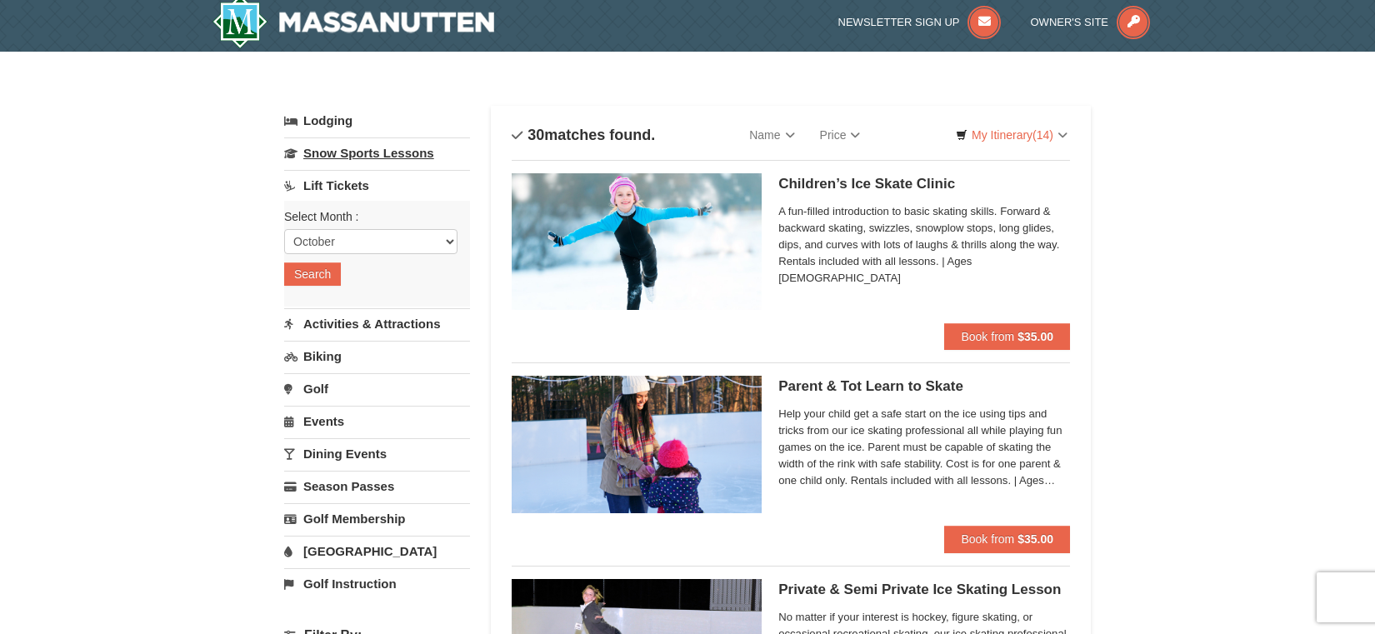
click at [371, 159] on link "Snow Sports Lessons" at bounding box center [377, 152] width 186 height 31
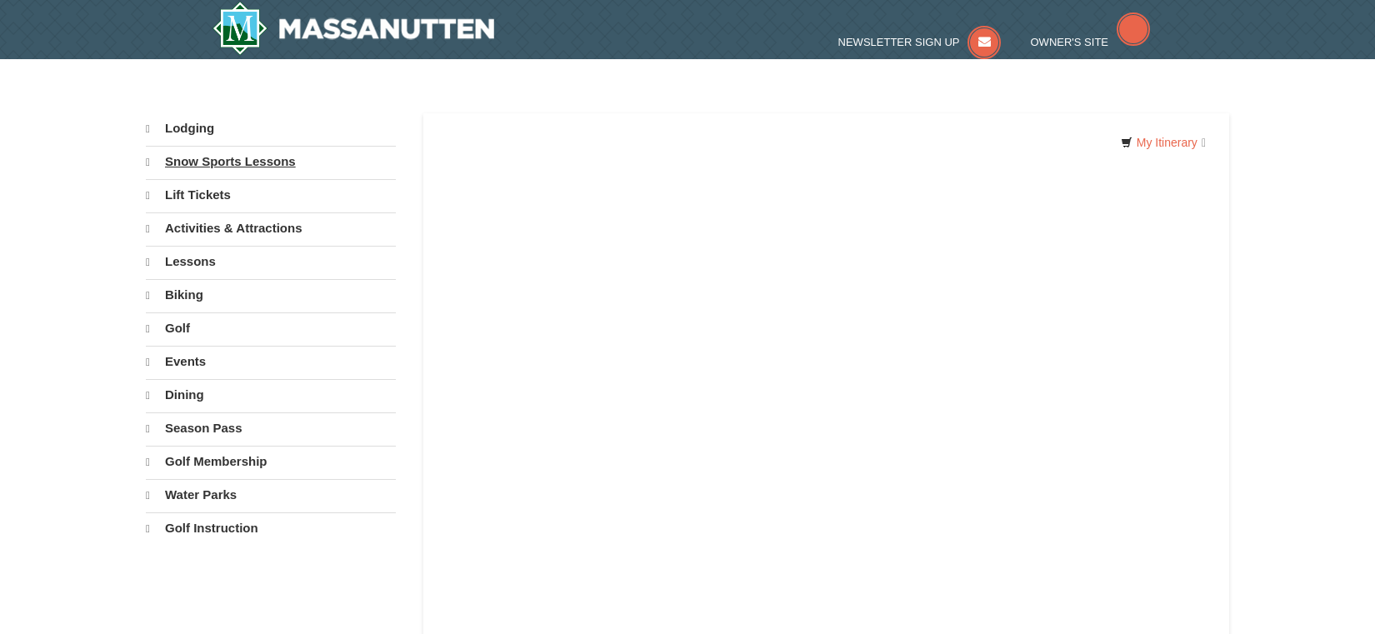
select select "10"
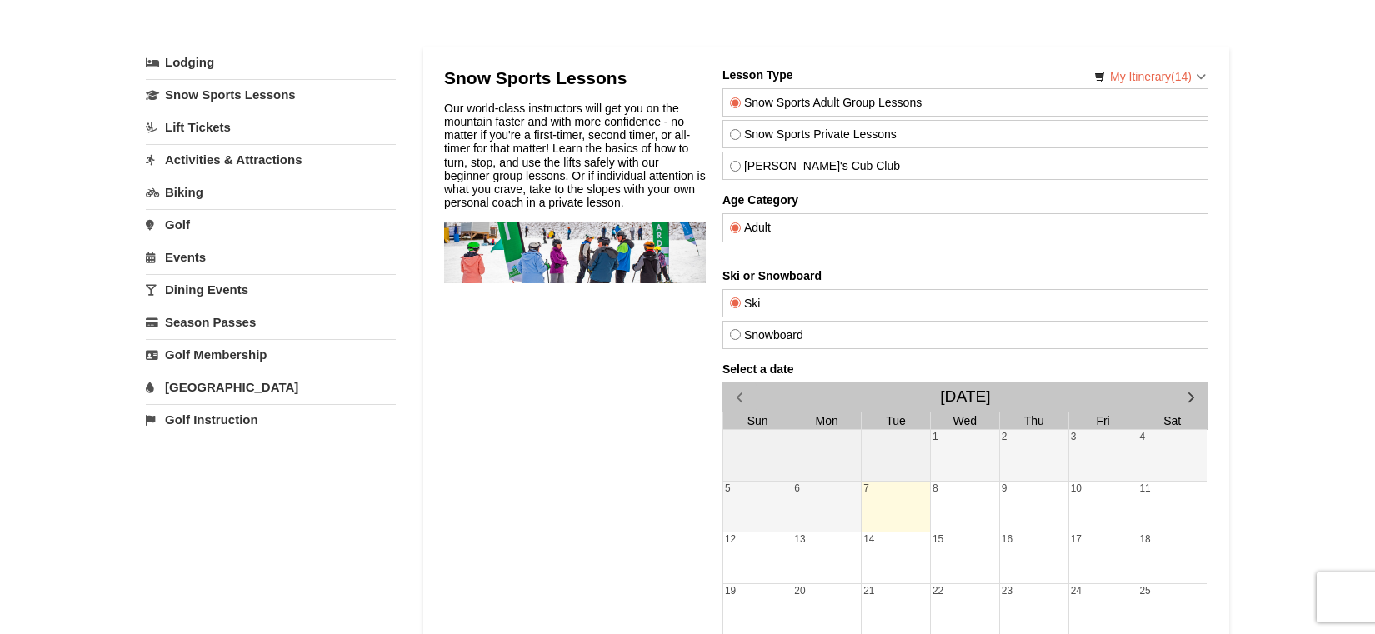
scroll to position [67, 0]
click at [232, 155] on link "Activities & Attractions" at bounding box center [271, 157] width 250 height 31
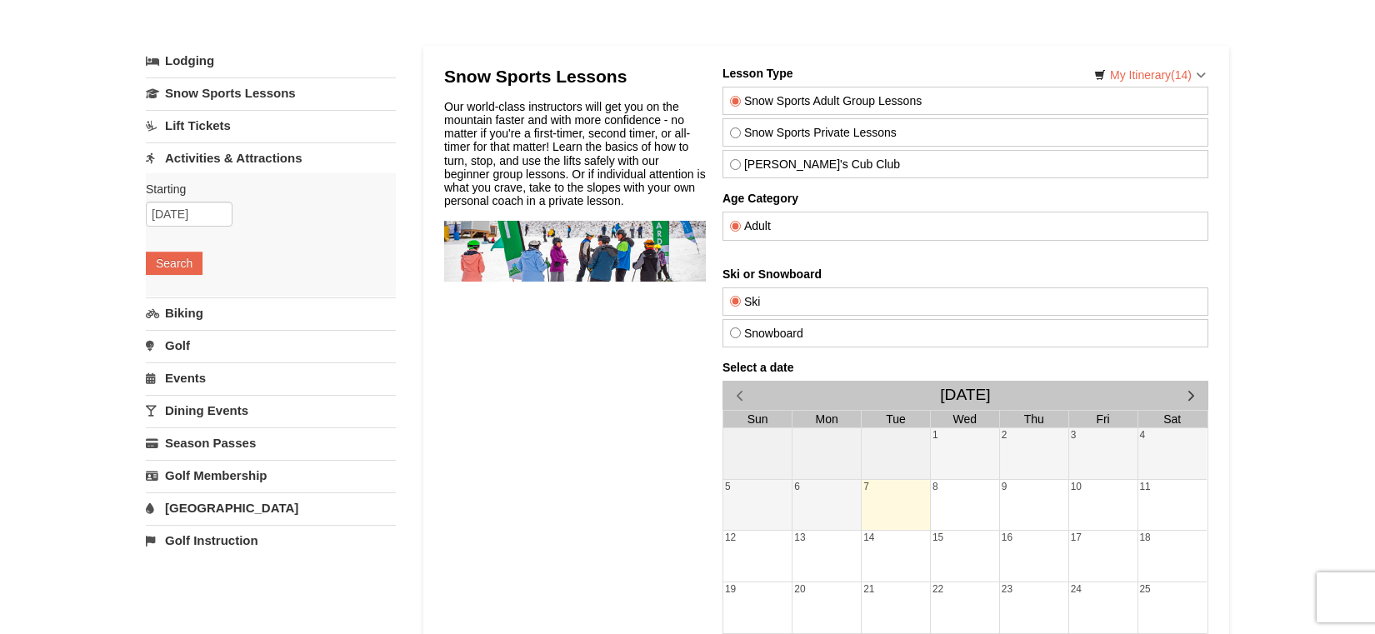
click at [234, 148] on link "Activities & Attractions" at bounding box center [271, 157] width 250 height 31
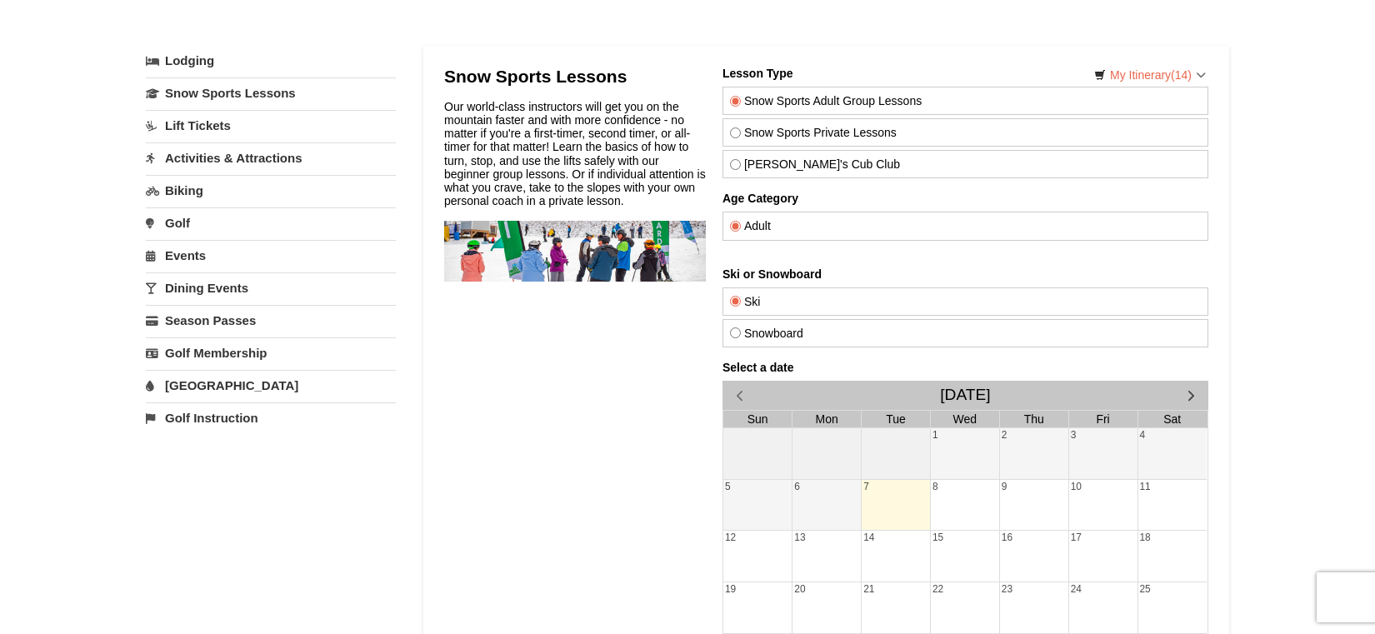
click at [233, 131] on link "Lift Tickets" at bounding box center [271, 125] width 250 height 31
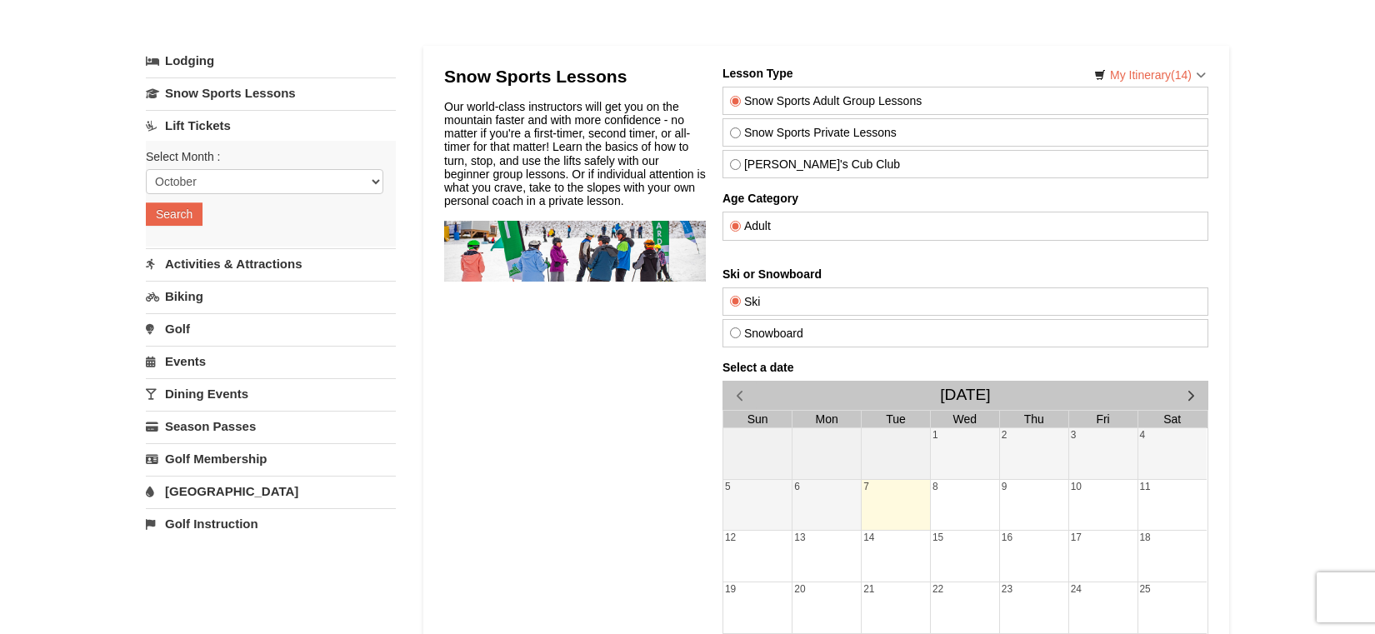
click at [233, 131] on link "Lift Tickets" at bounding box center [271, 125] width 250 height 31
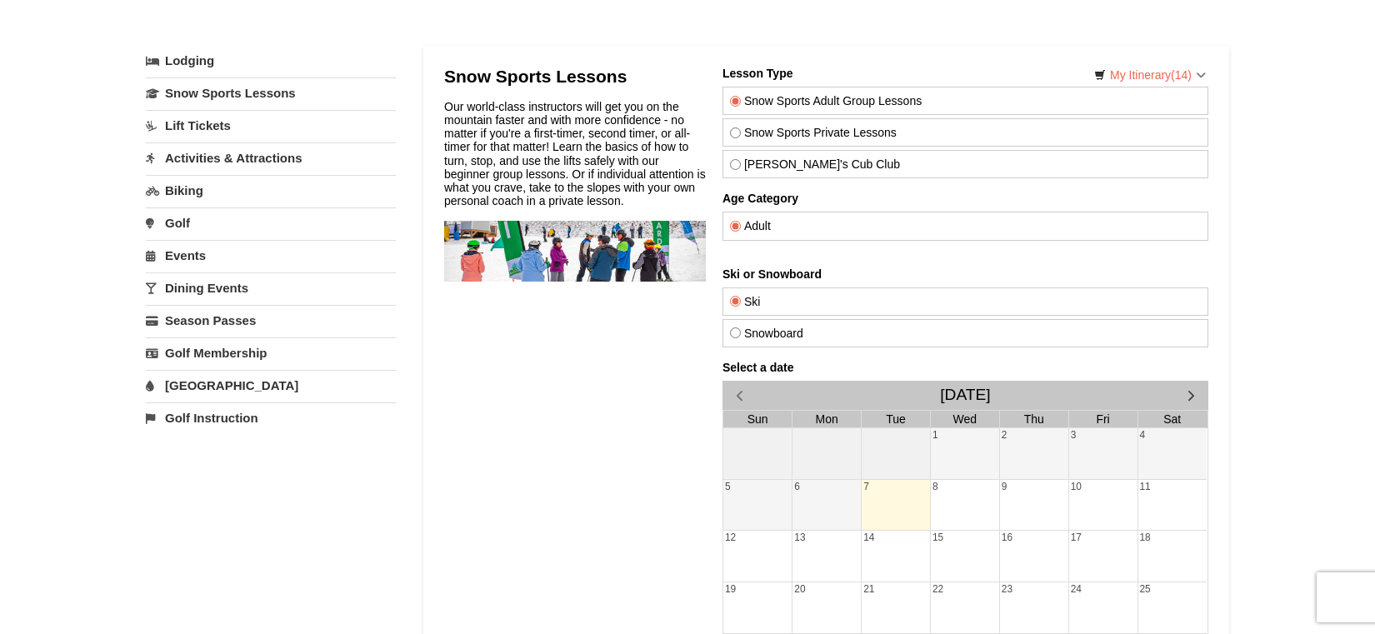
click at [239, 158] on link "Activities & Attractions" at bounding box center [271, 157] width 250 height 31
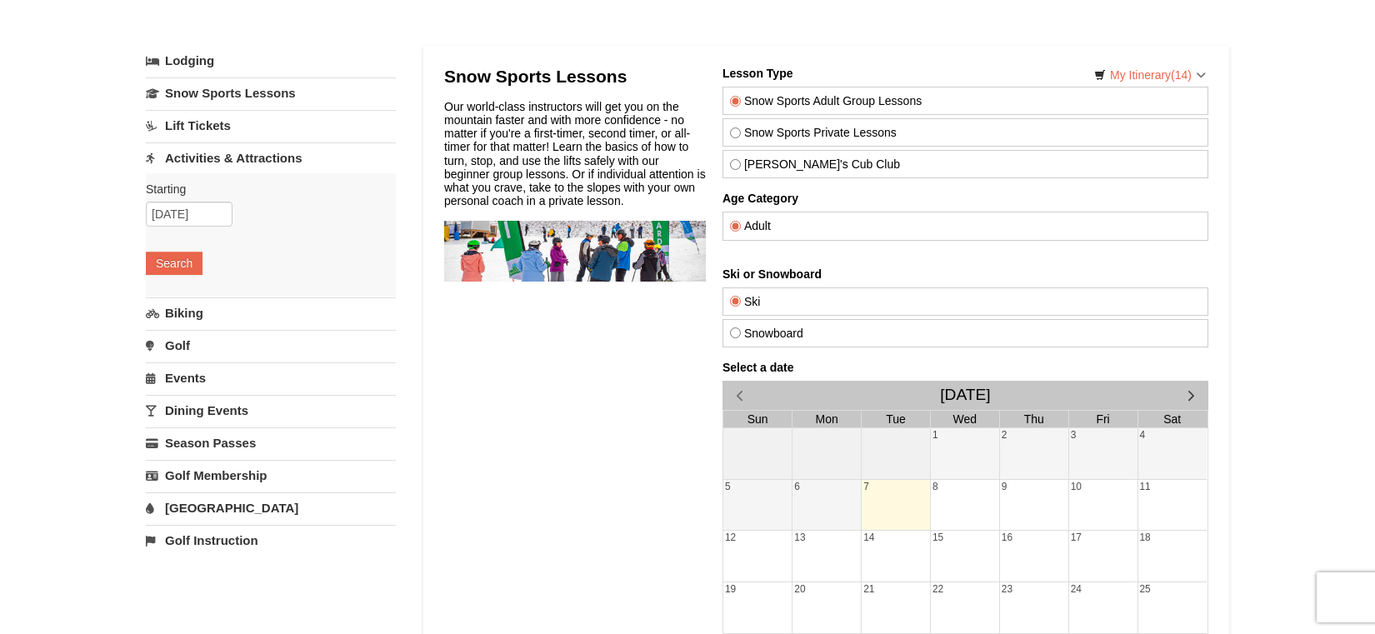
click at [459, 299] on div "Snow Sports Lessons Our world-class instructors will get you on the mountain fa…" at bounding box center [575, 447] width 262 height 761
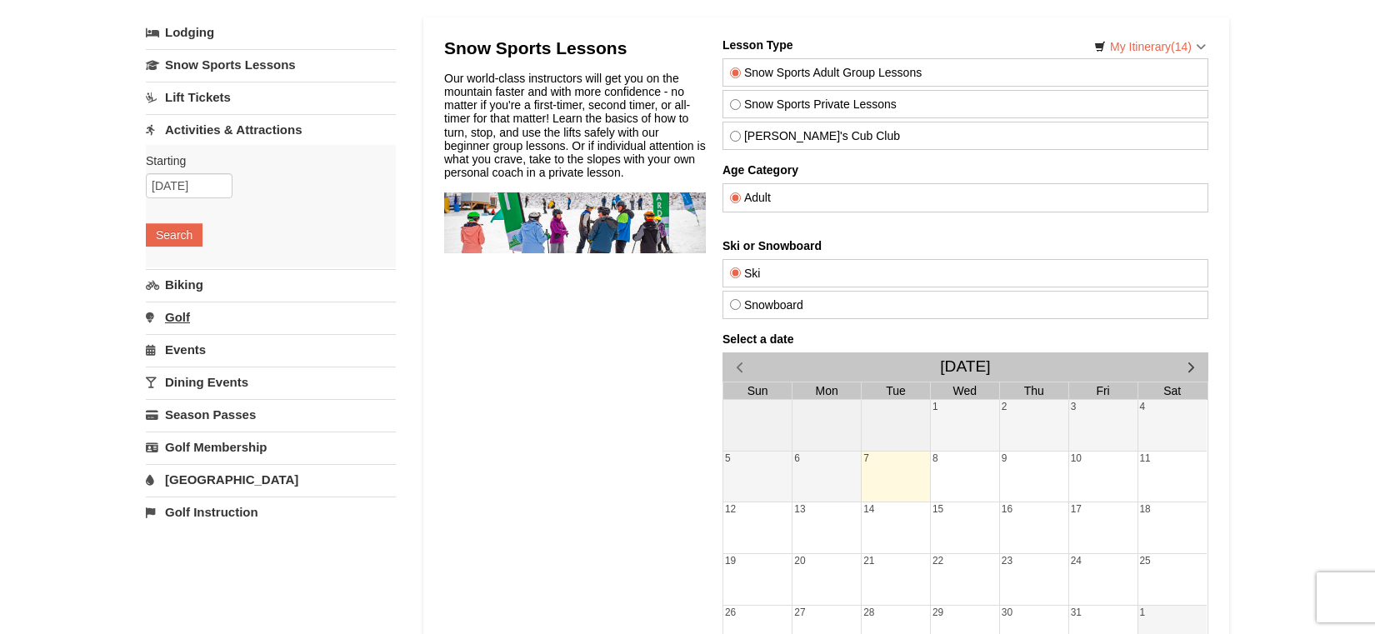
scroll to position [333, 0]
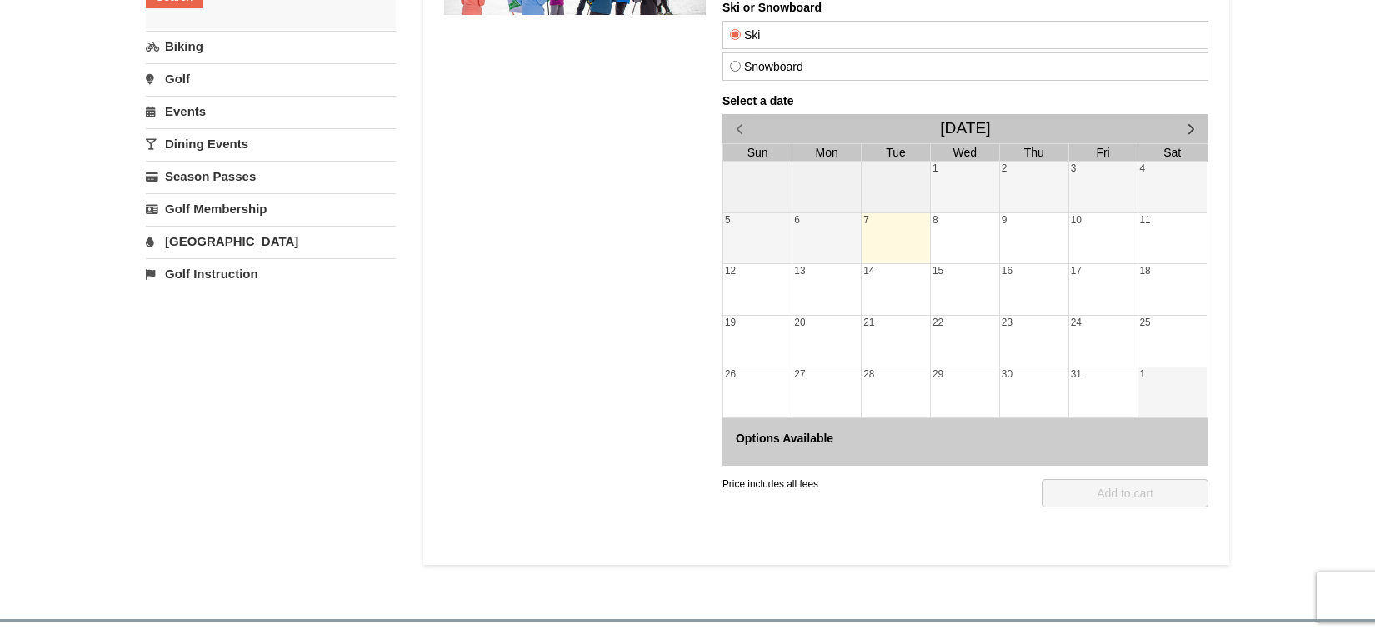
click at [244, 261] on link "Golf Instruction" at bounding box center [271, 273] width 250 height 31
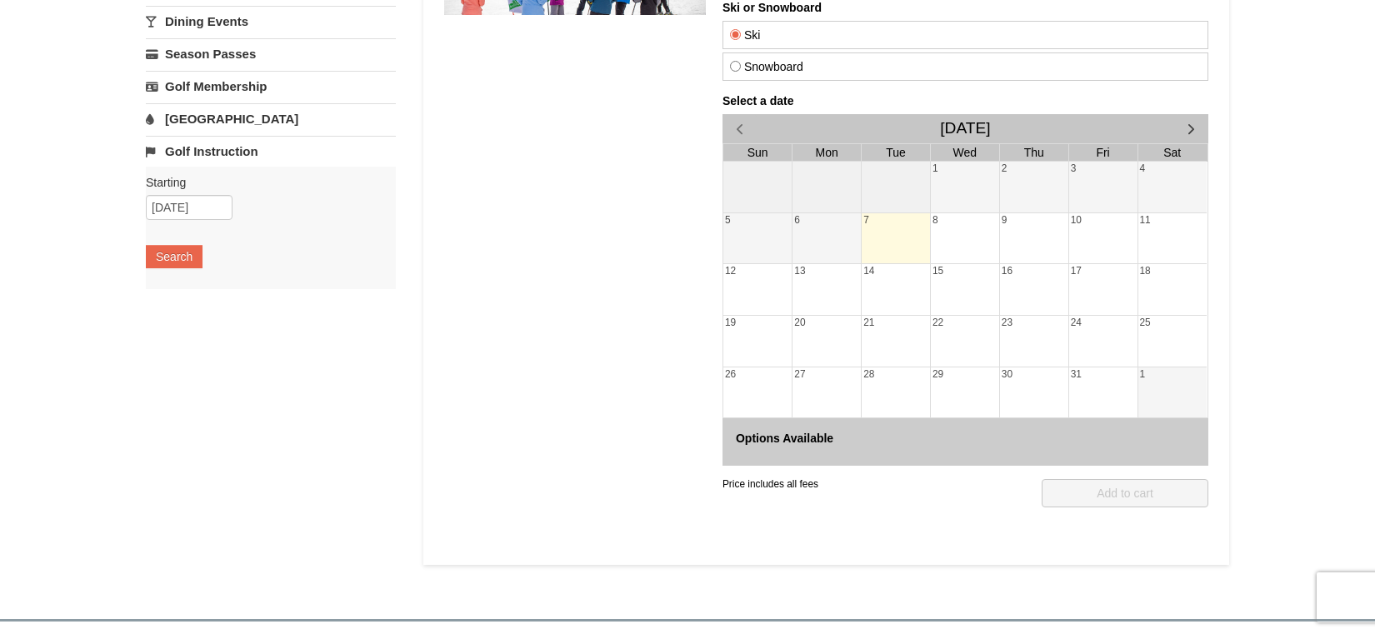
click at [224, 124] on link "Water Park" at bounding box center [271, 118] width 250 height 31
click at [232, 82] on link "Golf Membership" at bounding box center [271, 86] width 250 height 31
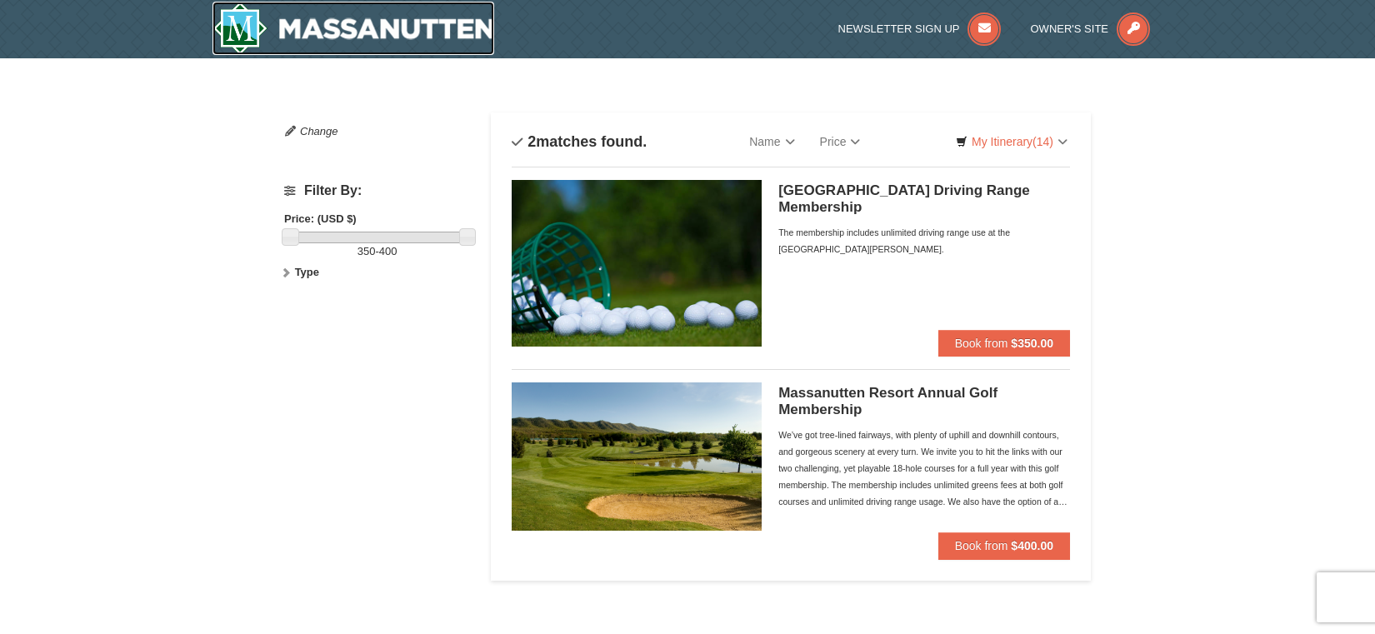
click at [307, 28] on img at bounding box center [353, 28] width 282 height 53
